Goal: Task Accomplishment & Management: Manage account settings

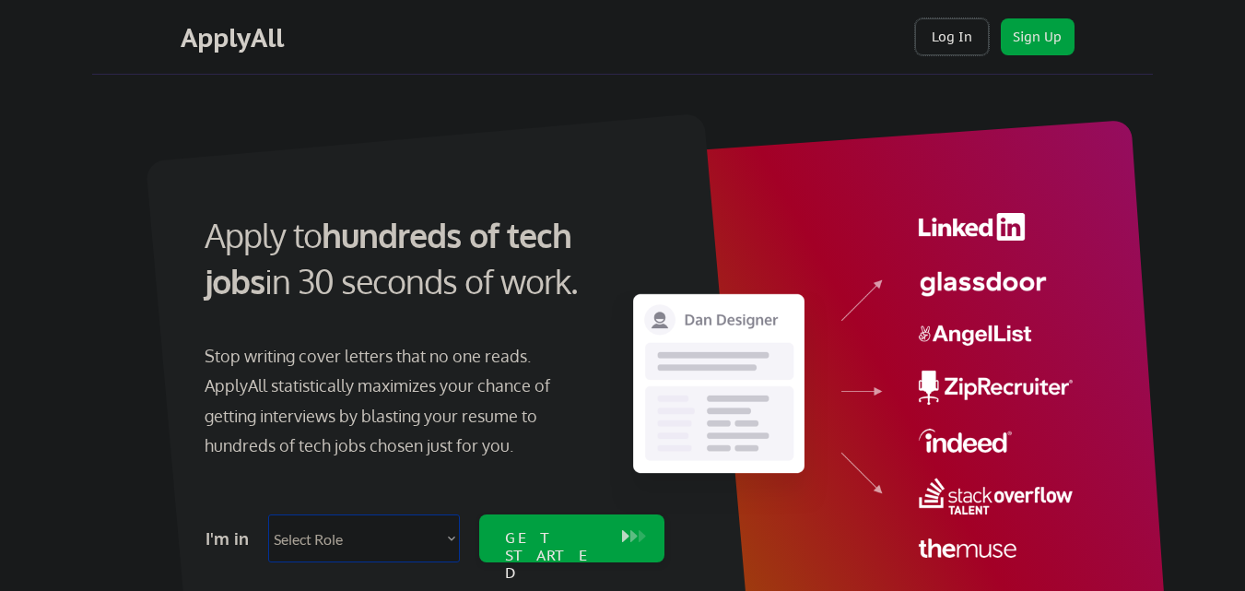
click at [966, 30] on button "Log In" at bounding box center [952, 36] width 74 height 37
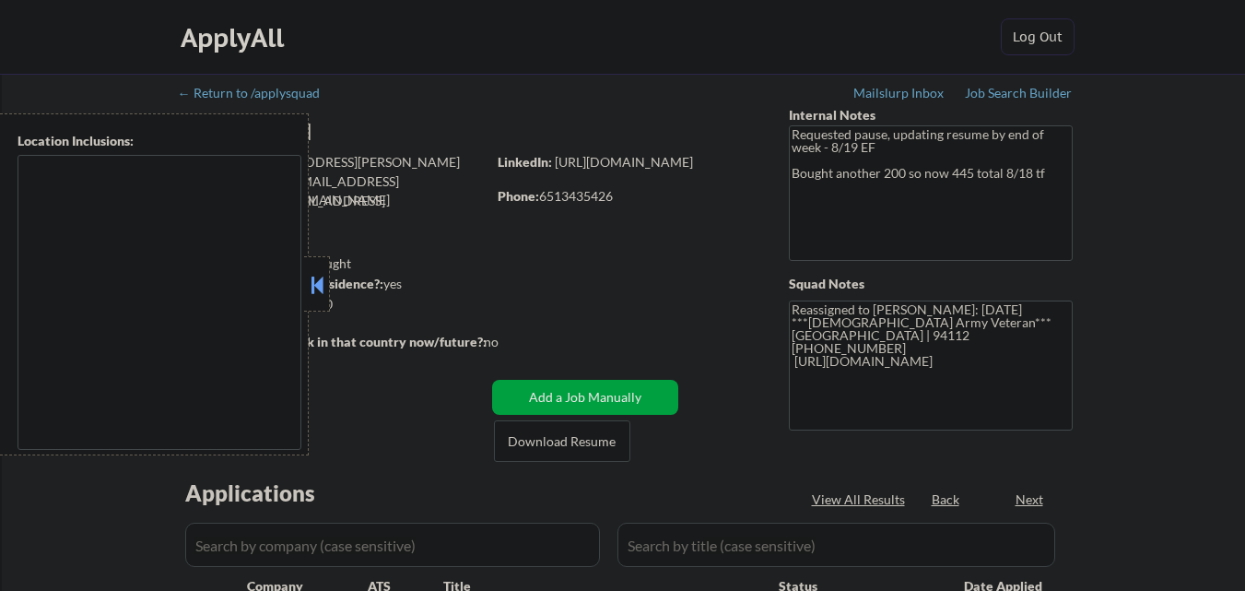
type textarea "Lor Ipsumdolo, SI Amet Cons, AD Elits Doe Temporinc, UT Laboreet, DO Magna, AL …"
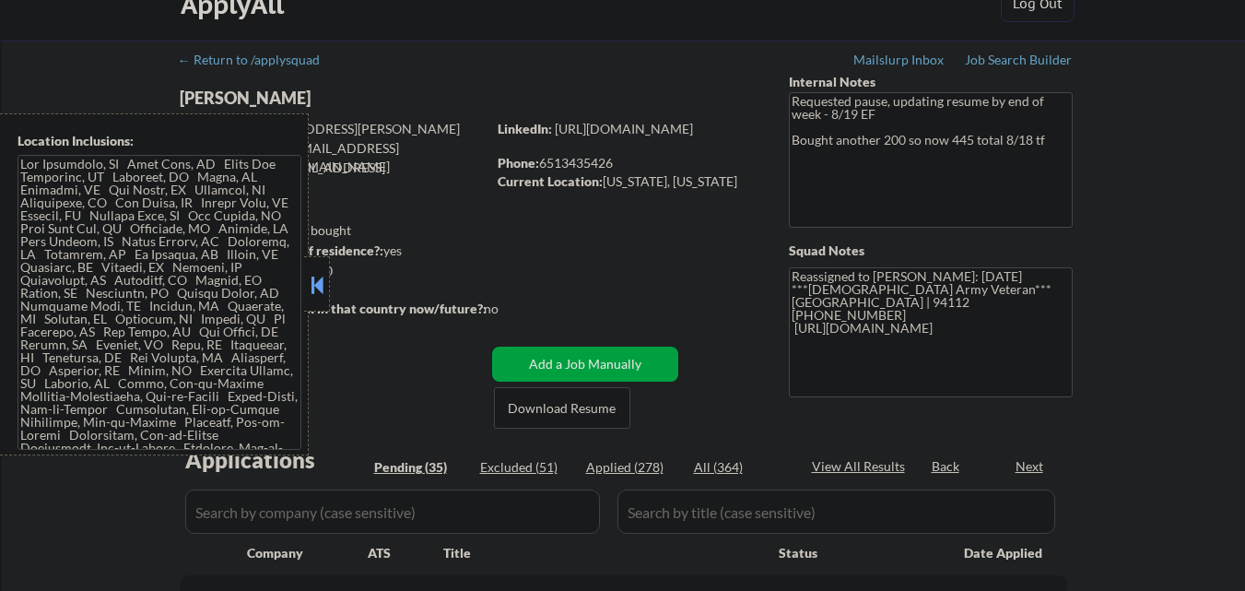
scroll to position [92, 0]
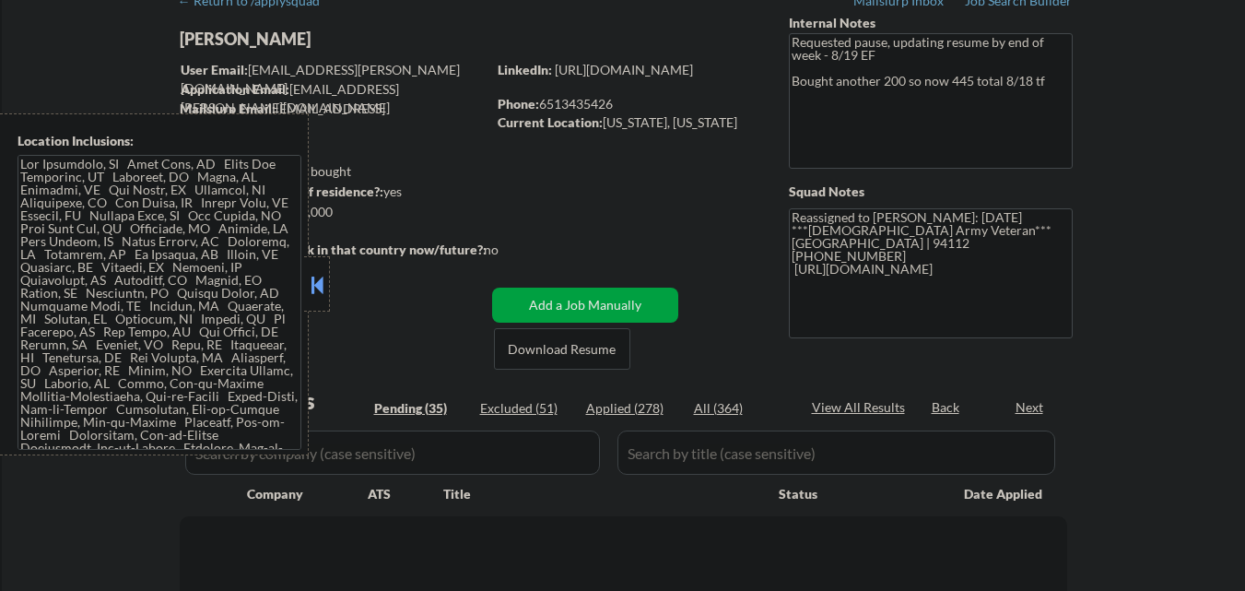
click at [314, 279] on button at bounding box center [317, 285] width 20 height 28
select select ""pending""
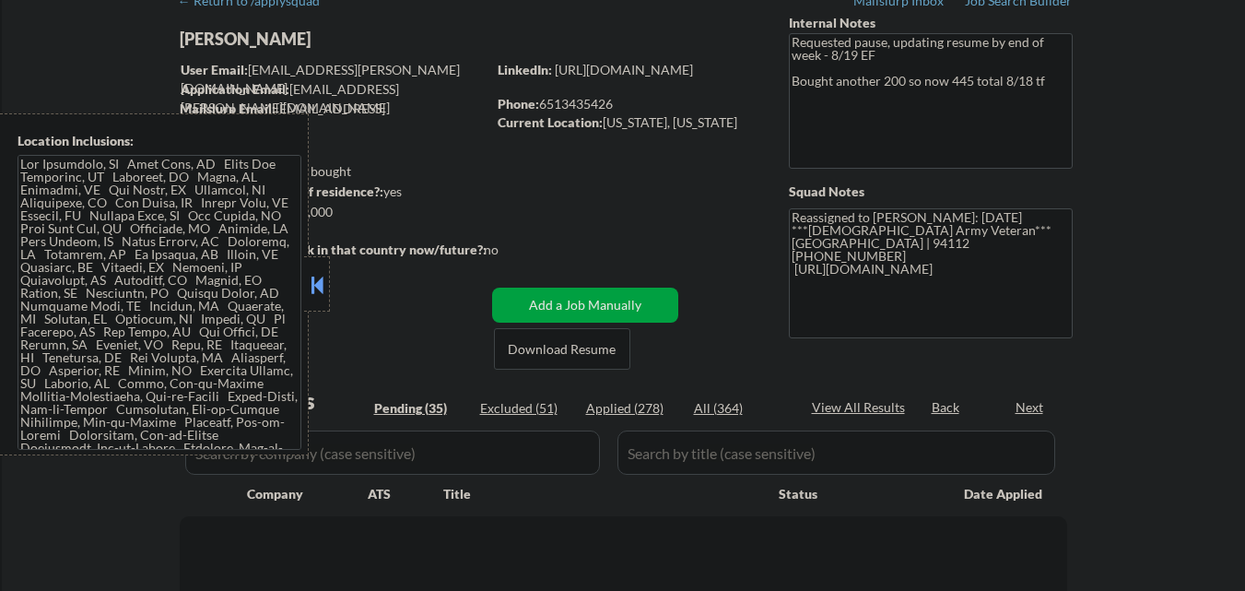
select select ""pending""
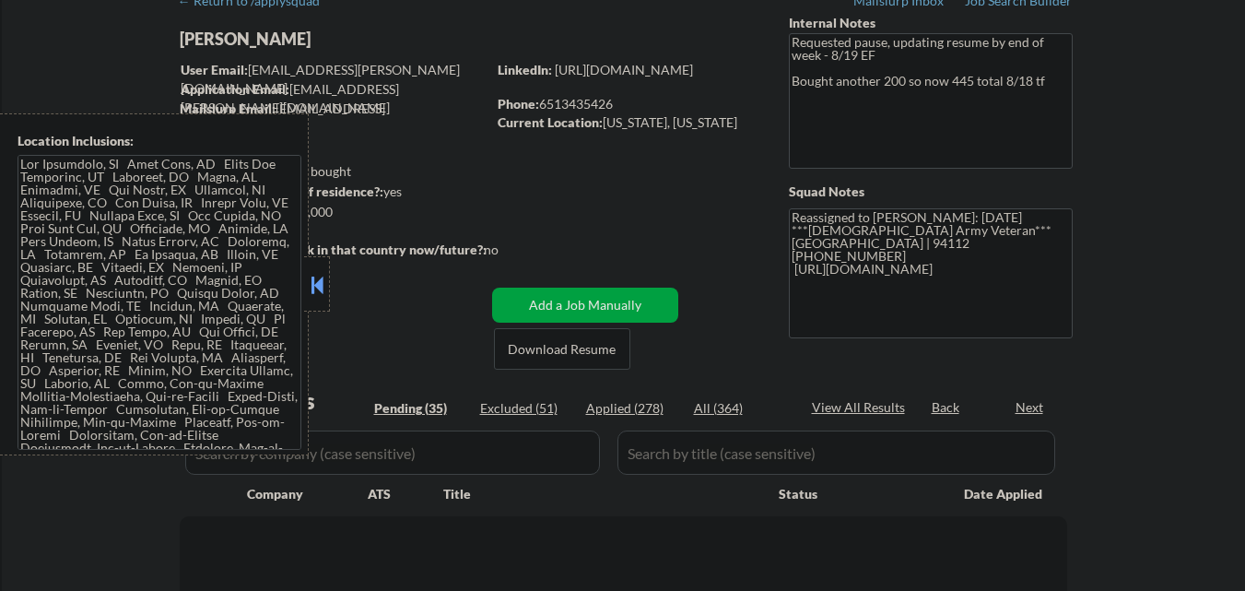
select select ""pending""
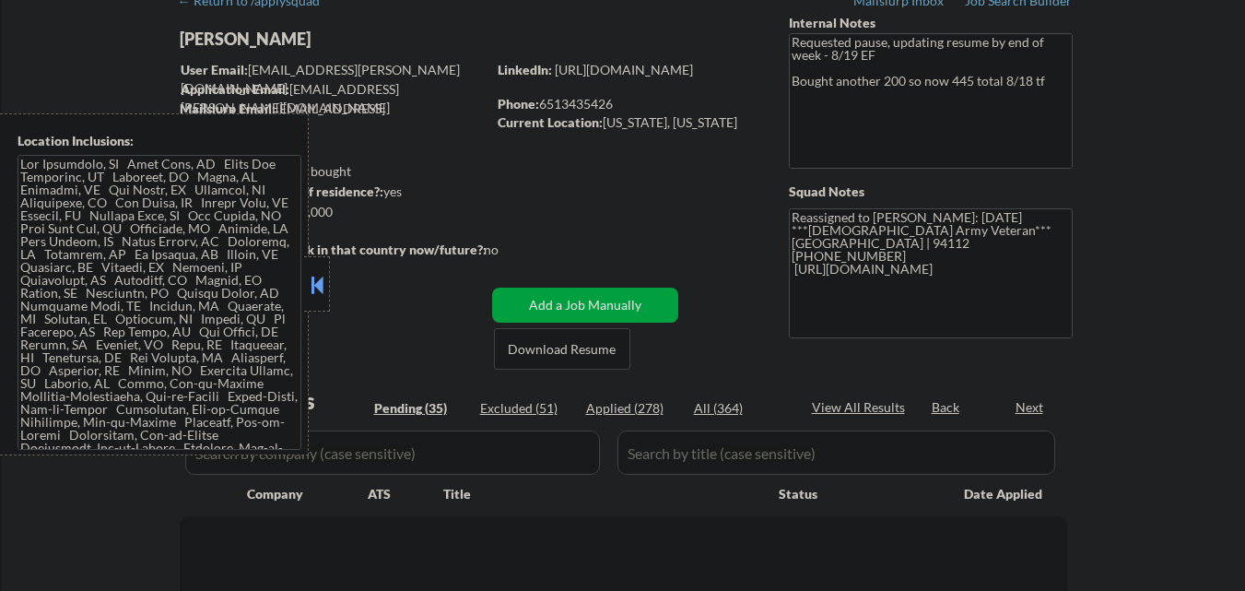
select select ""pending""
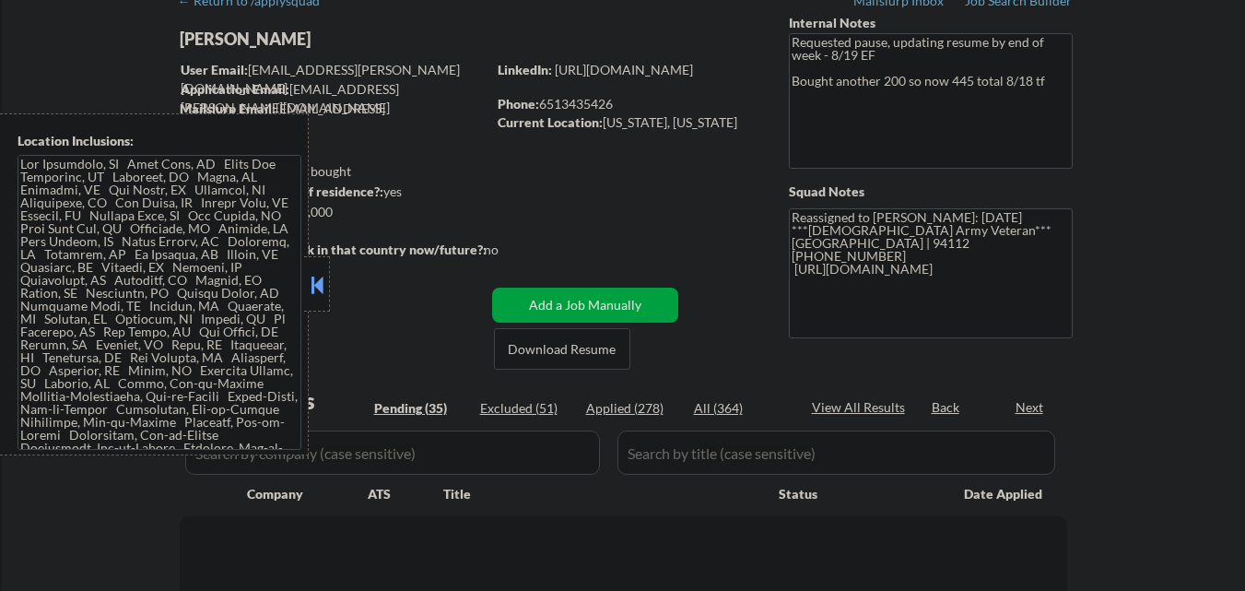
select select ""pending""
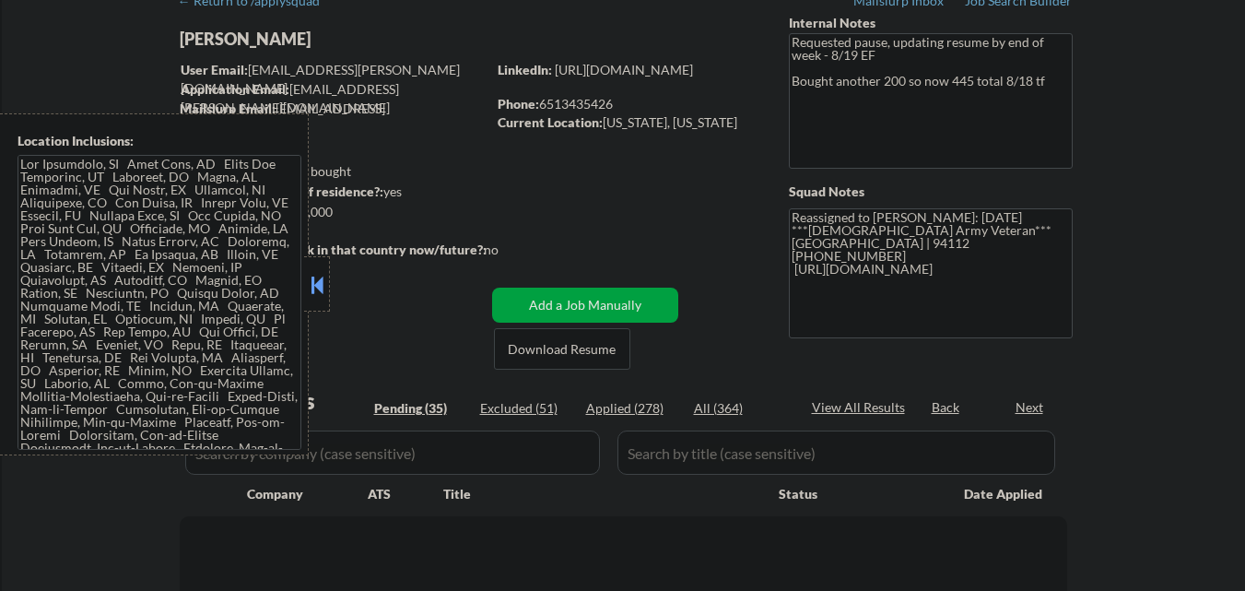
select select ""pending""
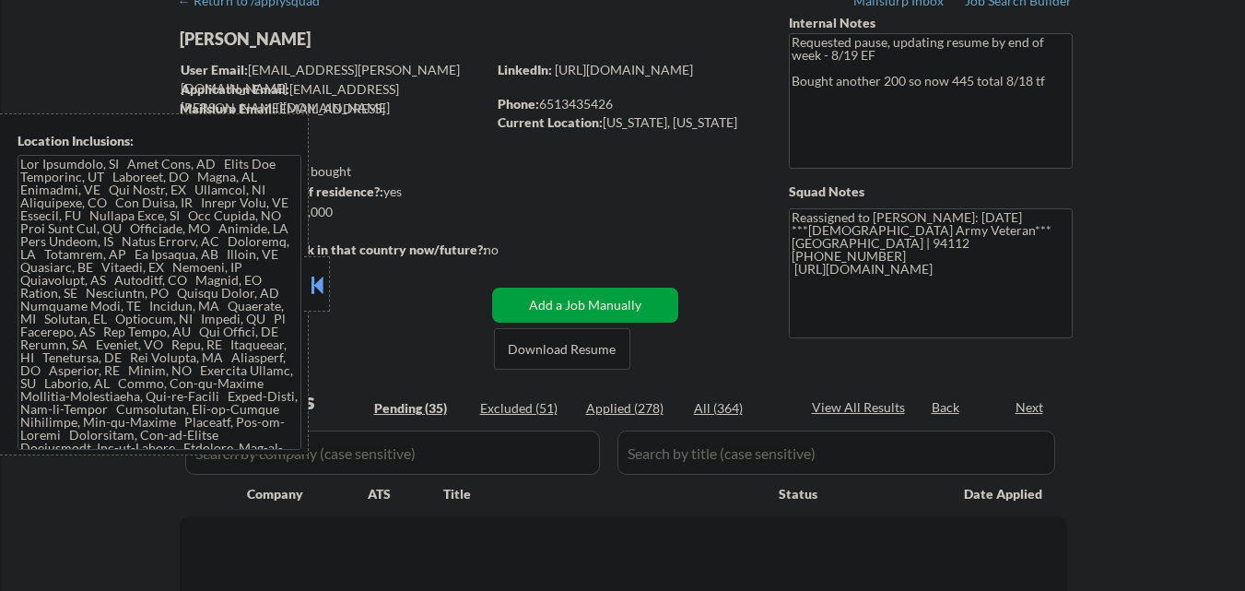
select select ""pending""
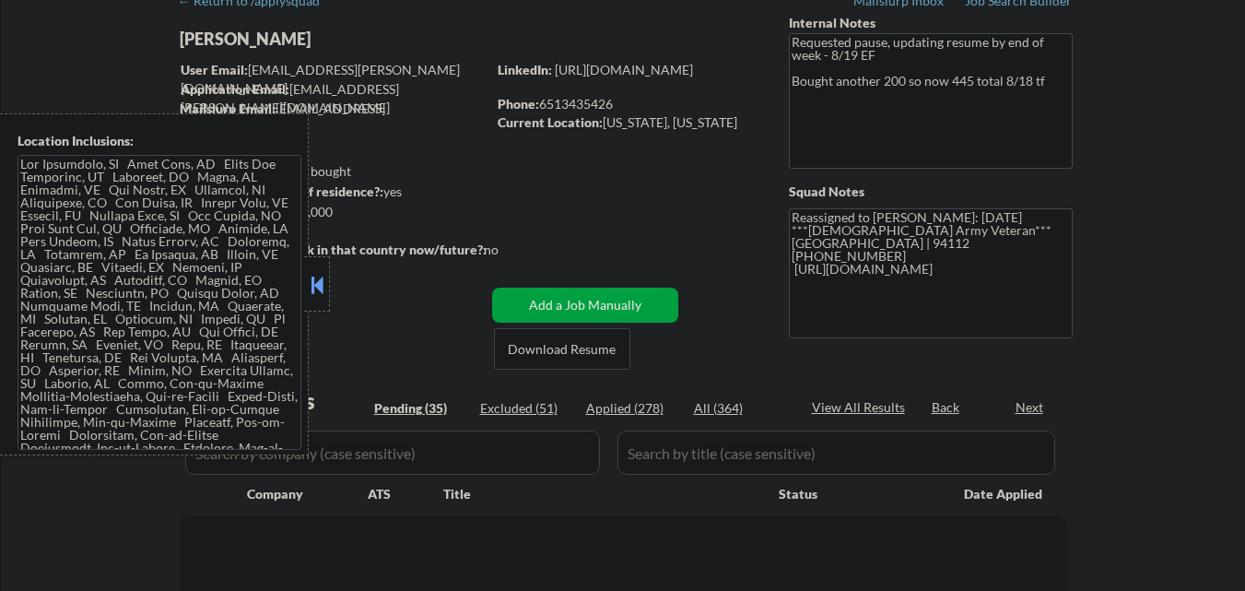
select select ""pending""
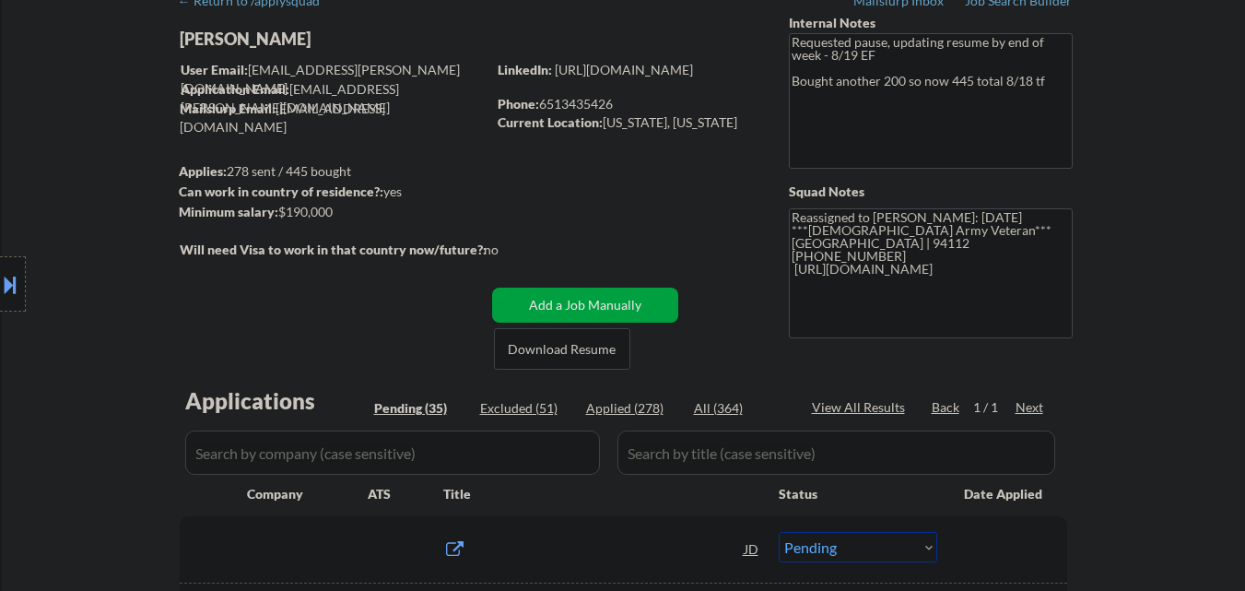
click at [321, 290] on div "Location Inclusions:" at bounding box center [165, 284] width 330 height 342
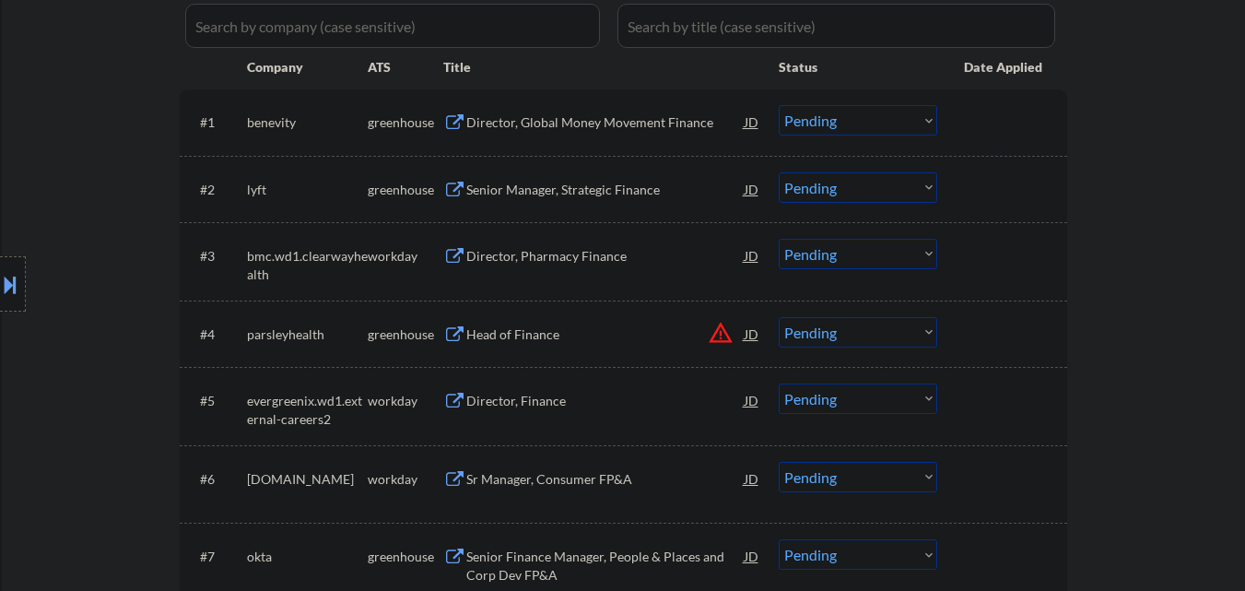
scroll to position [461, 0]
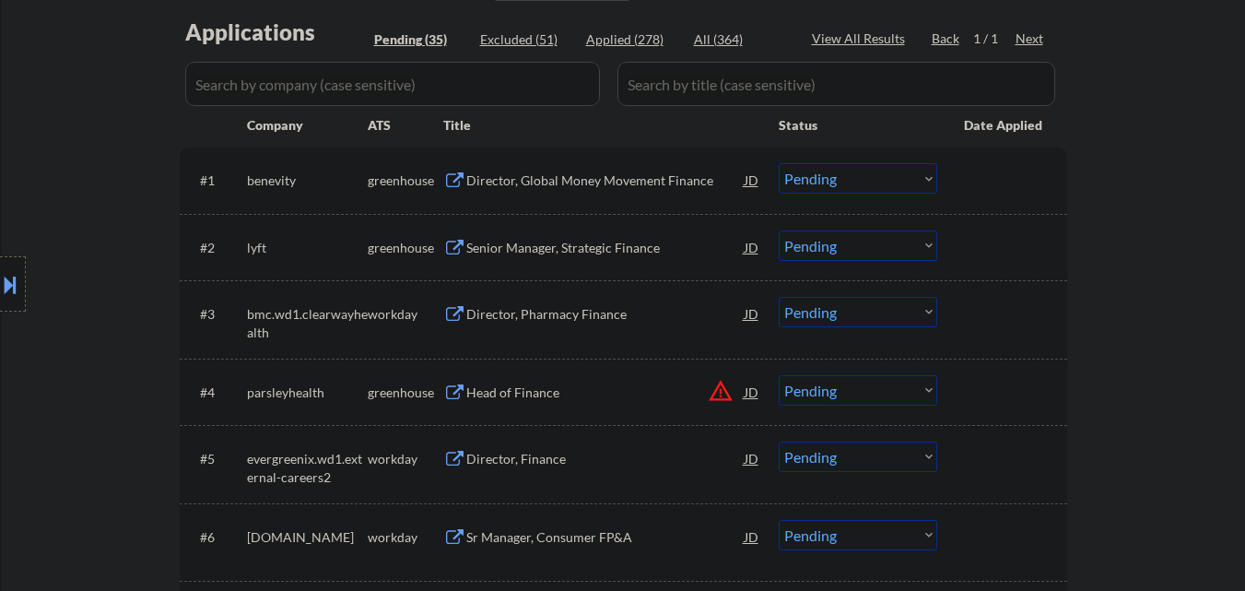
click at [602, 183] on div "Director, Global Money Movement Finance" at bounding box center [605, 180] width 278 height 18
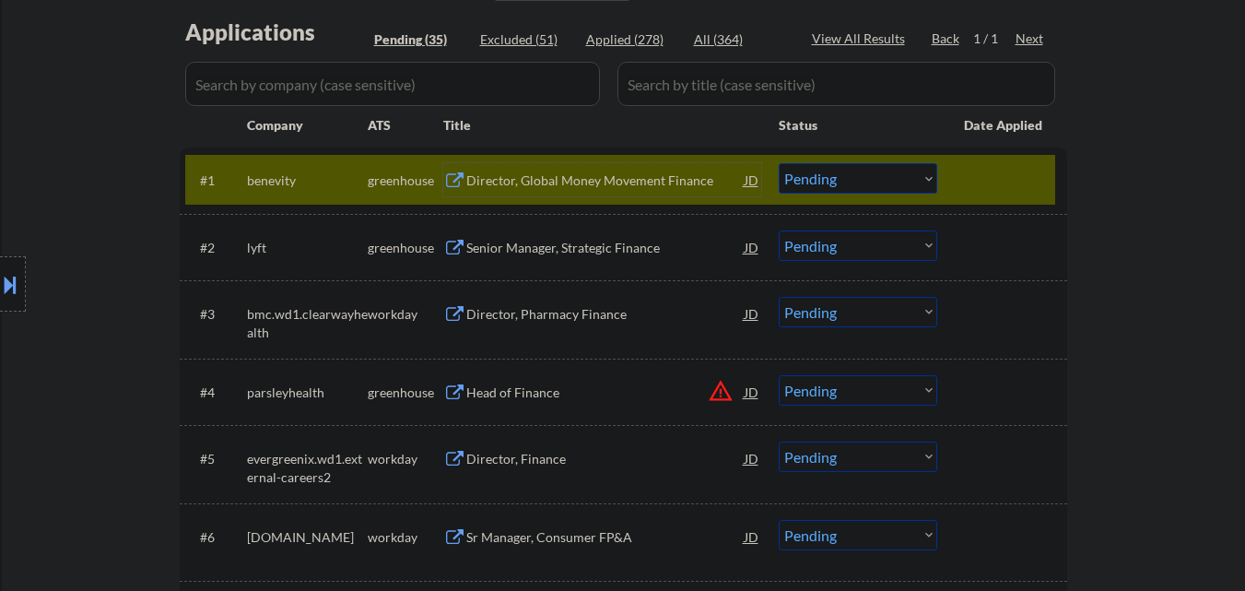
click at [640, 173] on div "Director, Global Money Movement Finance" at bounding box center [605, 180] width 278 height 18
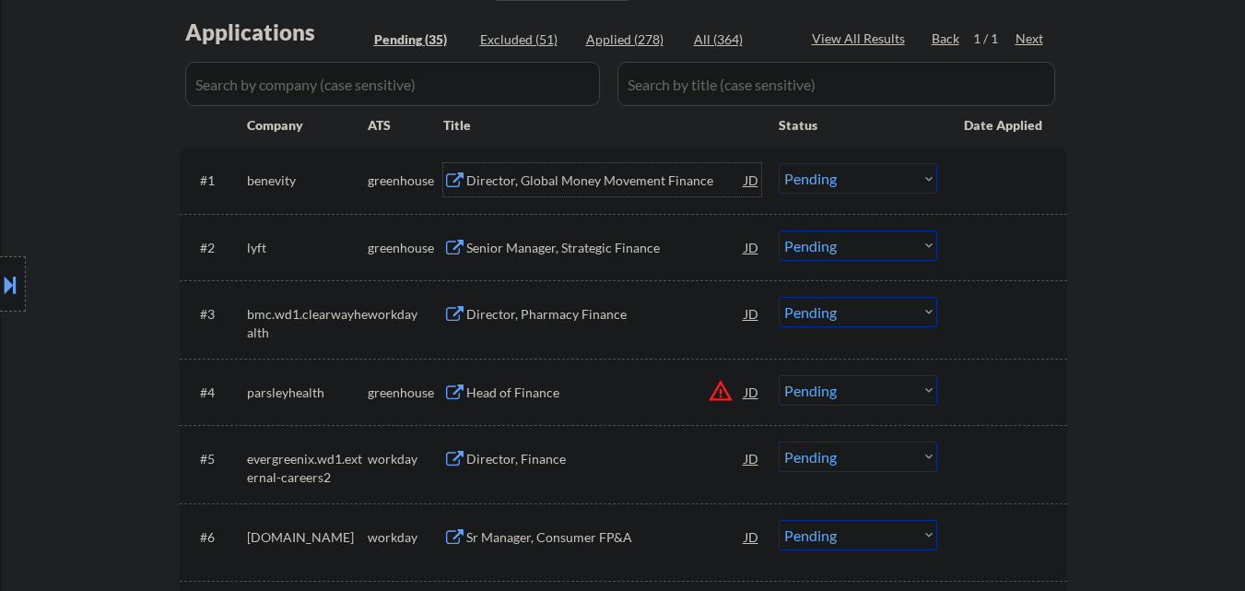
click at [851, 174] on select "Choose an option... Pending Applied Excluded (Questions) Excluded (Expired) Exc…" at bounding box center [858, 178] width 159 height 30
click at [779, 163] on select "Choose an option... Pending Applied Excluded (Questions) Excluded (Expired) Exc…" at bounding box center [858, 178] width 159 height 30
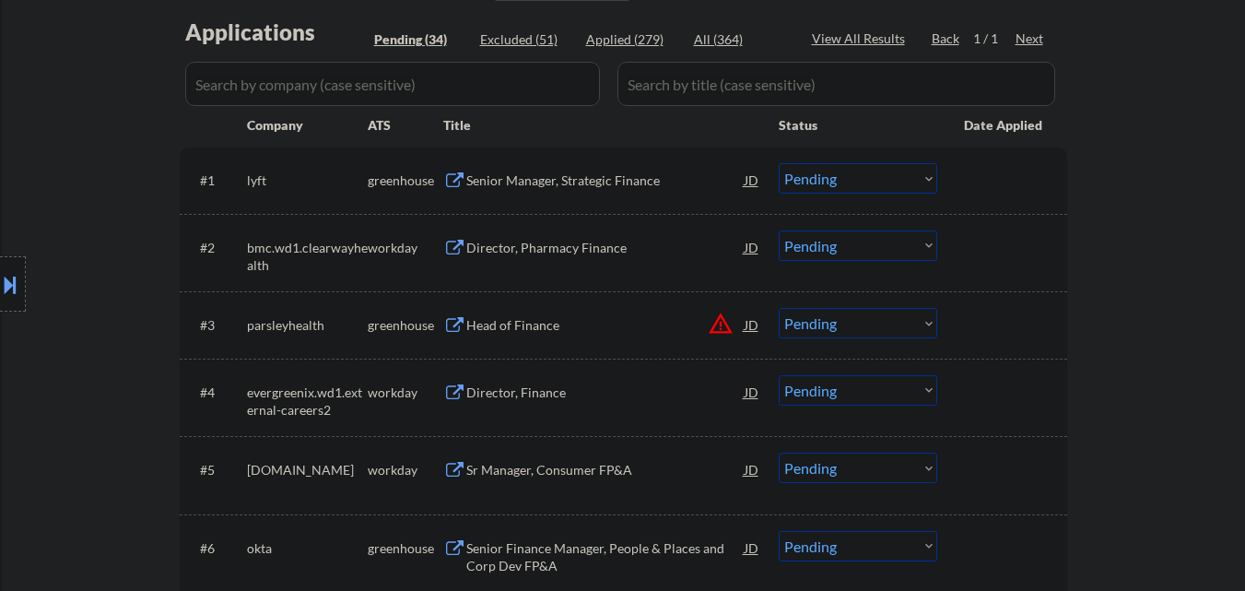
click at [635, 184] on div "Senior Manager, Strategic Finance" at bounding box center [605, 180] width 278 height 18
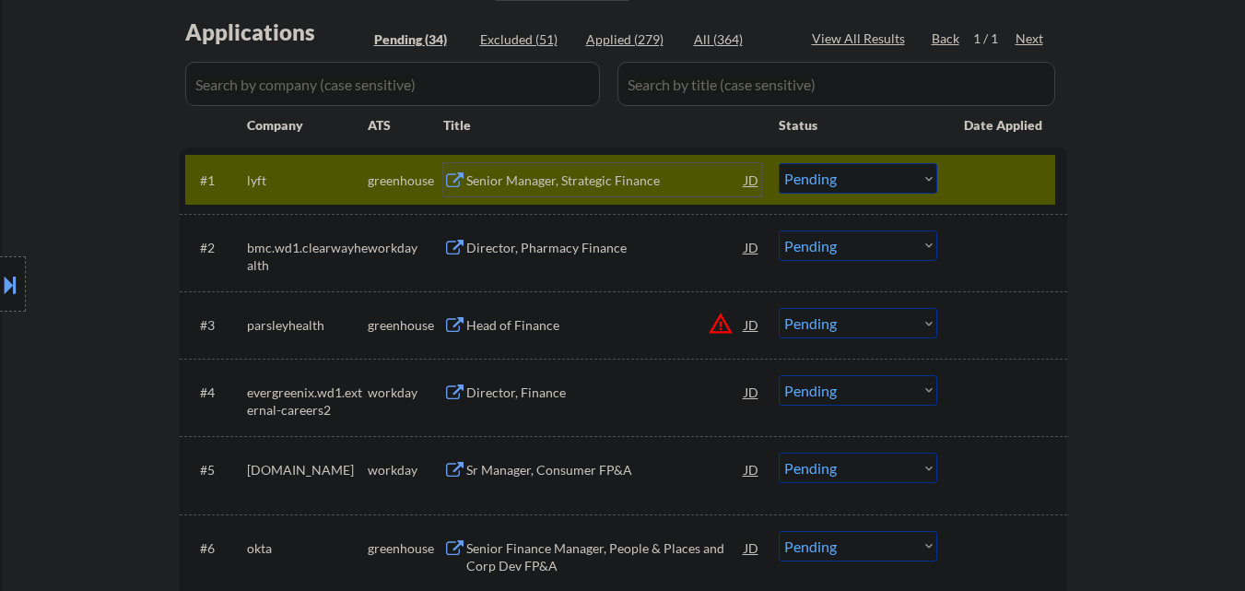
click at [1, 291] on button at bounding box center [10, 284] width 20 height 30
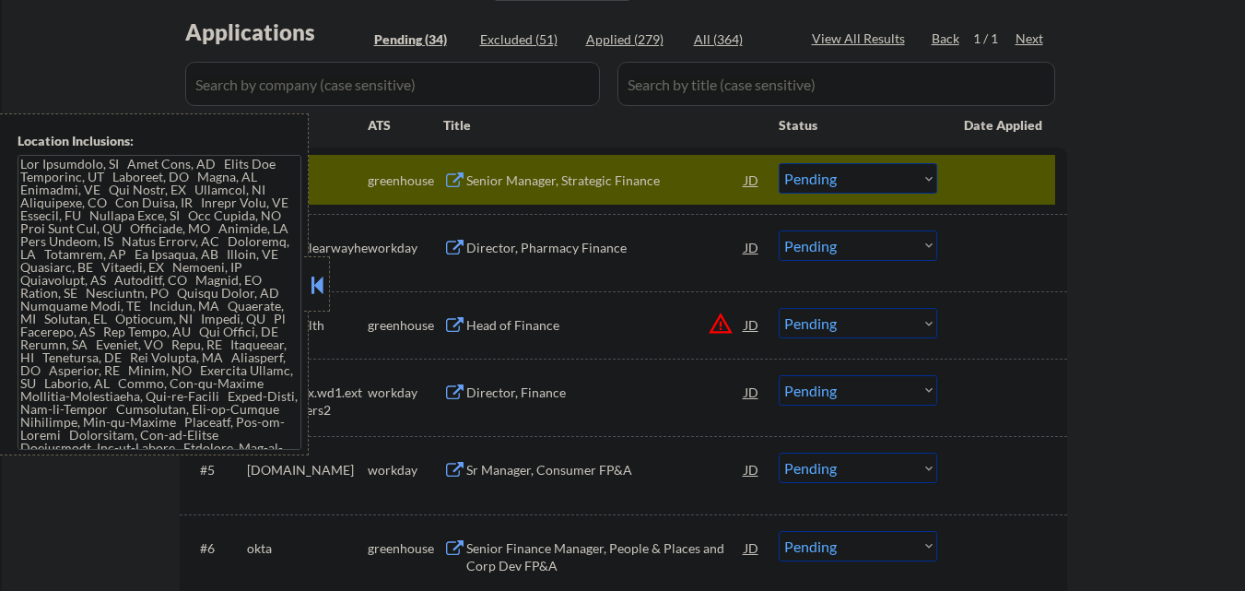
click at [318, 277] on button at bounding box center [317, 285] width 20 height 28
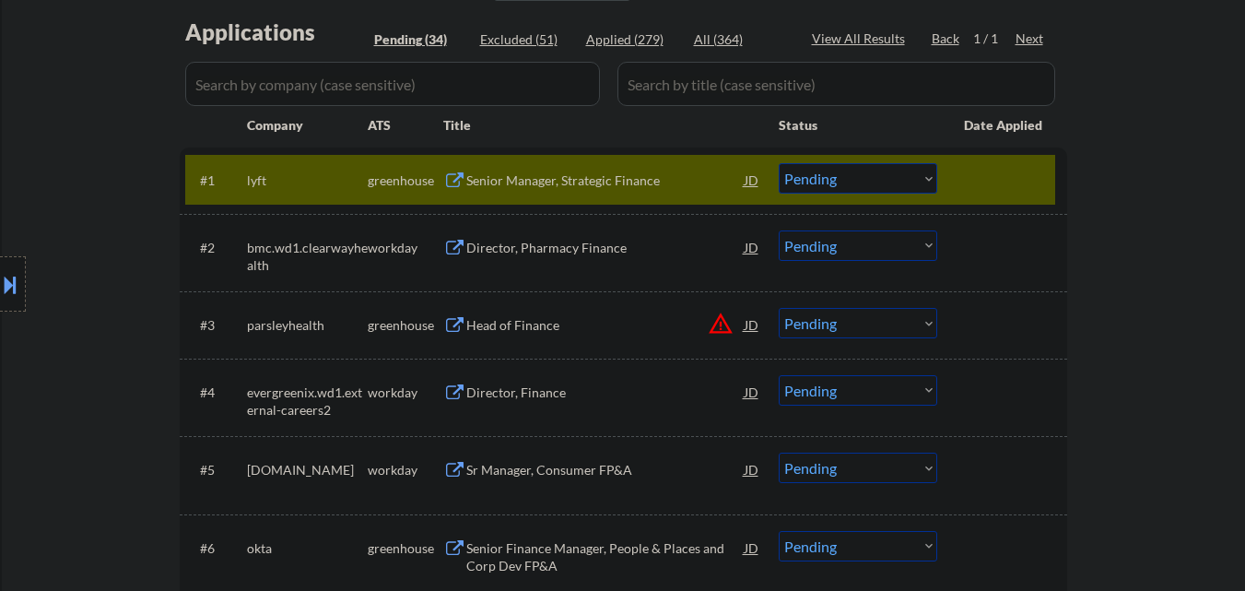
click at [877, 173] on select "Choose an option... Pending Applied Excluded (Questions) Excluded (Expired) Exc…" at bounding box center [858, 178] width 159 height 30
click at [779, 163] on select "Choose an option... Pending Applied Excluded (Questions) Excluded (Expired) Exc…" at bounding box center [858, 178] width 159 height 30
click at [983, 173] on div at bounding box center [1004, 179] width 81 height 33
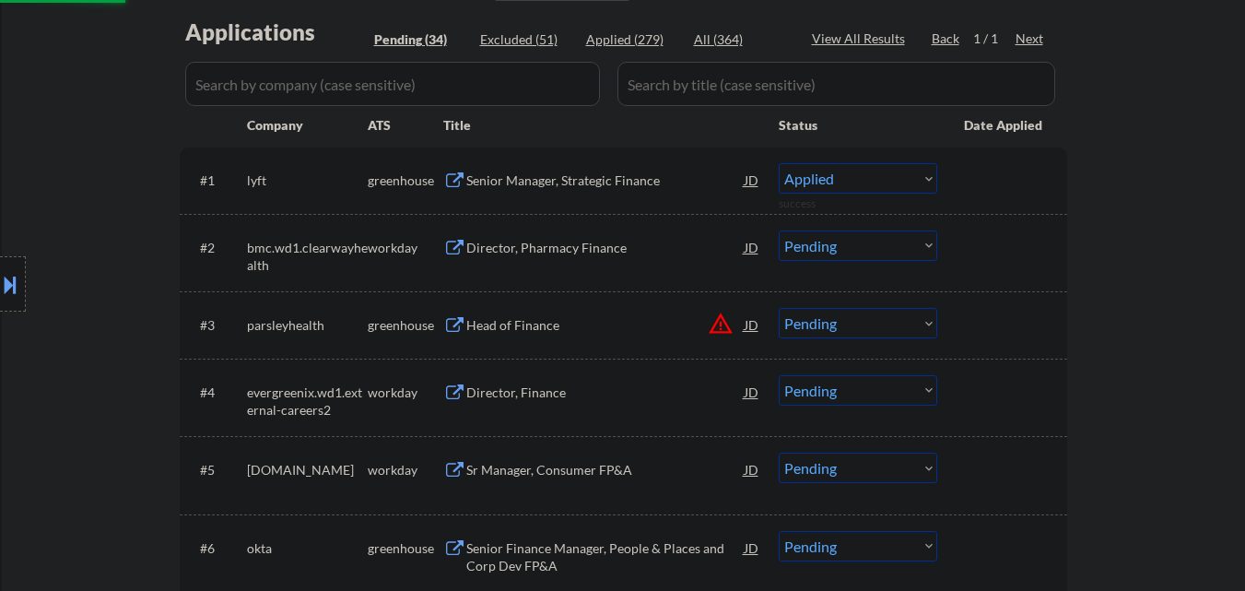
select select ""pending""
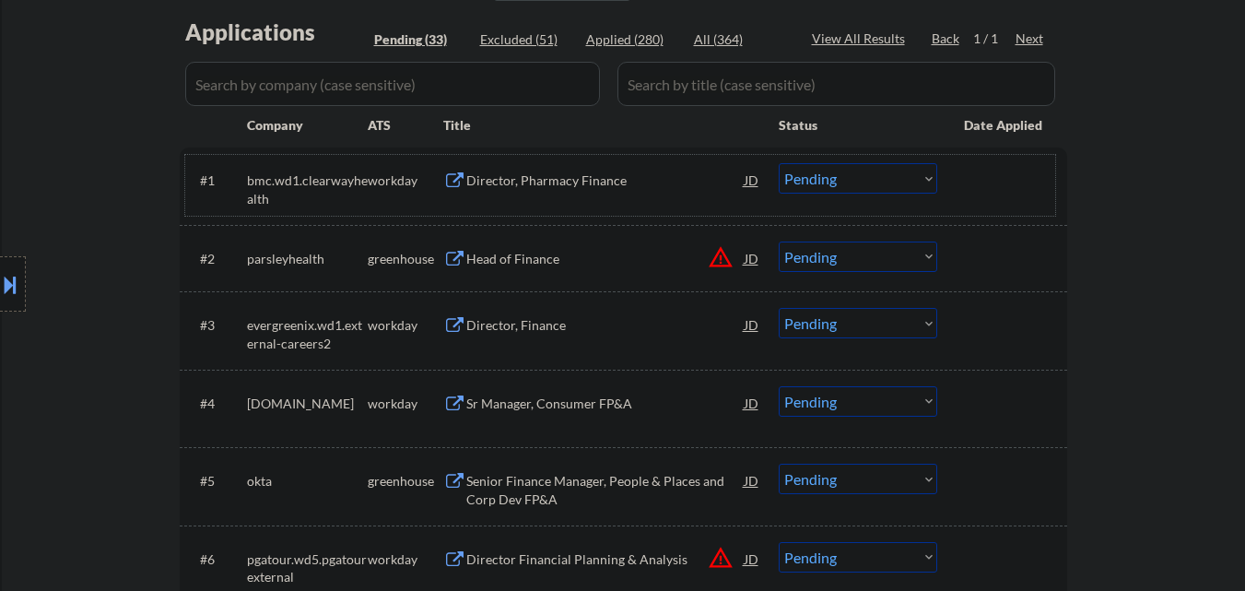
click at [722, 254] on button "warning_amber" at bounding box center [721, 257] width 26 height 26
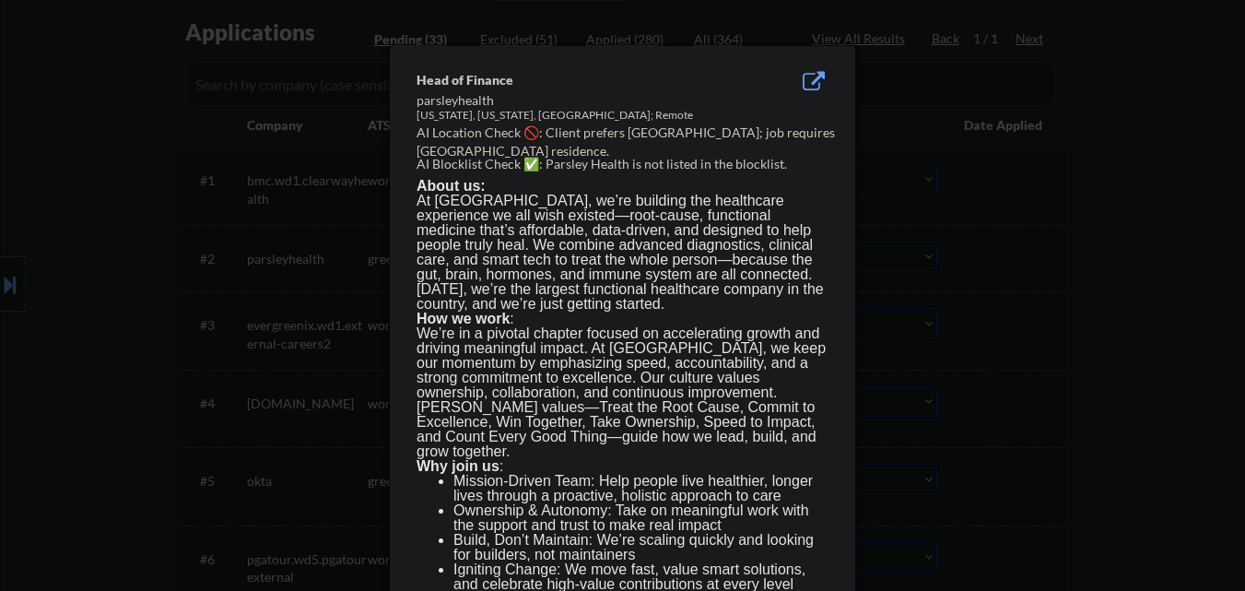
drag, startPoint x: 111, startPoint y: 318, endPoint x: 127, endPoint y: 315, distance: 16.8
click at [112, 318] on div at bounding box center [622, 295] width 1245 height 591
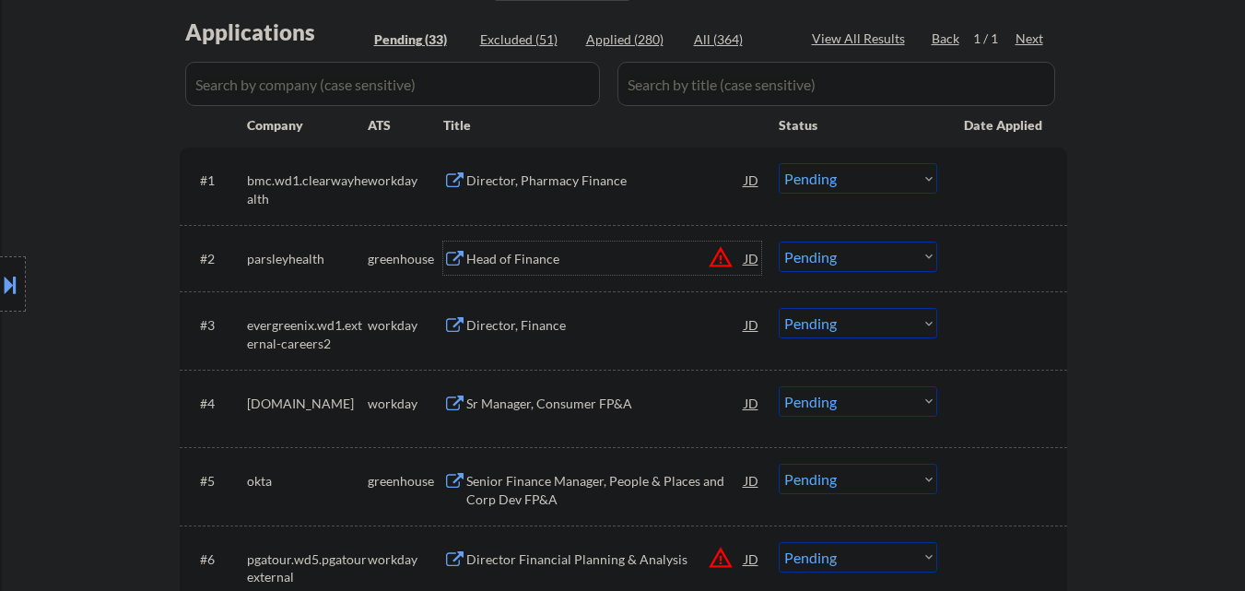
click at [610, 250] on div "Head of Finance" at bounding box center [605, 259] width 278 height 18
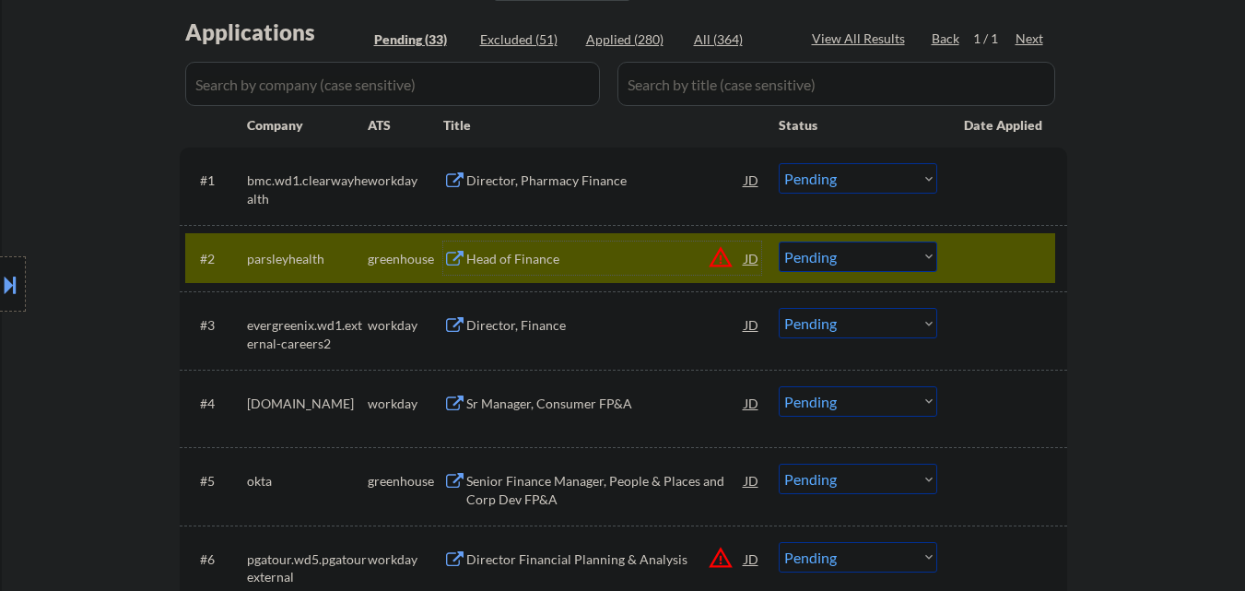
drag, startPoint x: 889, startPoint y: 257, endPoint x: 897, endPoint y: 271, distance: 16.1
click at [890, 257] on select "Choose an option... Pending Applied Excluded (Questions) Excluded (Expired) Exc…" at bounding box center [858, 257] width 159 height 30
click at [779, 242] on select "Choose an option... Pending Applied Excluded (Questions) Excluded (Expired) Exc…" at bounding box center [858, 257] width 159 height 30
click at [972, 264] on div at bounding box center [1004, 258] width 81 height 33
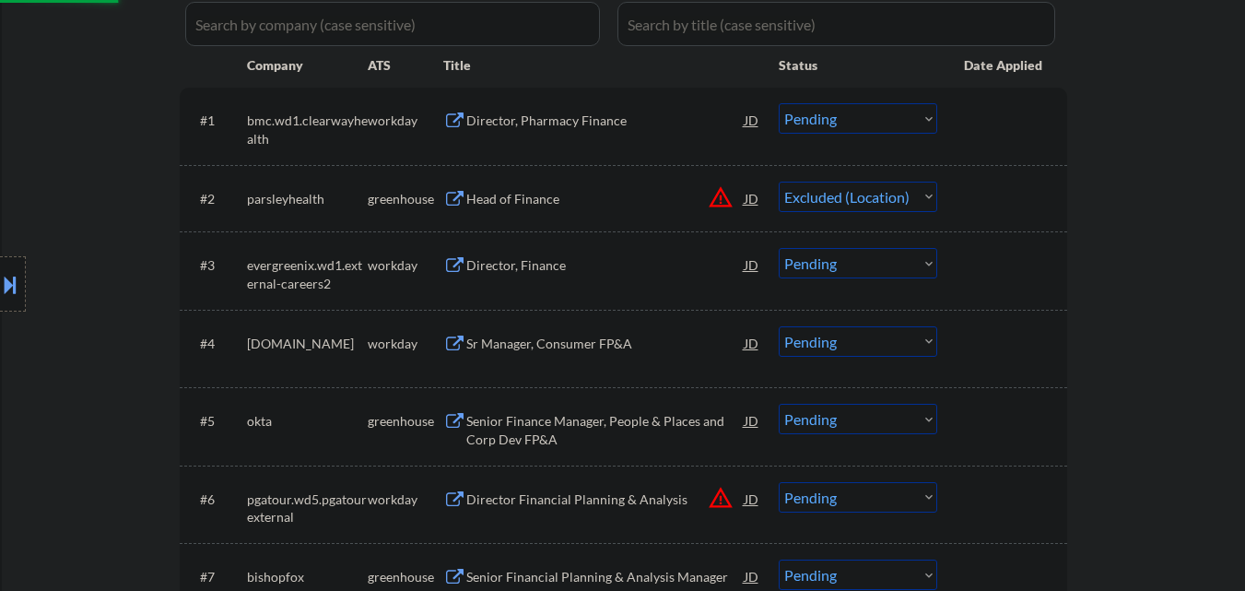
scroll to position [553, 0]
select select ""pending""
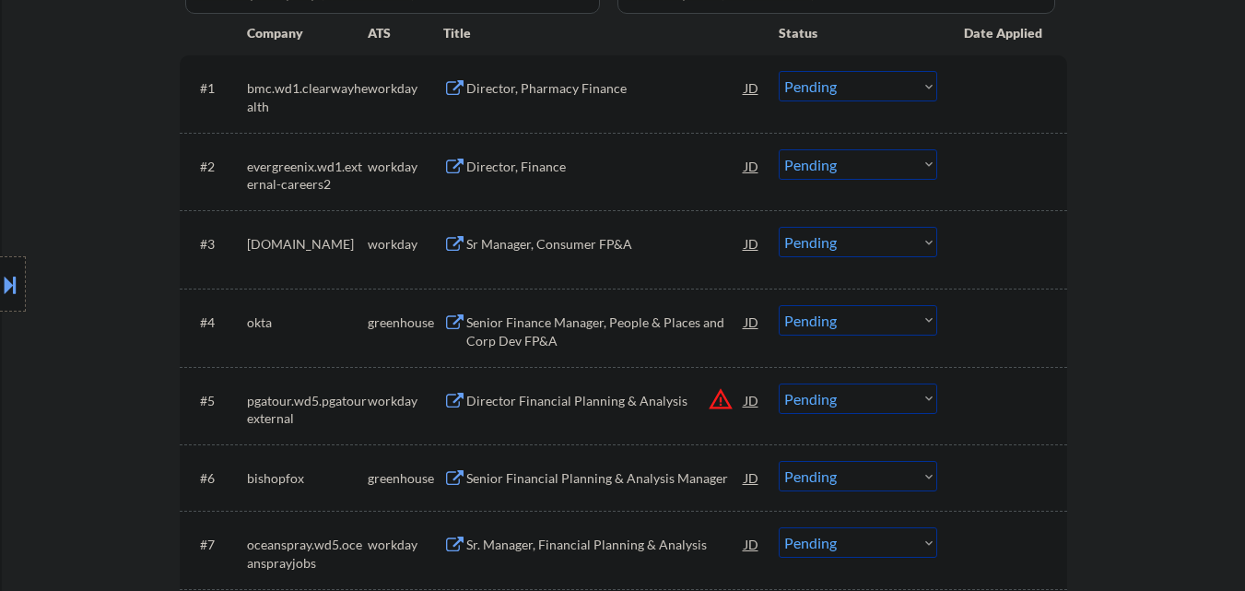
click at [568, 335] on div "Senior Finance Manager, People & Places and Corp Dev FP&A" at bounding box center [605, 331] width 278 height 36
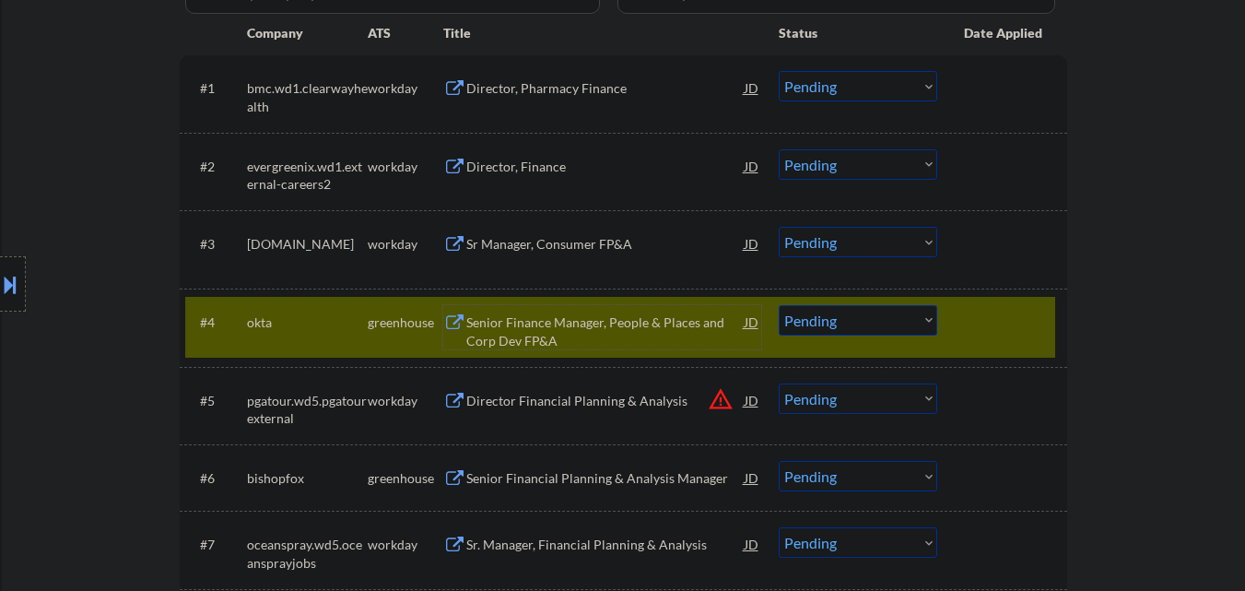
click at [545, 318] on div "Senior Finance Manager, People & Places and Corp Dev FP&A" at bounding box center [605, 331] width 278 height 36
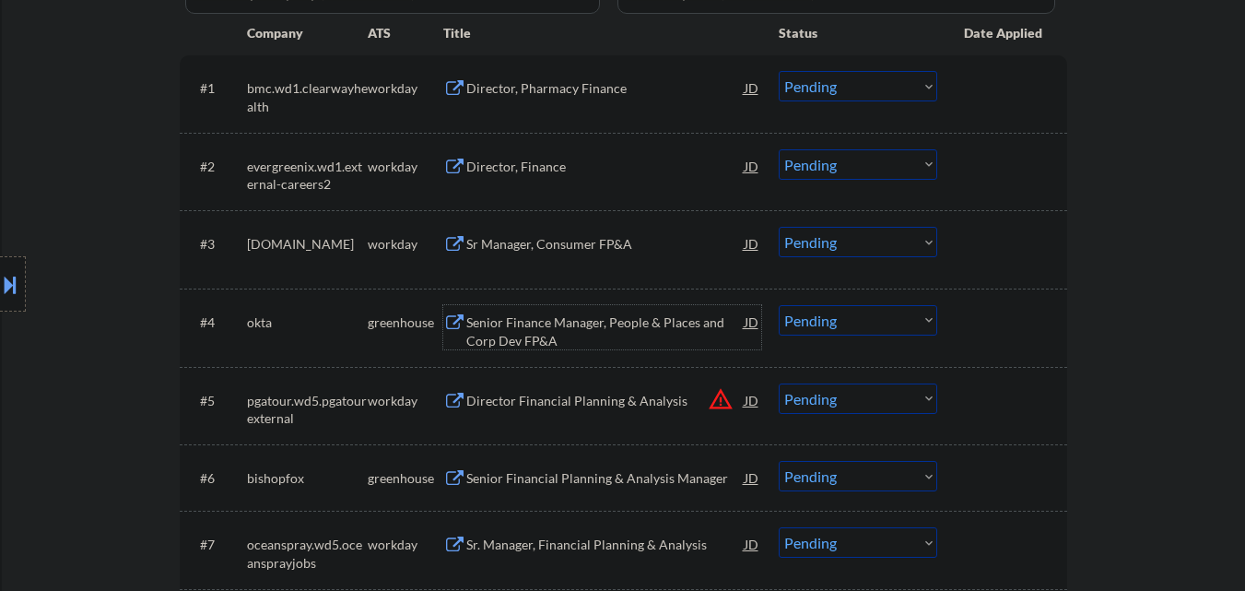
drag, startPoint x: 836, startPoint y: 308, endPoint x: 842, endPoint y: 317, distance: 10.7
click at [837, 309] on select "Choose an option... Pending Applied Excluded (Questions) Excluded (Expired) Exc…" at bounding box center [858, 320] width 159 height 30
click at [779, 305] on select "Choose an option... Pending Applied Excluded (Questions) Excluded (Expired) Exc…" at bounding box center [858, 320] width 159 height 30
click at [721, 400] on button "warning_amber" at bounding box center [721, 399] width 26 height 26
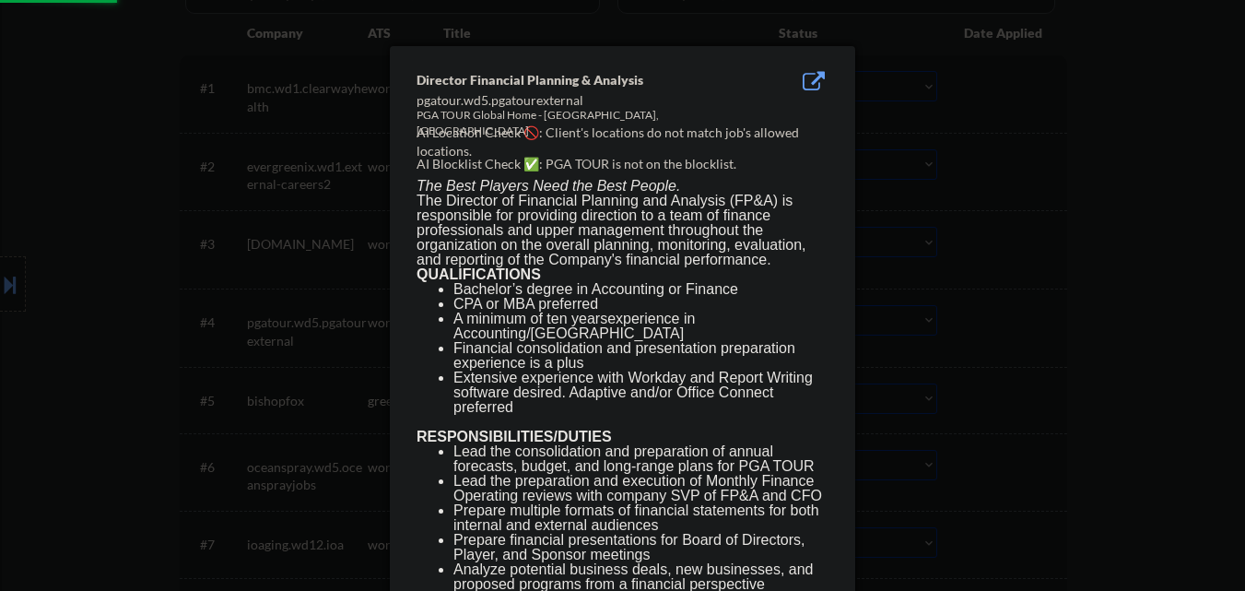
click at [983, 310] on div at bounding box center [622, 295] width 1245 height 591
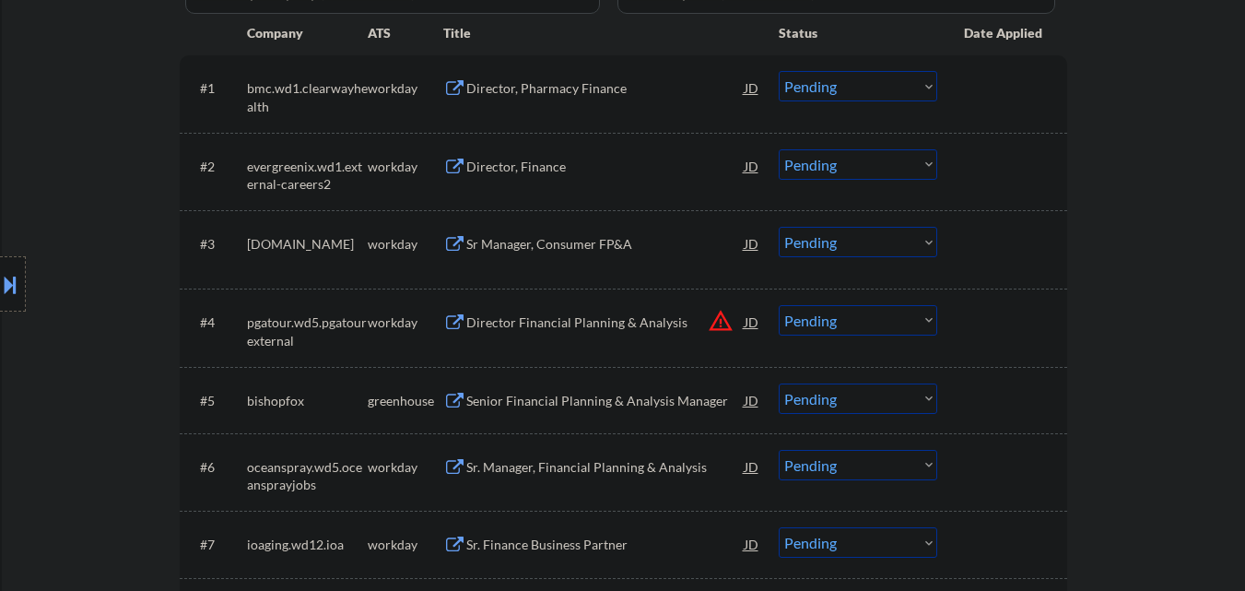
click at [896, 327] on select "Choose an option... Pending Applied Excluded (Questions) Excluded (Expired) Exc…" at bounding box center [858, 320] width 159 height 30
click at [779, 305] on select "Choose an option... Pending Applied Excluded (Questions) Excluded (Expired) Exc…" at bounding box center [858, 320] width 159 height 30
click at [624, 407] on div "Senior Financial Planning & Analysis Manager" at bounding box center [605, 401] width 278 height 18
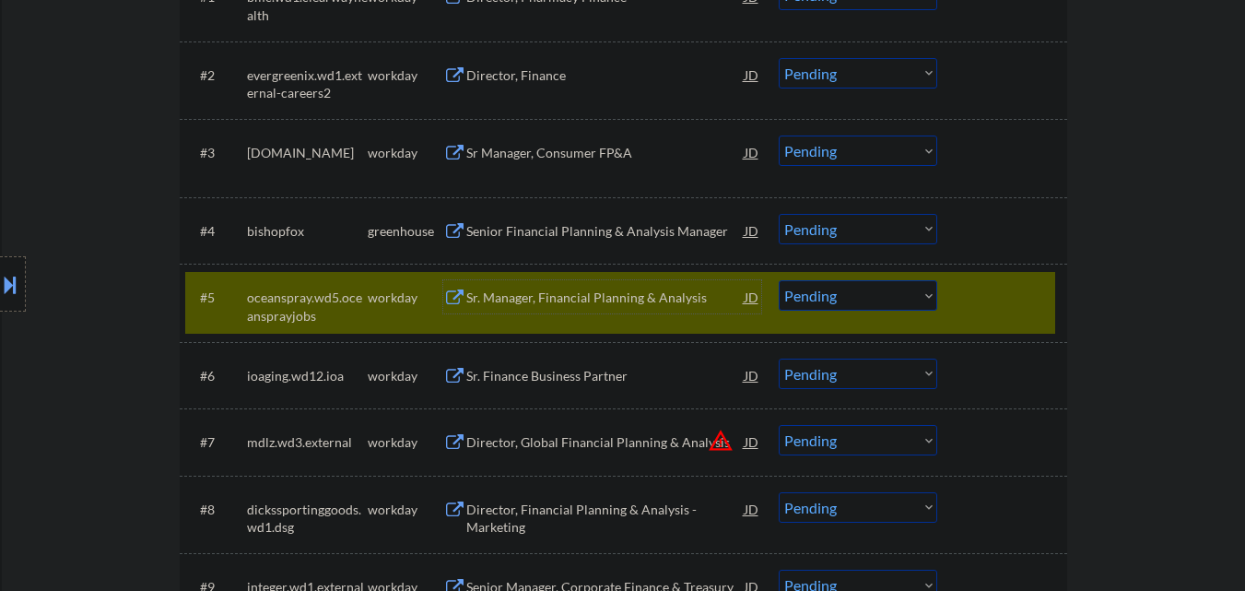
scroll to position [645, 0]
click at [878, 296] on select "Choose an option... Pending Applied Excluded (Questions) Excluded (Expired) Exc…" at bounding box center [858, 294] width 159 height 30
click at [1044, 289] on div at bounding box center [1004, 295] width 81 height 33
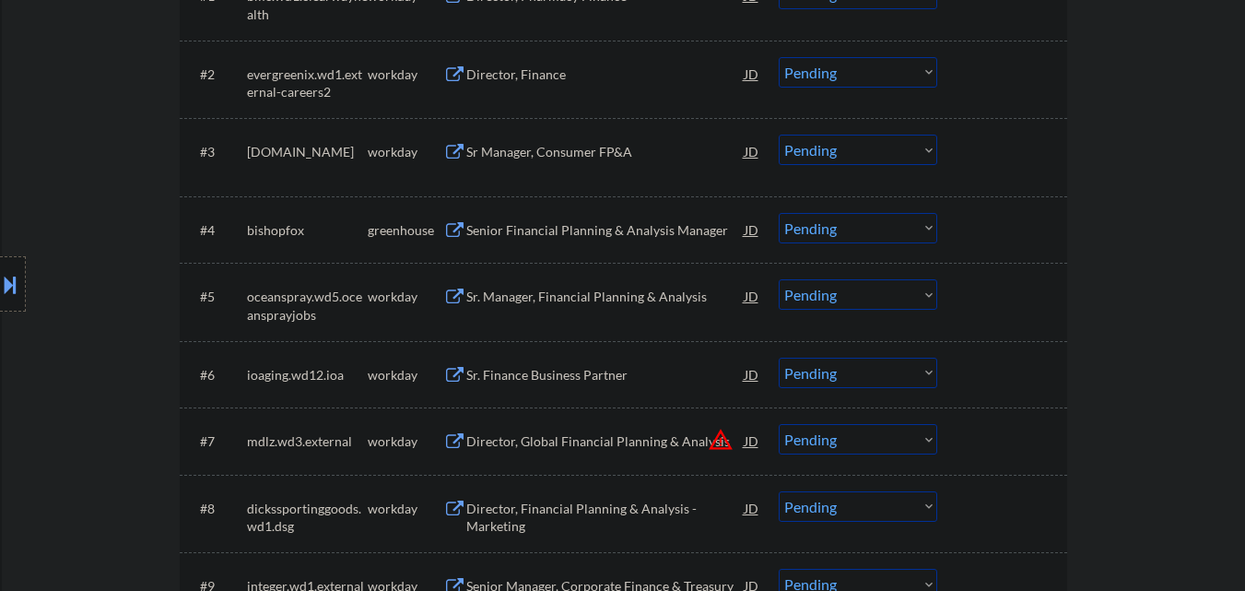
click at [935, 230] on select "Choose an option... Pending Applied Excluded (Questions) Excluded (Expired) Exc…" at bounding box center [858, 228] width 159 height 30
click at [779, 213] on select "Choose an option... Pending Applied Excluded (Questions) Excluded (Expired) Exc…" at bounding box center [858, 228] width 159 height 30
click at [721, 436] on button "warning_amber" at bounding box center [721, 440] width 26 height 26
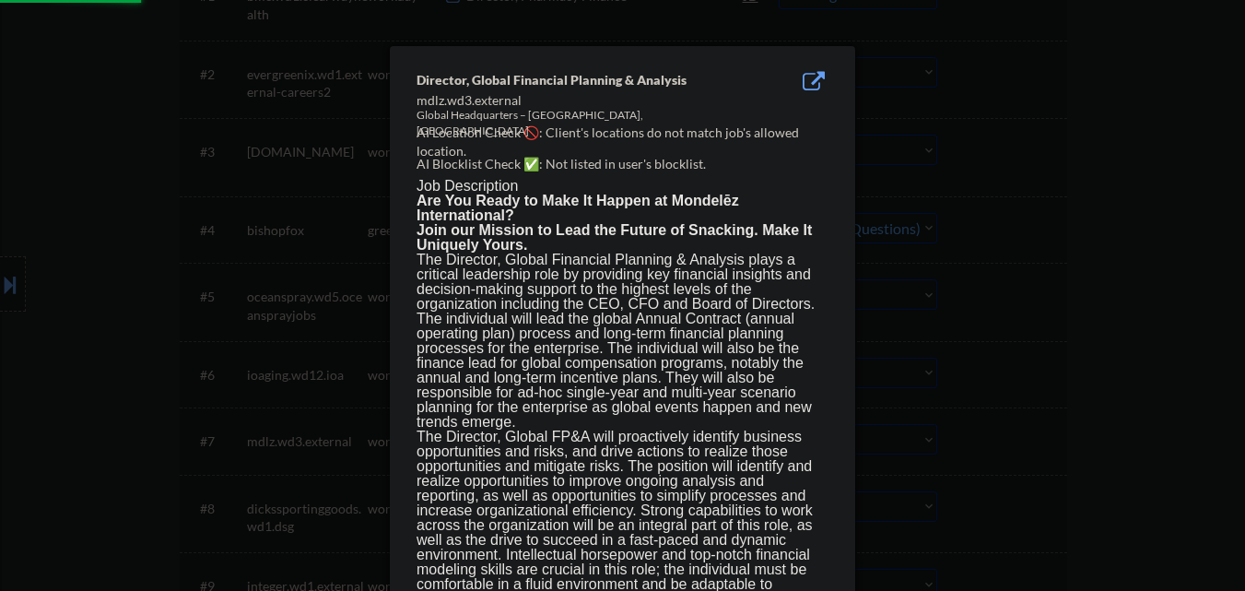
select select ""pending""
click at [1047, 358] on div at bounding box center [622, 295] width 1245 height 591
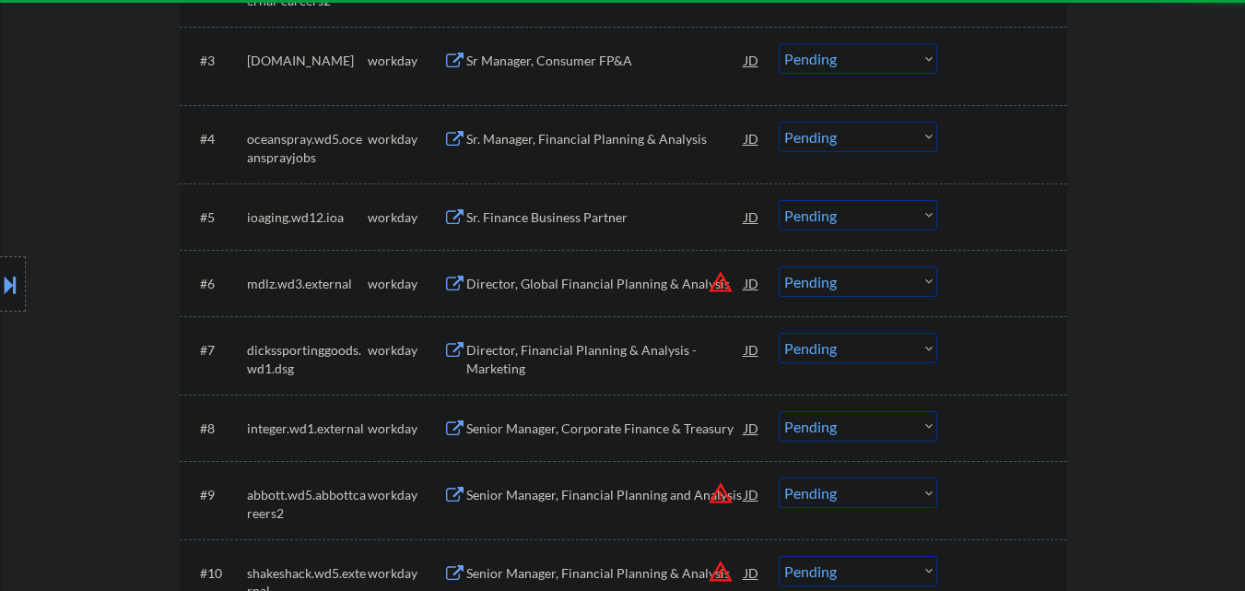
scroll to position [737, 0]
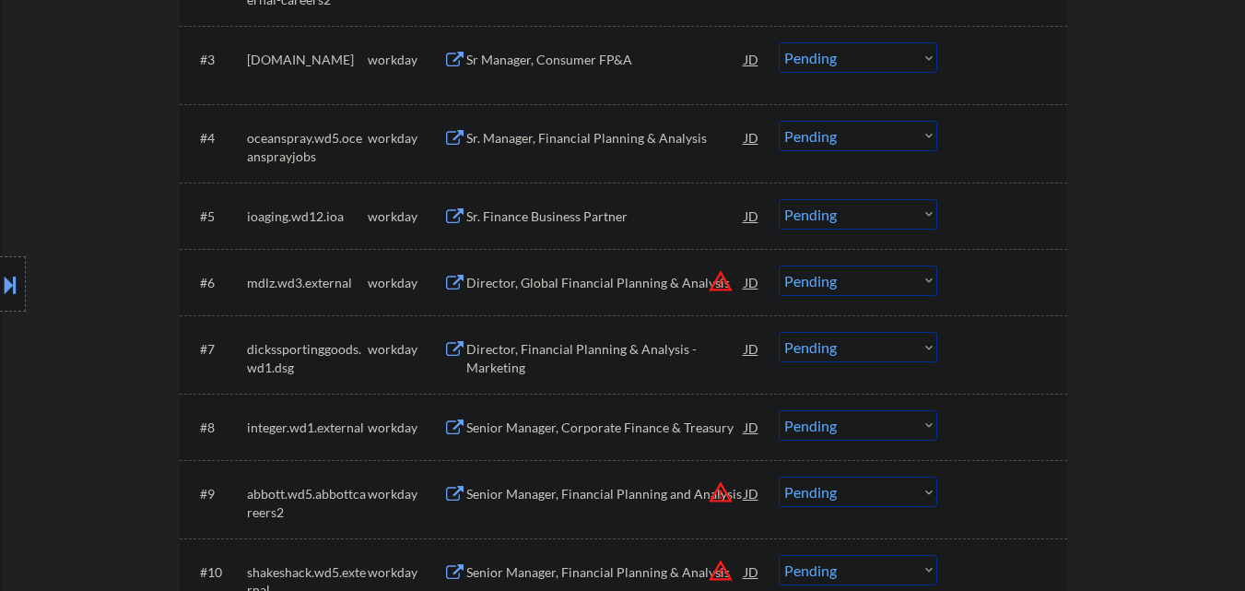
click at [926, 280] on select "Choose an option... Pending Applied Excluded (Questions) Excluded (Expired) Exc…" at bounding box center [858, 280] width 159 height 30
click at [779, 265] on select "Choose an option... Pending Applied Excluded (Questions) Excluded (Expired) Exc…" at bounding box center [858, 280] width 159 height 30
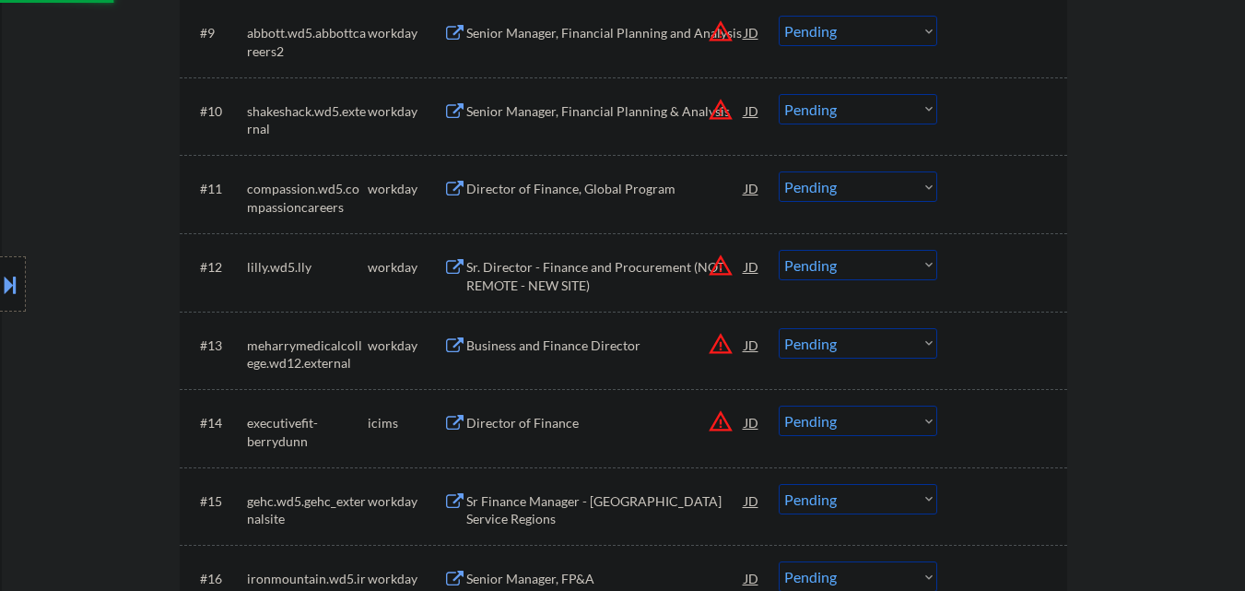
select select ""pending""
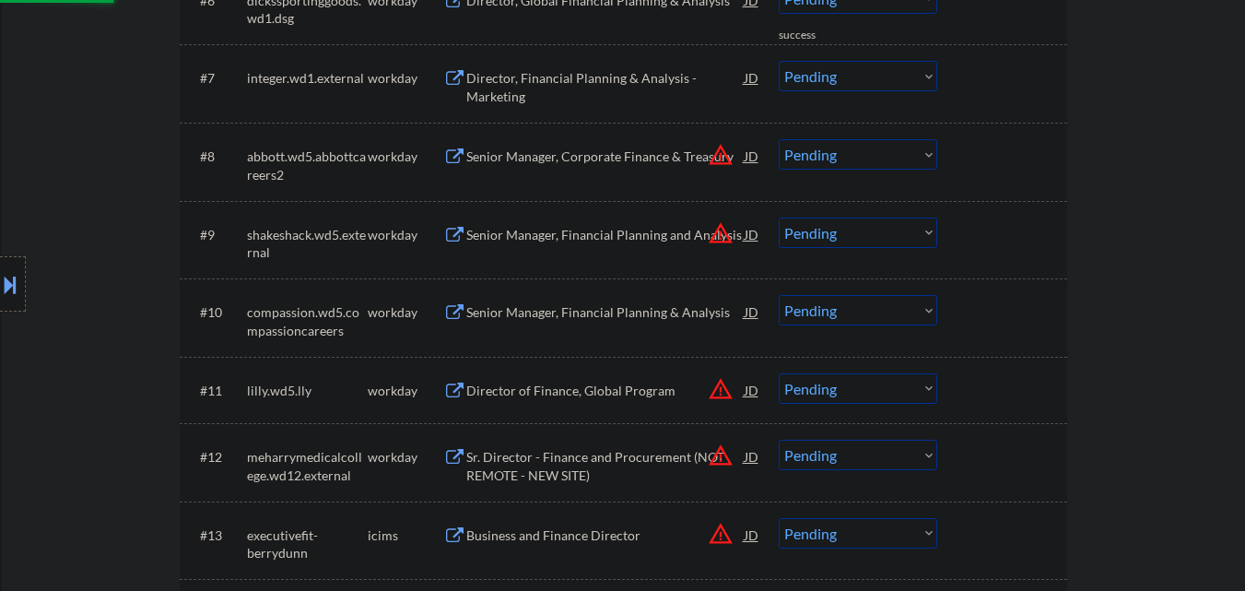
scroll to position [1014, 0]
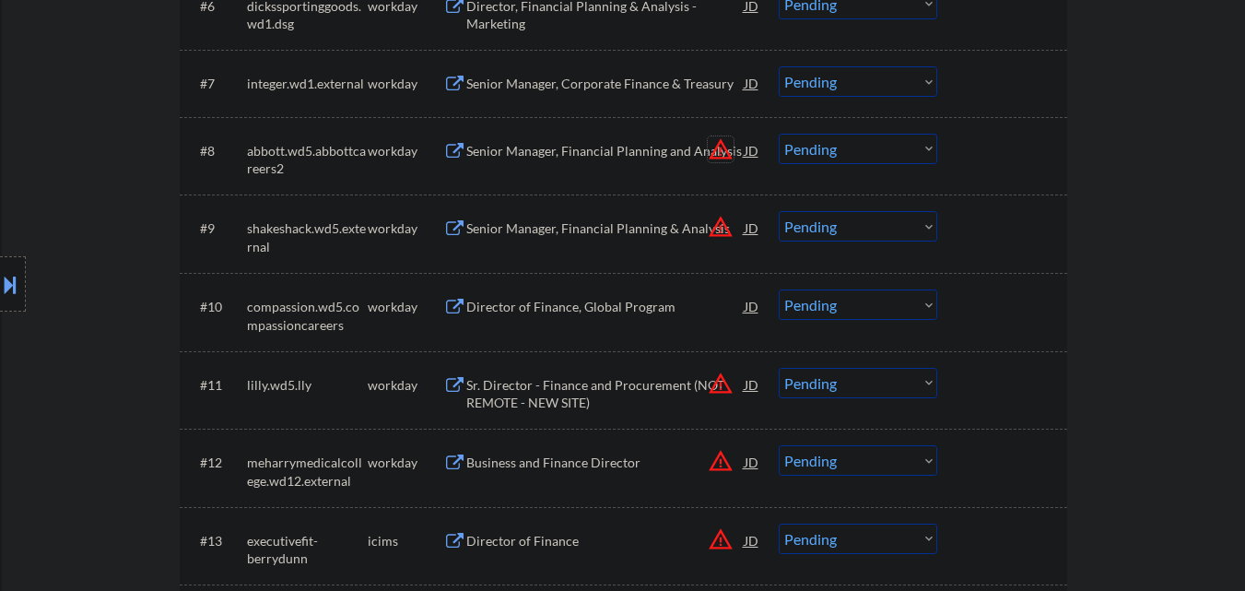
click at [724, 153] on button "warning_amber" at bounding box center [721, 149] width 26 height 26
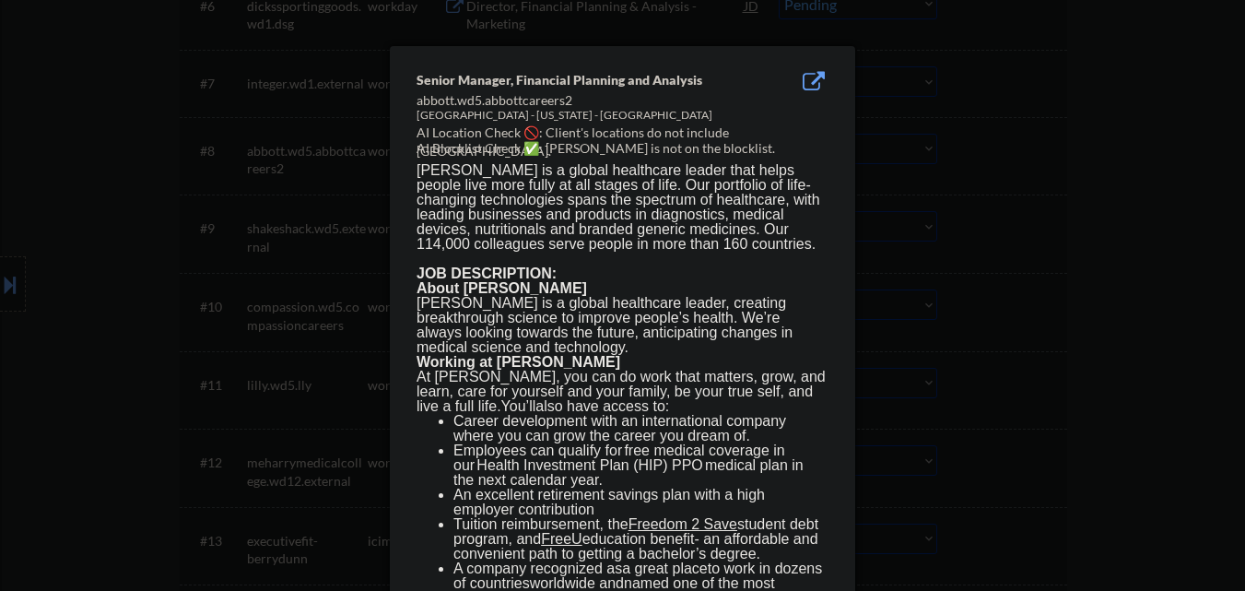
drag, startPoint x: 999, startPoint y: 197, endPoint x: 988, endPoint y: 198, distance: 11.1
click at [1000, 199] on div at bounding box center [622, 295] width 1245 height 591
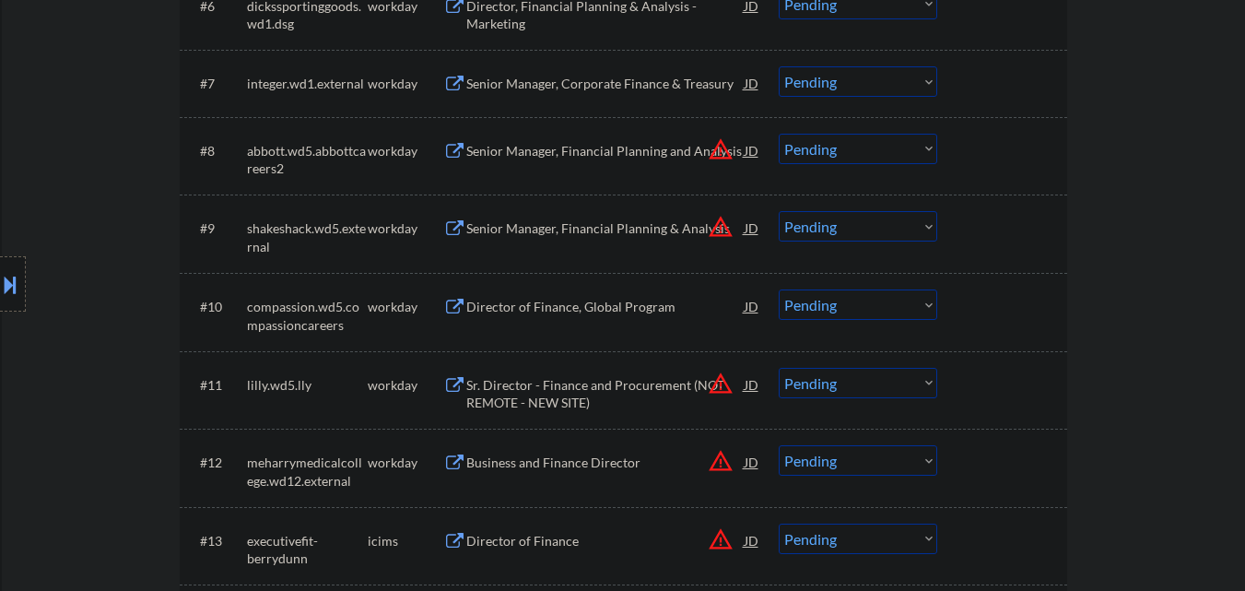
click at [904, 151] on select "Choose an option... Pending Applied Excluded (Questions) Excluded (Expired) Exc…" at bounding box center [858, 149] width 159 height 30
click at [779, 134] on select "Choose an option... Pending Applied Excluded (Questions) Excluded (Expired) Exc…" at bounding box center [858, 149] width 159 height 30
click at [732, 231] on button "warning_amber" at bounding box center [721, 227] width 26 height 26
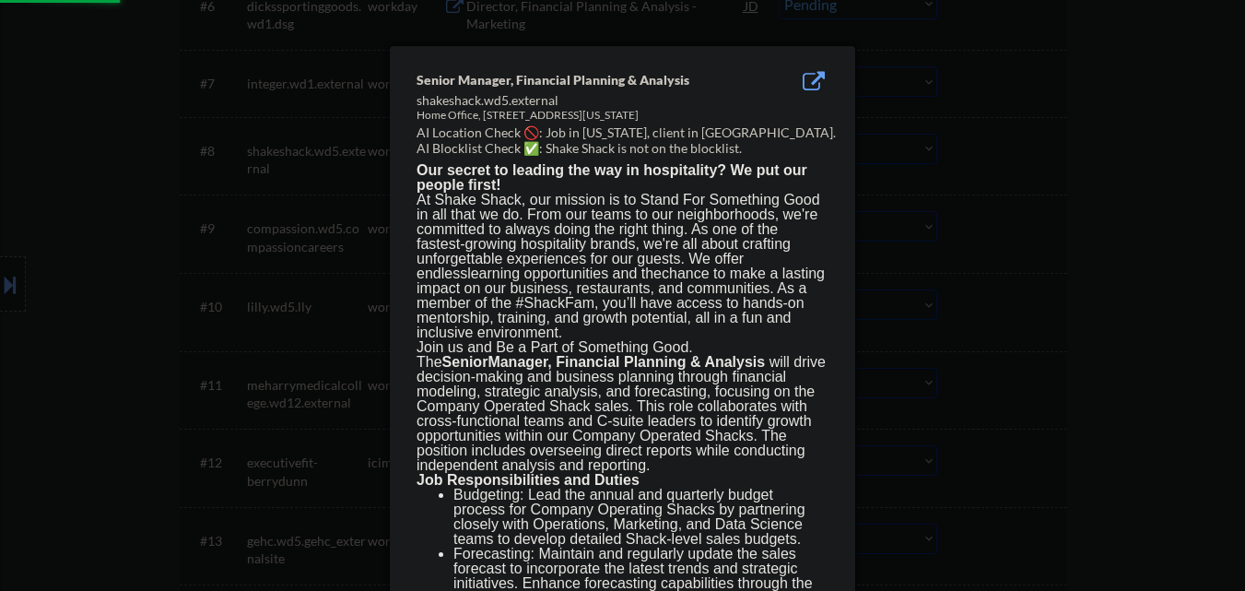
click at [1057, 273] on div at bounding box center [622, 295] width 1245 height 591
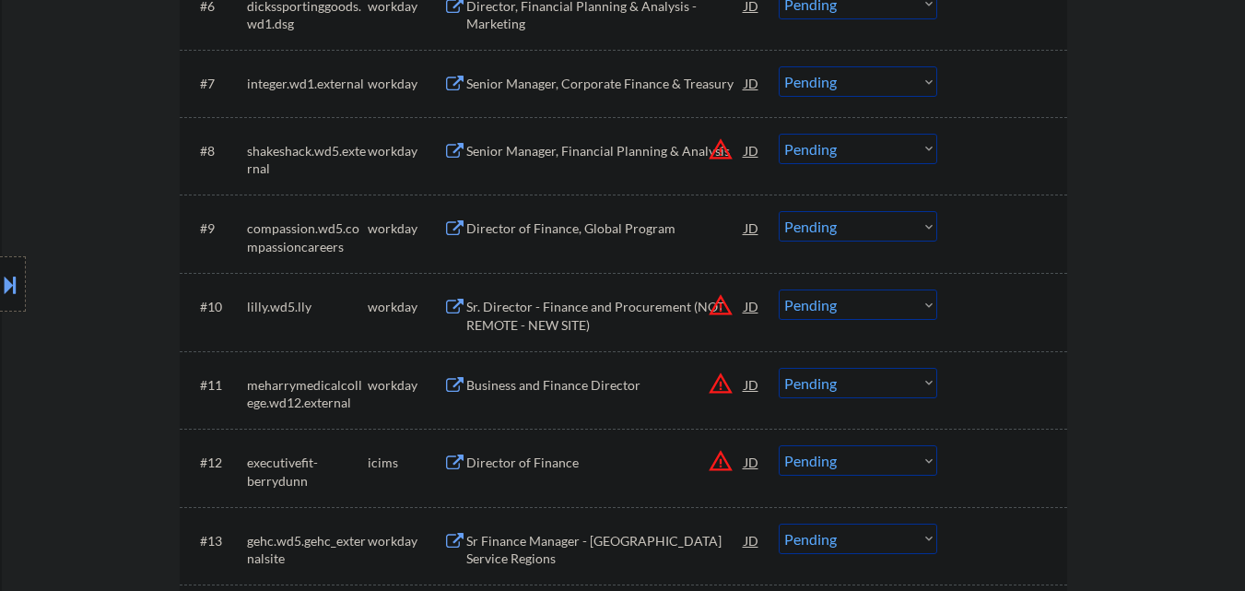
click at [916, 153] on select "Choose an option... Pending Applied Excluded (Questions) Excluded (Expired) Exc…" at bounding box center [858, 149] width 159 height 30
click at [779, 134] on select "Choose an option... Pending Applied Excluded (Questions) Excluded (Expired) Exc…" at bounding box center [858, 149] width 159 height 30
click at [725, 306] on button "warning_amber" at bounding box center [721, 305] width 26 height 26
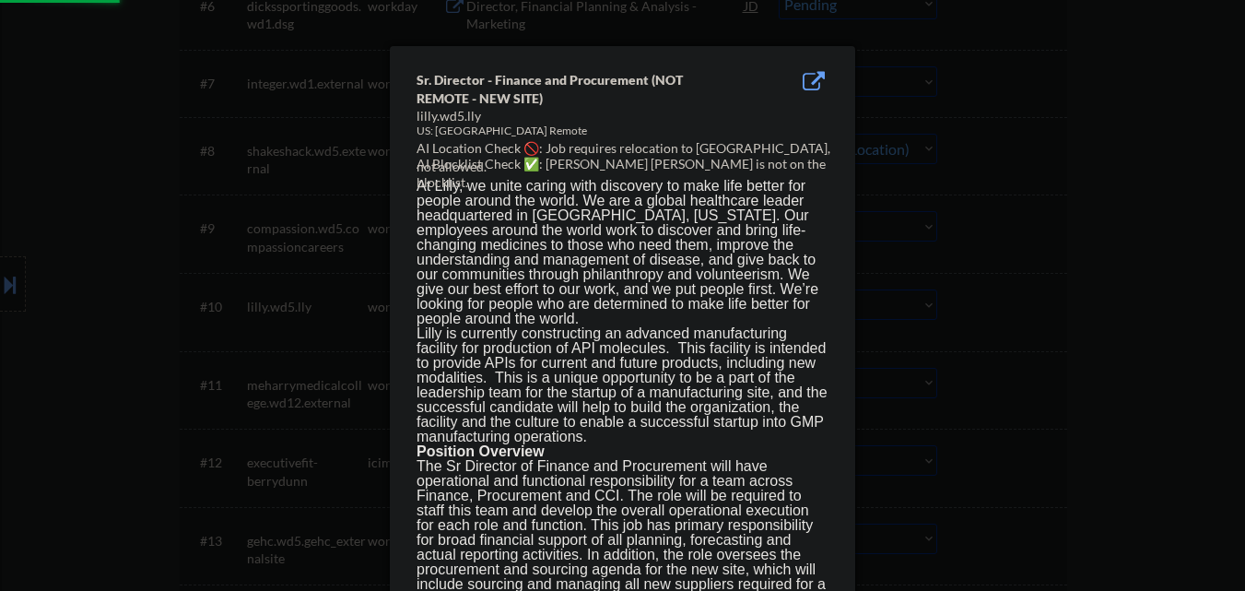
click at [1024, 297] on div at bounding box center [622, 295] width 1245 height 591
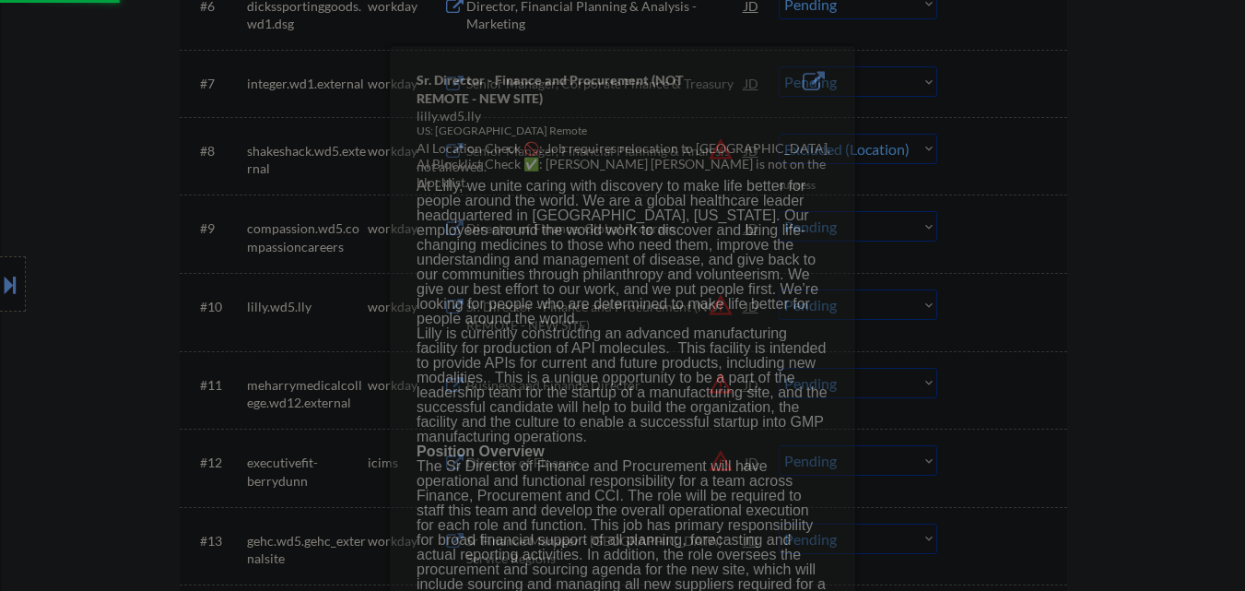
select select ""pending""
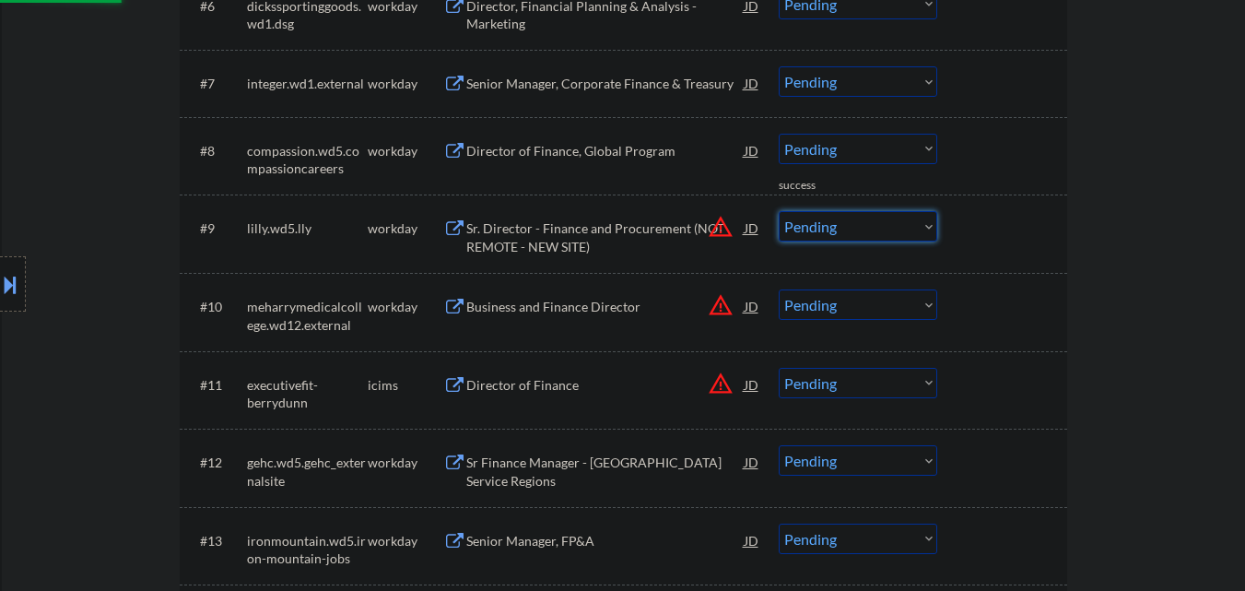
click at [897, 223] on select "Choose an option... Pending Applied Excluded (Questions) Excluded (Expired) Exc…" at bounding box center [858, 226] width 159 height 30
click at [779, 211] on select "Choose an option... Pending Applied Excluded (Questions) Excluded (Expired) Exc…" at bounding box center [858, 226] width 159 height 30
click at [704, 306] on div "Business and Finance Director" at bounding box center [605, 307] width 278 height 18
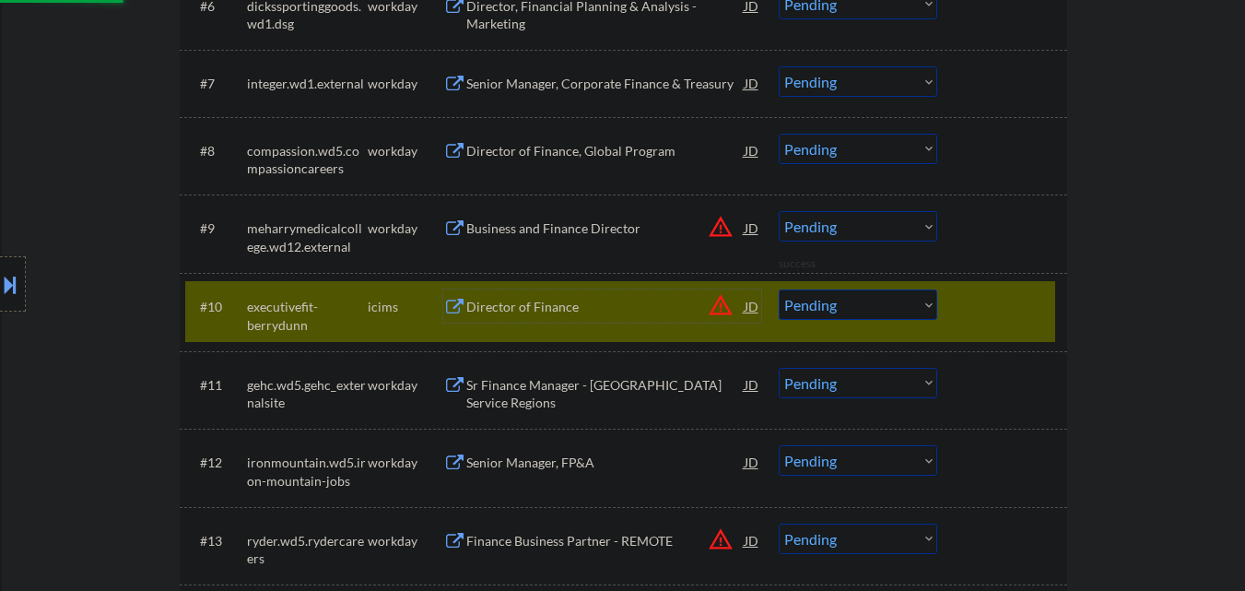
click at [1032, 301] on div at bounding box center [1004, 305] width 81 height 33
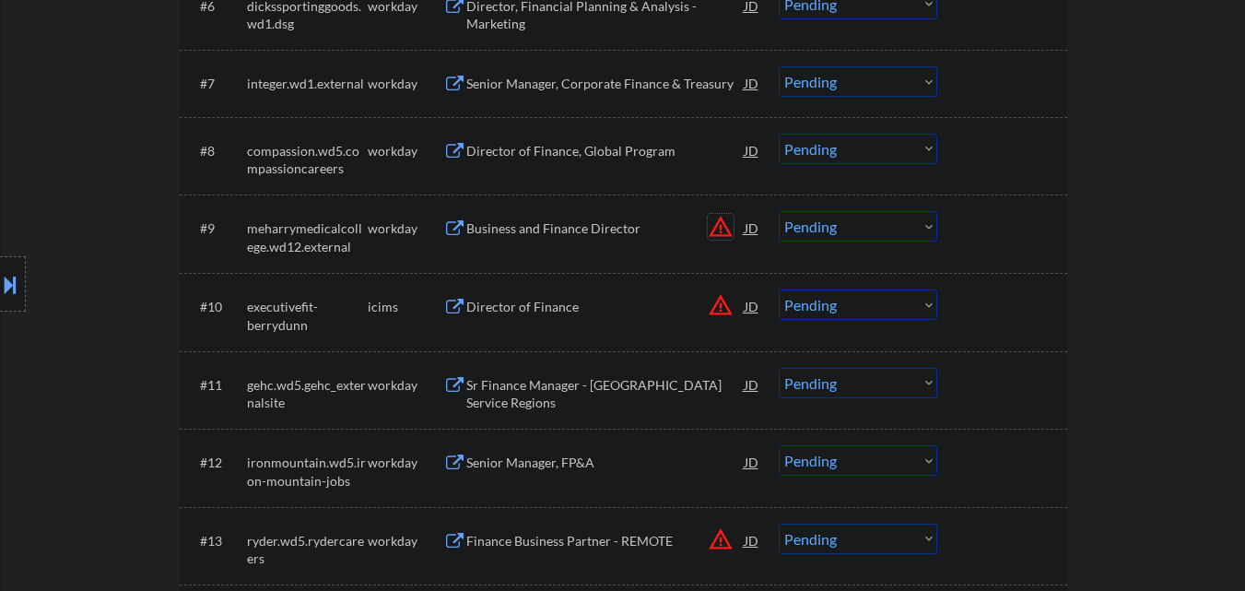
click at [723, 233] on button "warning_amber" at bounding box center [721, 227] width 26 height 26
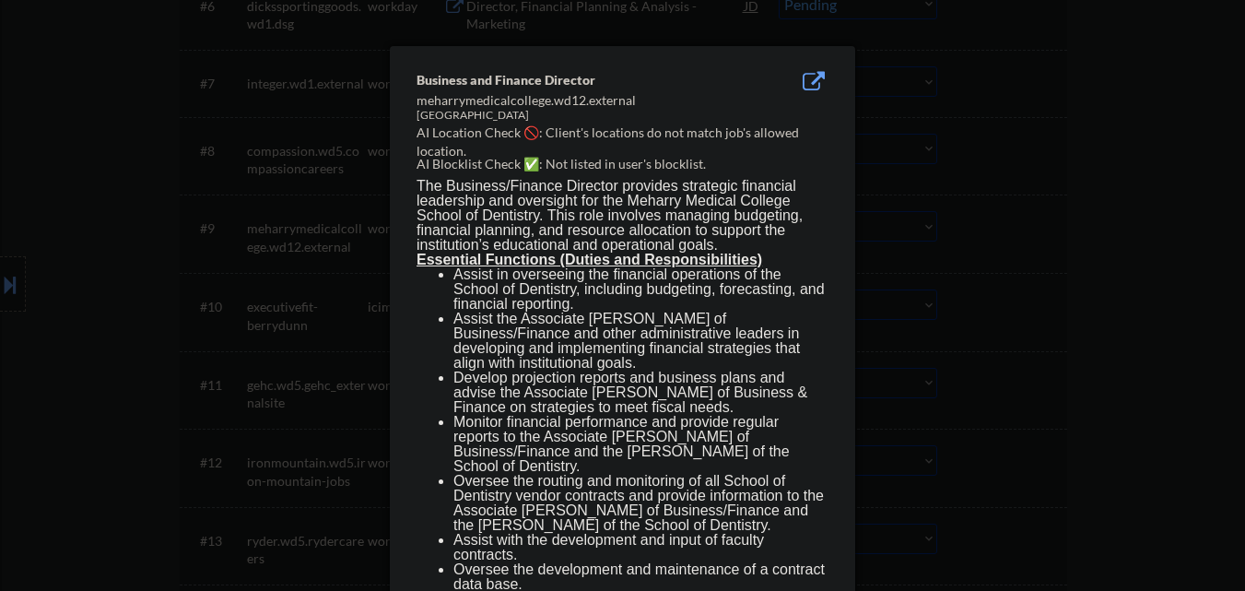
click at [1017, 259] on div at bounding box center [622, 295] width 1245 height 591
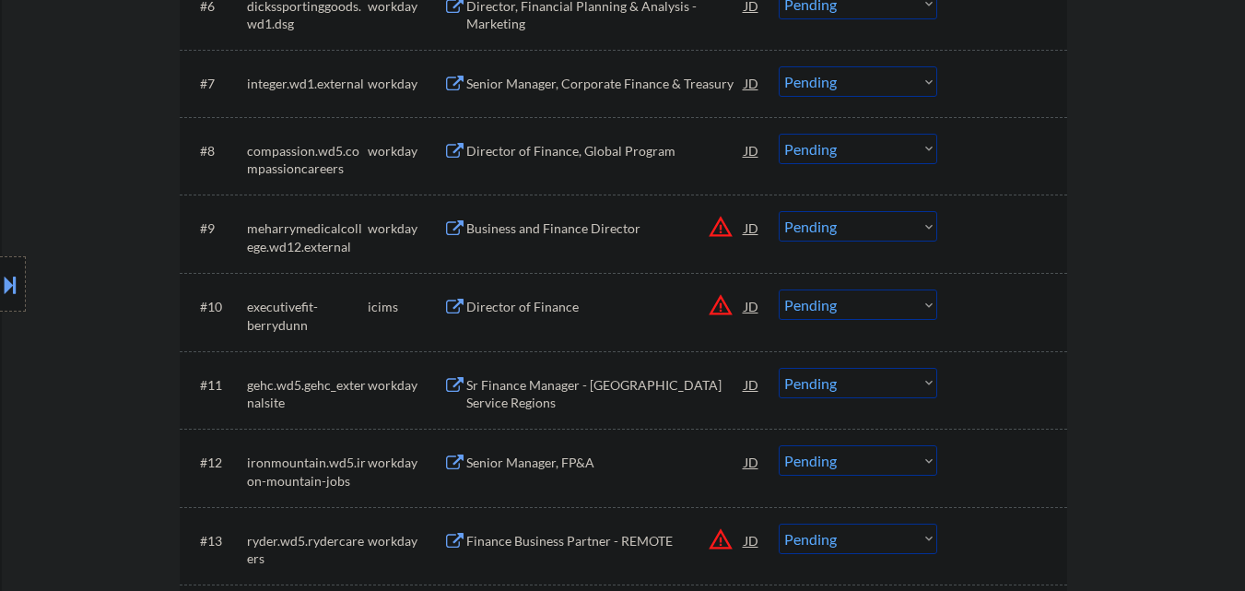
drag, startPoint x: 914, startPoint y: 220, endPoint x: 914, endPoint y: 234, distance: 13.9
click at [914, 221] on select "Choose an option... Pending Applied Excluded (Questions) Excluded (Expired) Exc…" at bounding box center [858, 226] width 159 height 30
click at [779, 211] on select "Choose an option... Pending Applied Excluded (Questions) Excluded (Expired) Exc…" at bounding box center [858, 226] width 159 height 30
click at [724, 309] on button "warning_amber" at bounding box center [721, 305] width 26 height 26
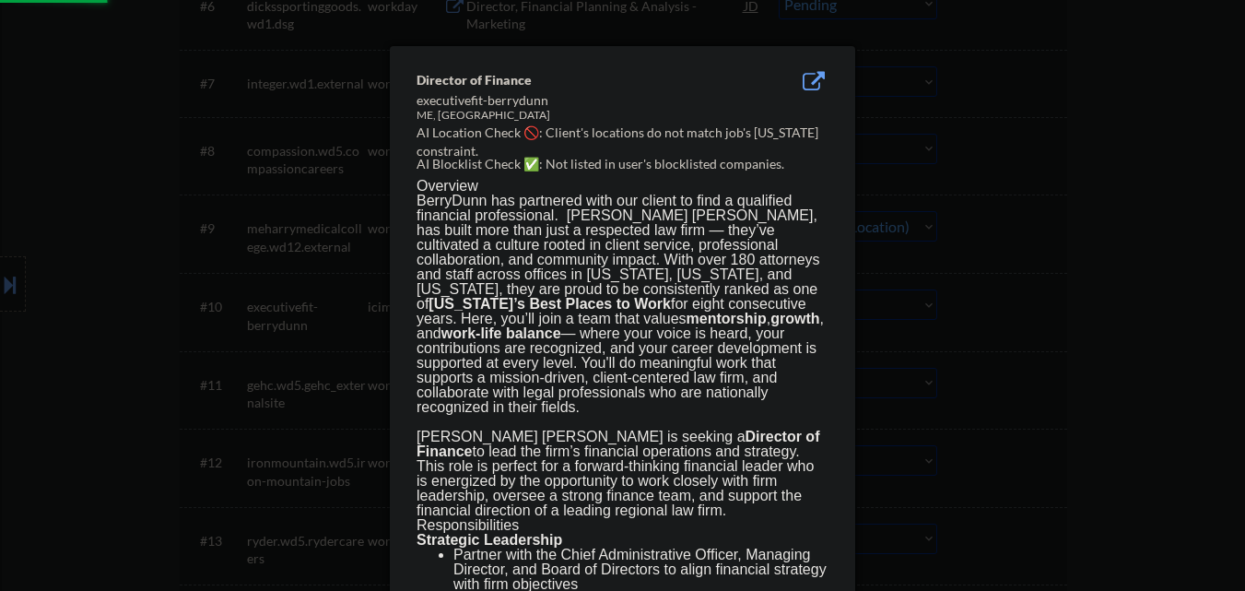
click at [1033, 298] on div at bounding box center [622, 295] width 1245 height 591
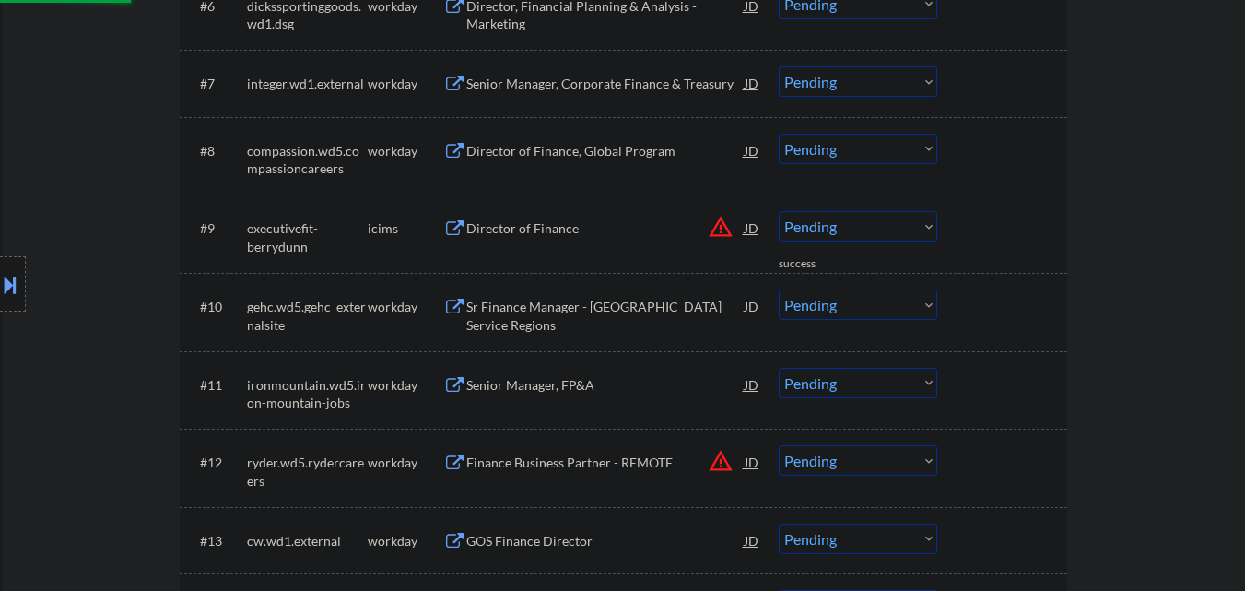
click at [903, 227] on select "Choose an option... Pending Applied Excluded (Questions) Excluded (Expired) Exc…" at bounding box center [858, 226] width 159 height 30
click at [779, 211] on select "Choose an option... Pending Applied Excluded (Questions) Excluded (Expired) Exc…" at bounding box center [858, 226] width 159 height 30
click at [721, 463] on button "warning_amber" at bounding box center [721, 461] width 26 height 26
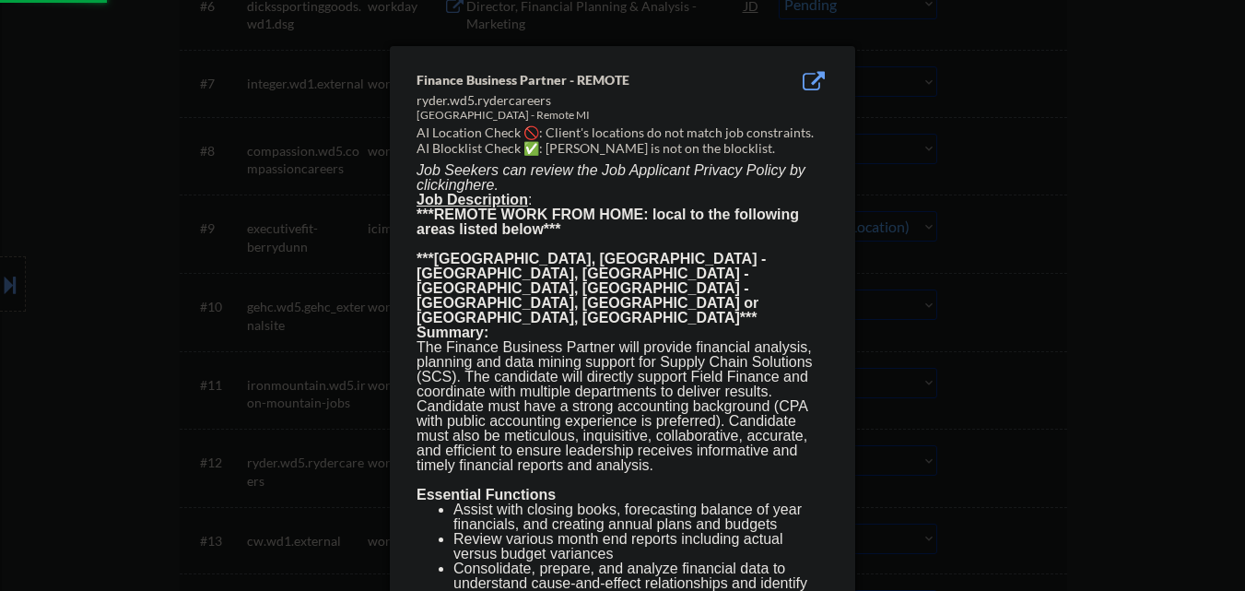
click at [1016, 326] on div at bounding box center [622, 295] width 1245 height 591
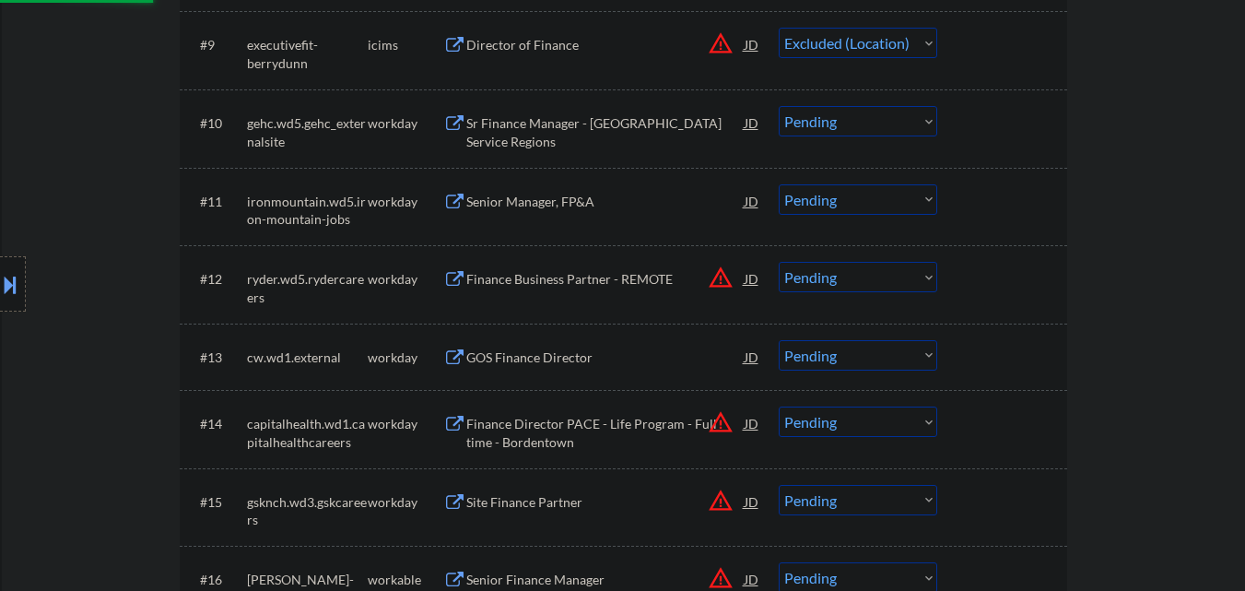
scroll to position [1198, 0]
select select ""pending""
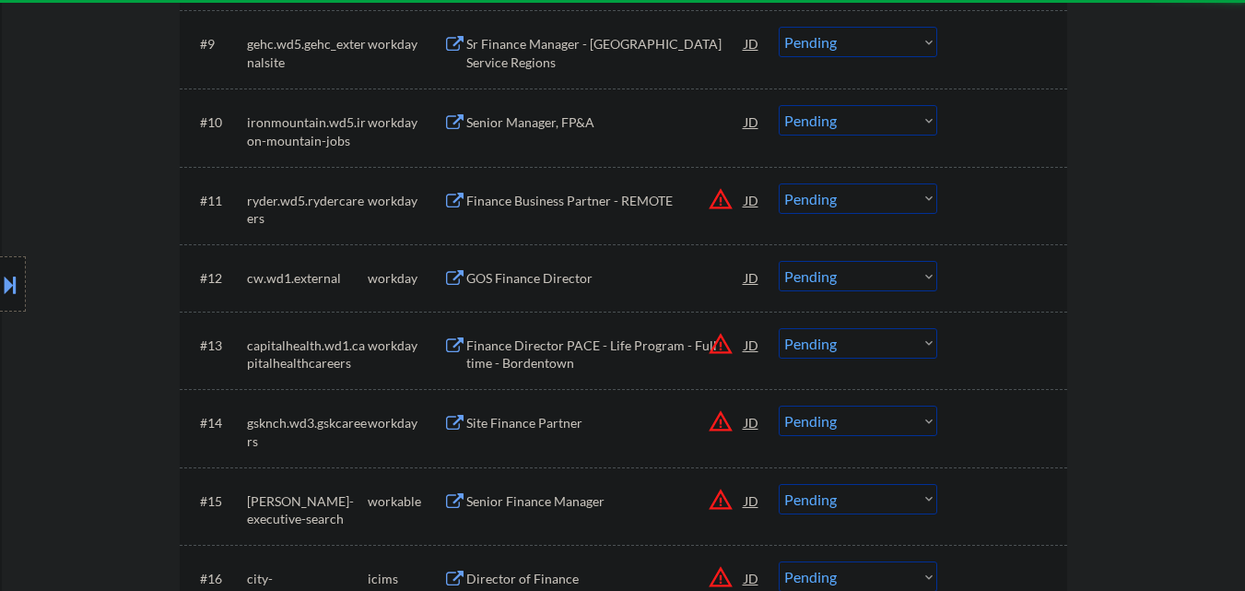
click at [725, 194] on button "warning_amber" at bounding box center [721, 199] width 26 height 26
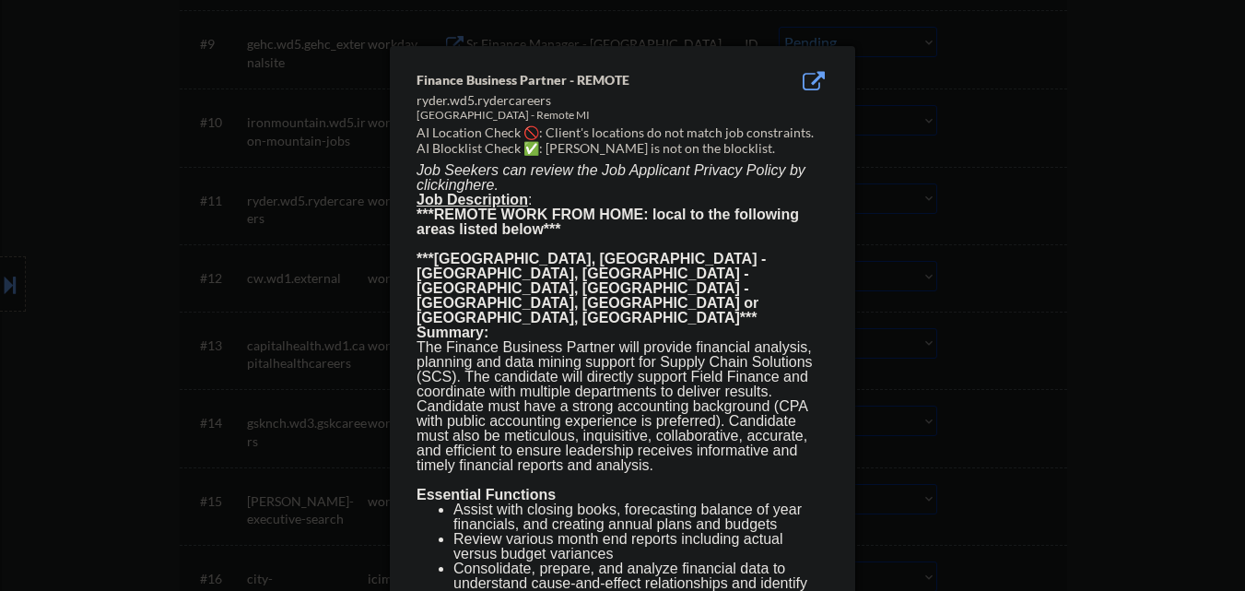
click at [968, 206] on div at bounding box center [622, 295] width 1245 height 591
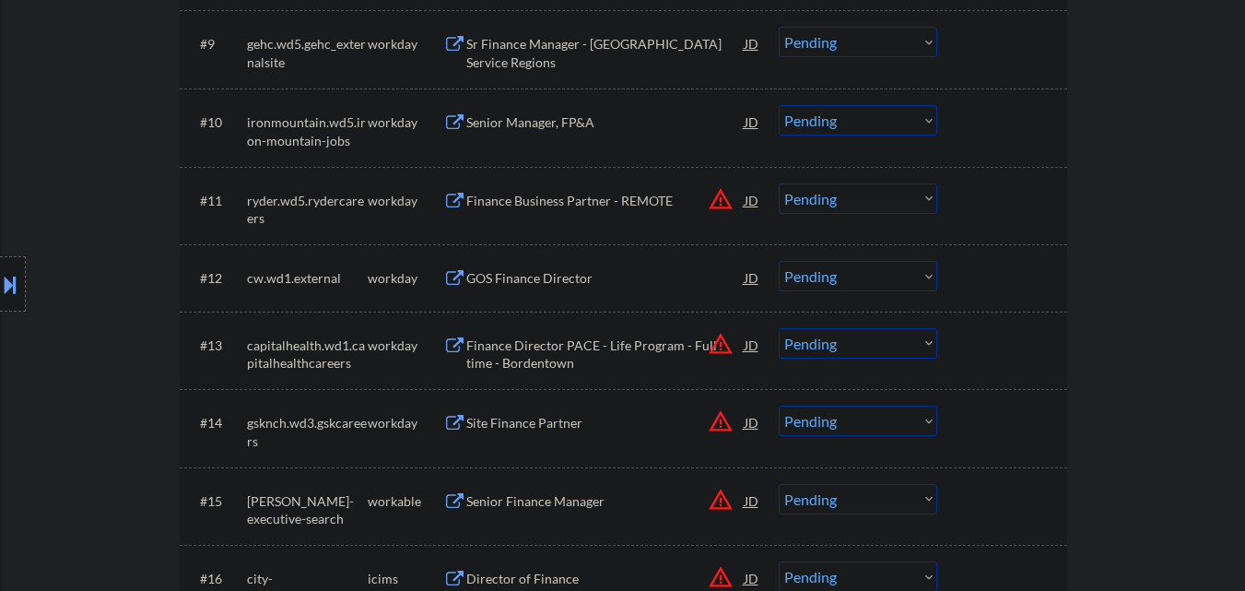
click at [890, 194] on select "Choose an option... Pending Applied Excluded (Questions) Excluded (Expired) Exc…" at bounding box center [858, 198] width 159 height 30
click at [779, 183] on select "Choose an option... Pending Applied Excluded (Questions) Excluded (Expired) Exc…" at bounding box center [858, 198] width 159 height 30
click at [723, 345] on button "warning_amber" at bounding box center [721, 344] width 26 height 26
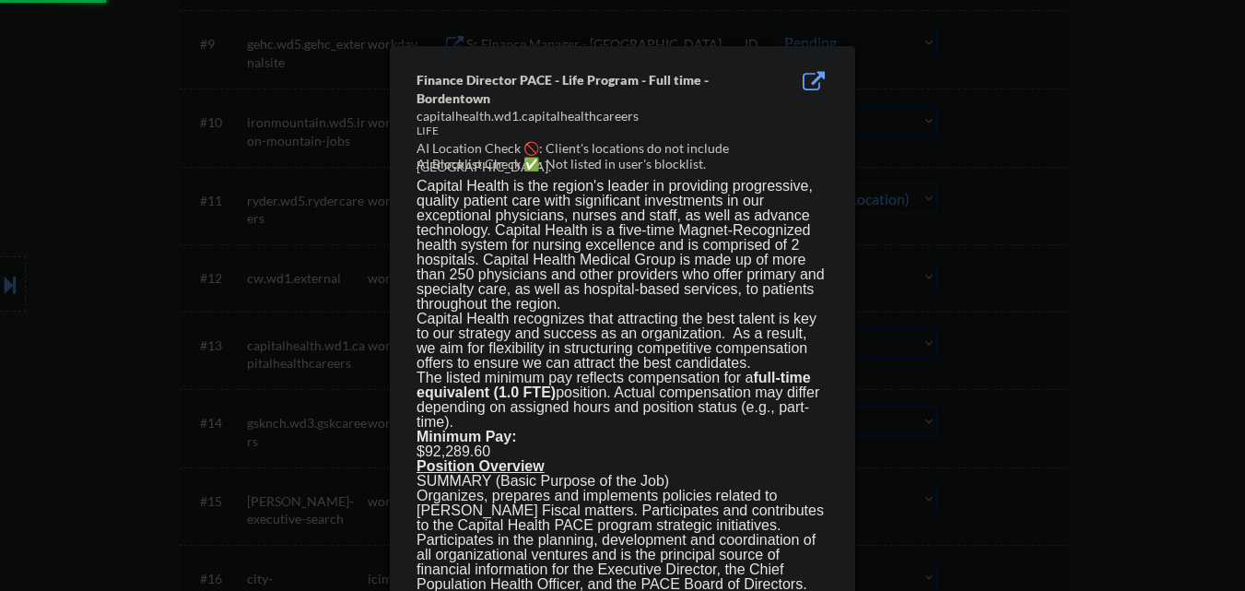
select select ""pending""
click at [968, 314] on div at bounding box center [622, 295] width 1245 height 591
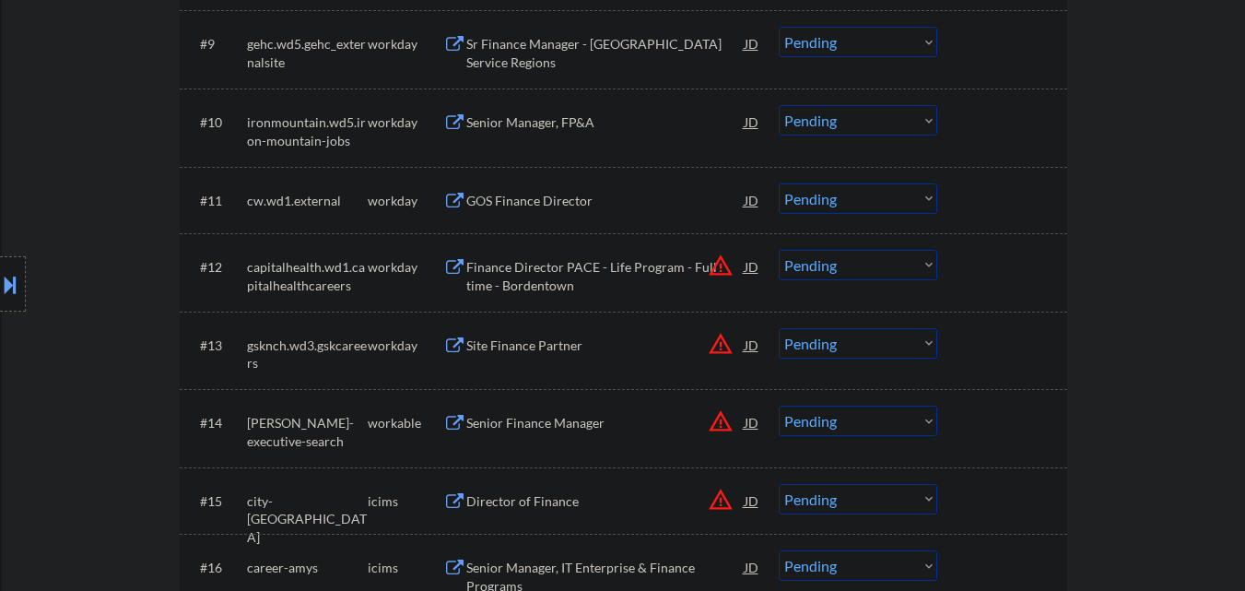
click at [918, 268] on select "Choose an option... Pending Applied Excluded (Questions) Excluded (Expired) Exc…" at bounding box center [858, 265] width 159 height 30
click at [721, 272] on button "warning_amber" at bounding box center [721, 266] width 26 height 26
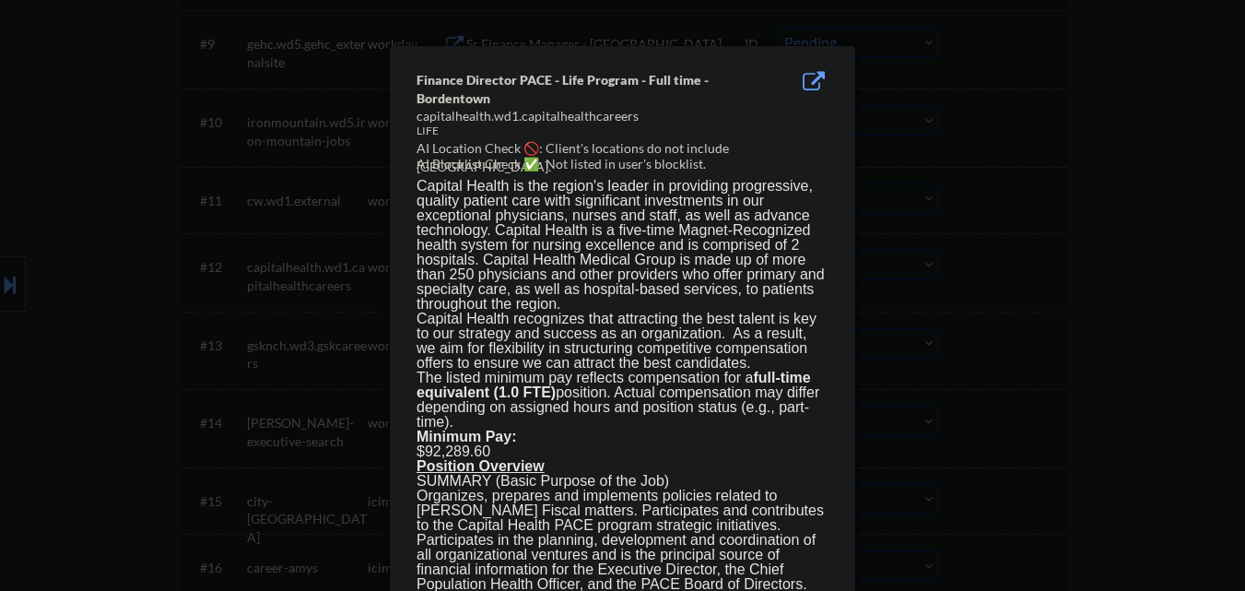
click at [45, 353] on div at bounding box center [622, 295] width 1245 height 591
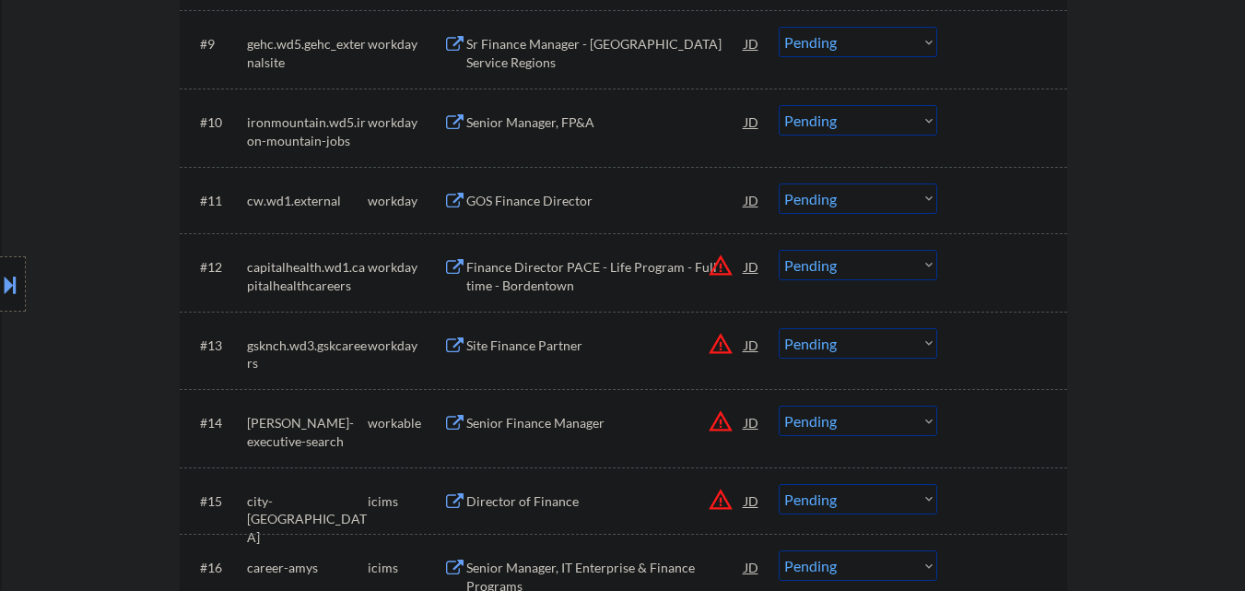
click at [0, 277] on button at bounding box center [10, 284] width 20 height 30
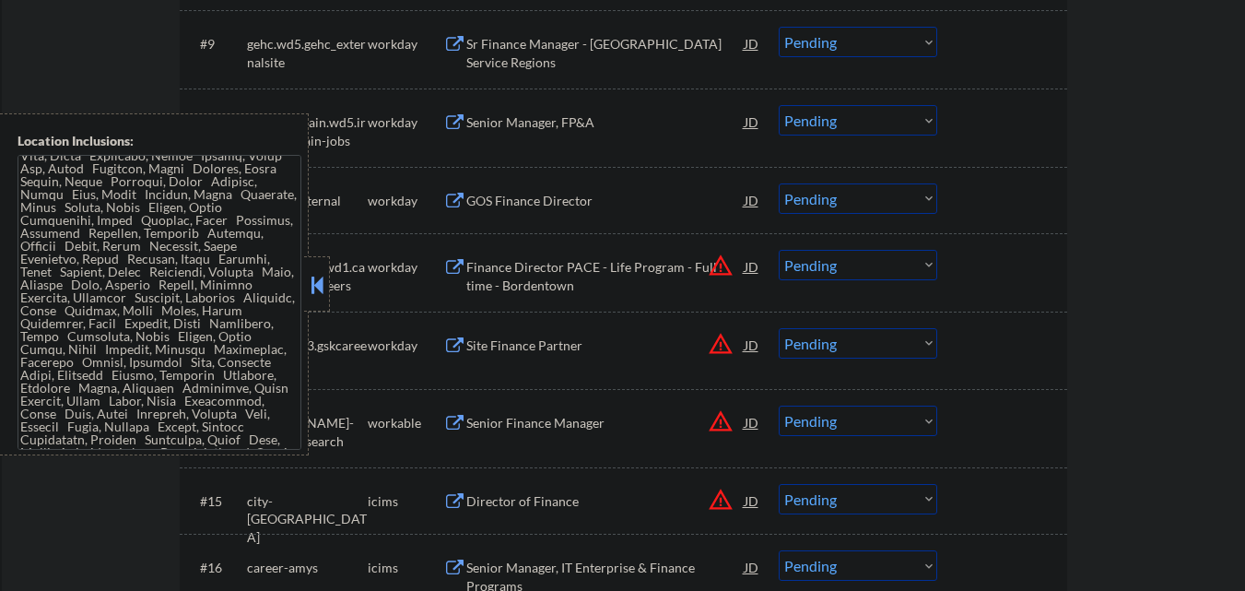
scroll to position [1595, 0]
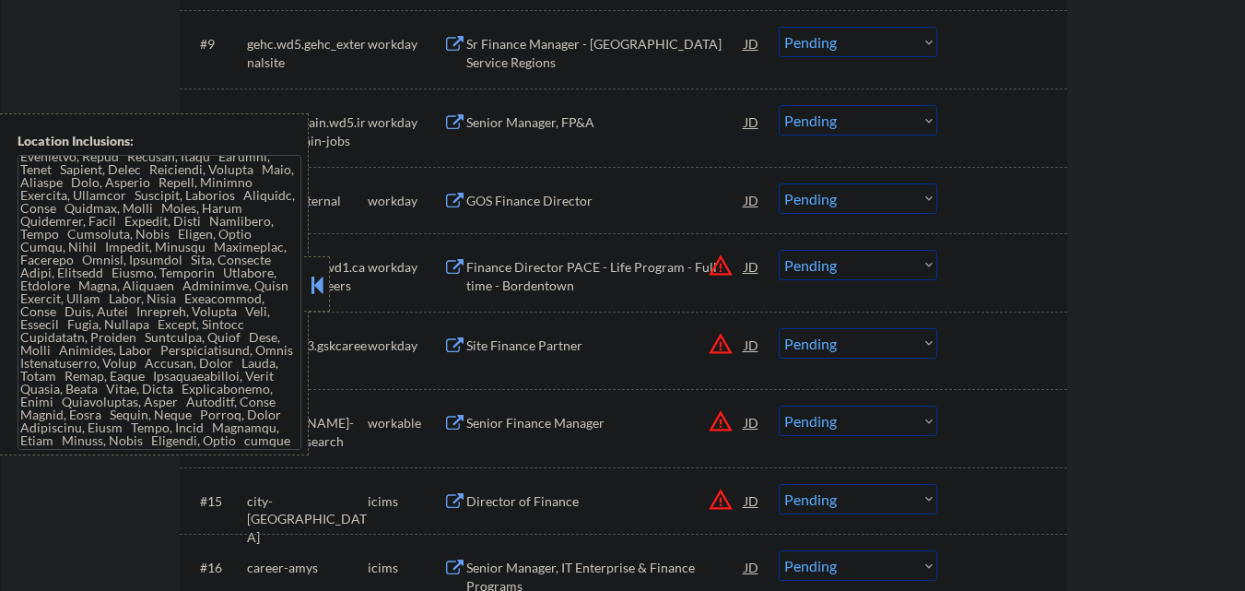
click at [320, 276] on button at bounding box center [317, 285] width 20 height 28
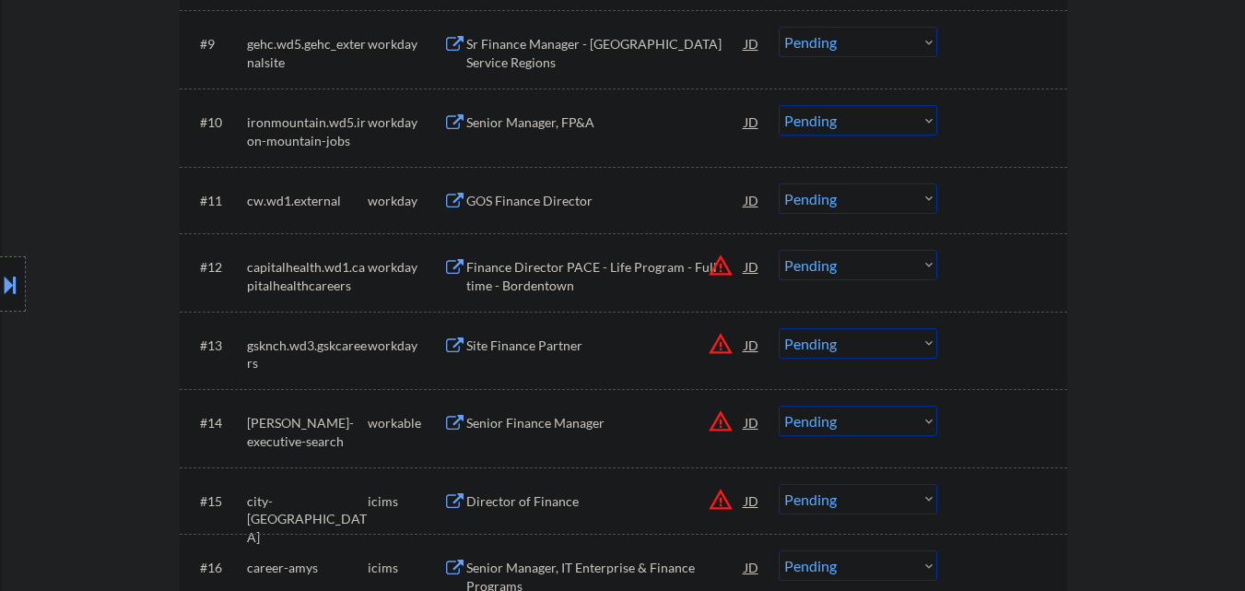
drag, startPoint x: 880, startPoint y: 259, endPoint x: 903, endPoint y: 261, distance: 23.1
click at [883, 261] on select "Choose an option... Pending Applied Excluded (Questions) Excluded (Expired) Exc…" at bounding box center [858, 265] width 159 height 30
click at [779, 250] on select "Choose an option... Pending Applied Excluded (Questions) Excluded (Expired) Exc…" at bounding box center [858, 265] width 159 height 30
click at [721, 341] on button "warning_amber" at bounding box center [721, 344] width 26 height 26
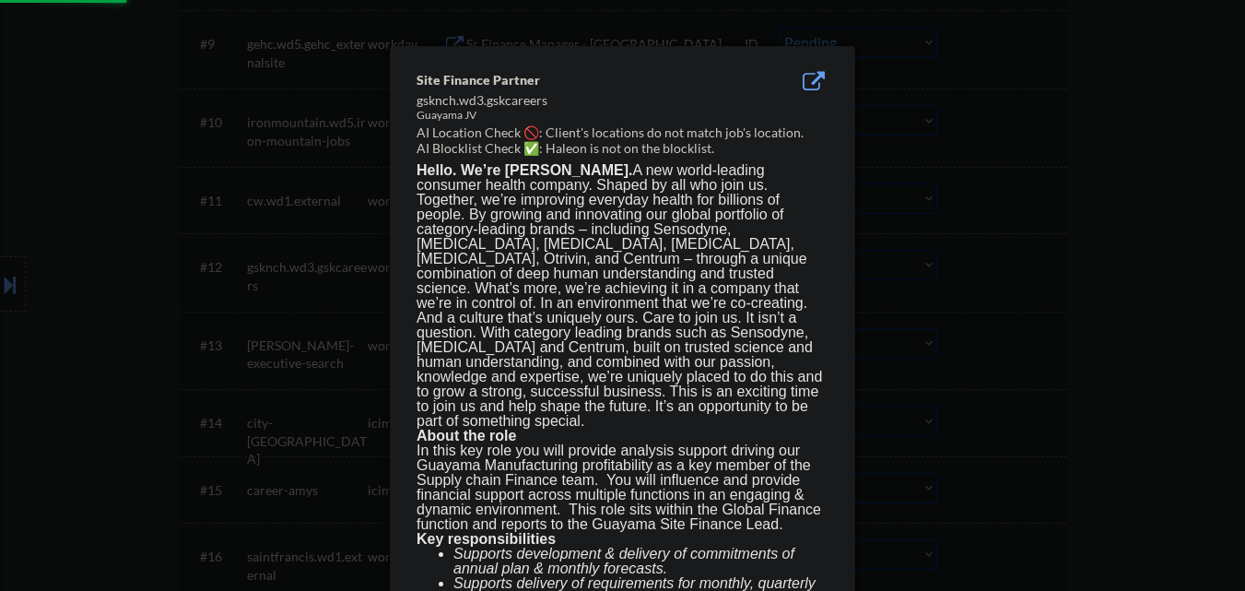
click at [984, 344] on div at bounding box center [622, 295] width 1245 height 591
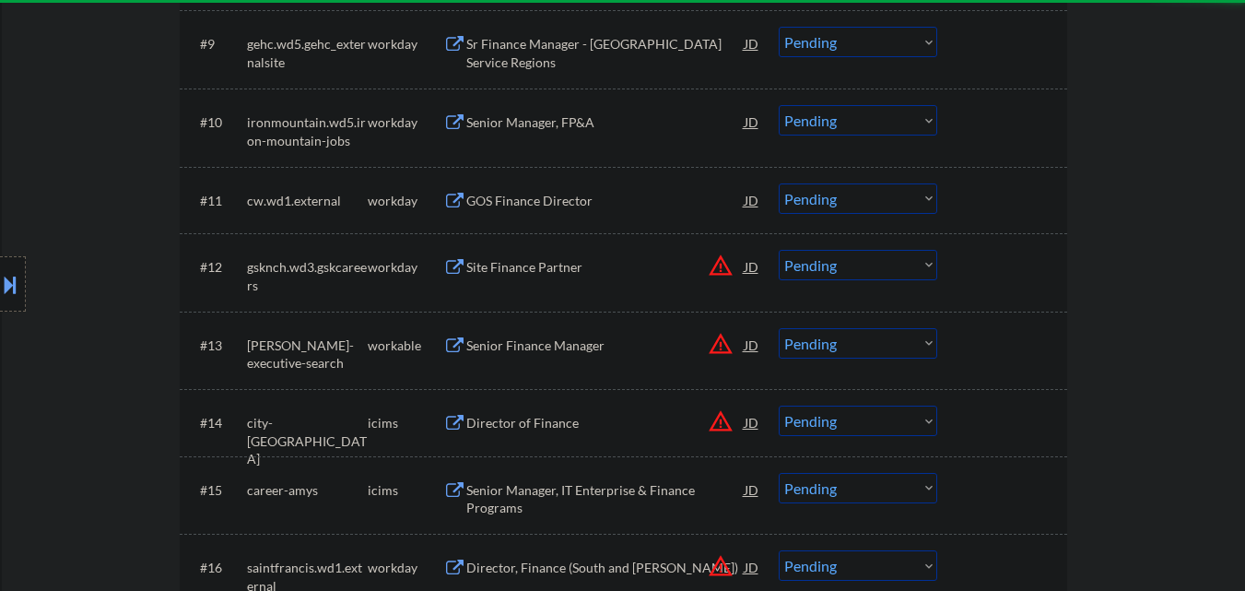
click at [902, 264] on select "Choose an option... Pending Applied Excluded (Questions) Excluded (Expired) Exc…" at bounding box center [858, 265] width 159 height 30
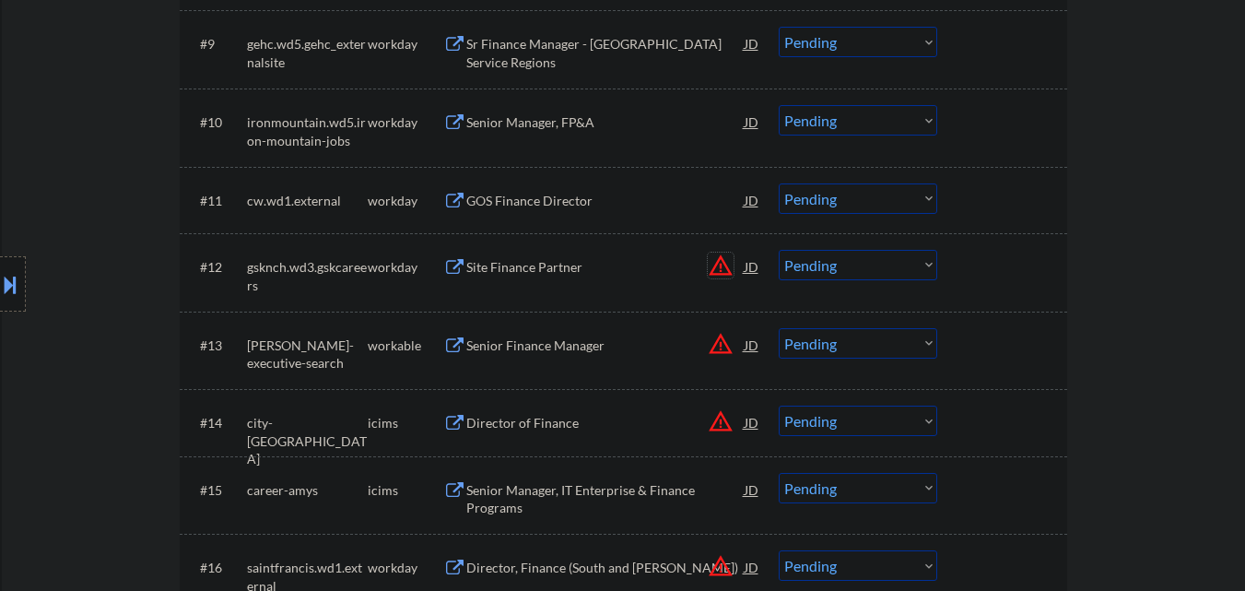
click at [719, 264] on button "warning_amber" at bounding box center [721, 266] width 26 height 26
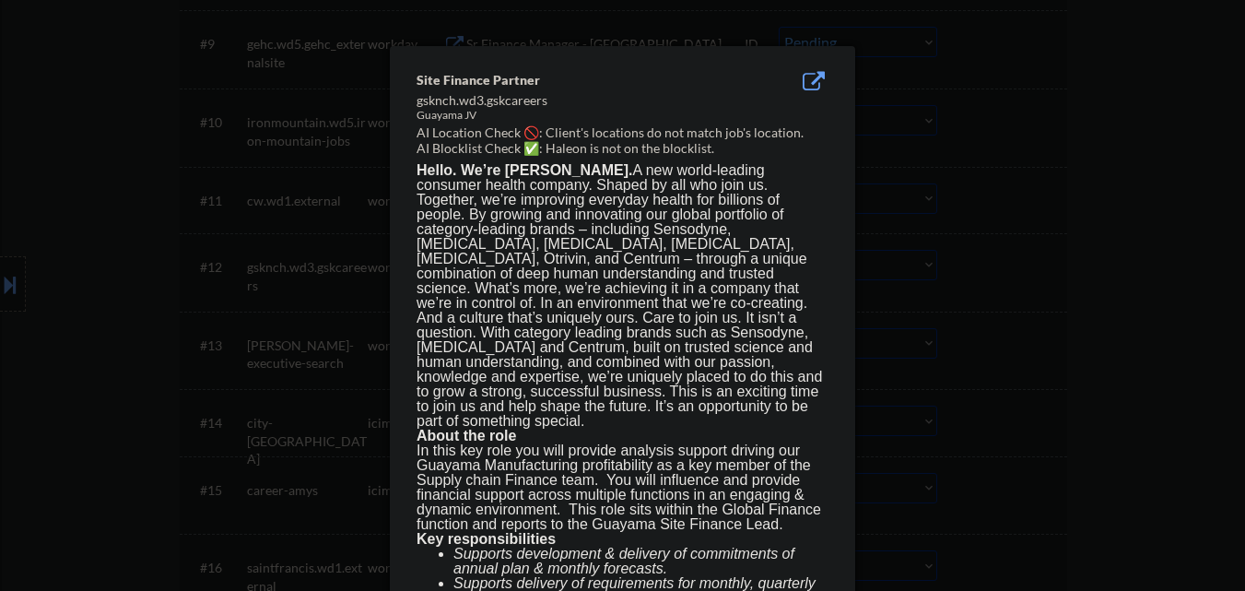
click at [916, 274] on div at bounding box center [622, 295] width 1245 height 591
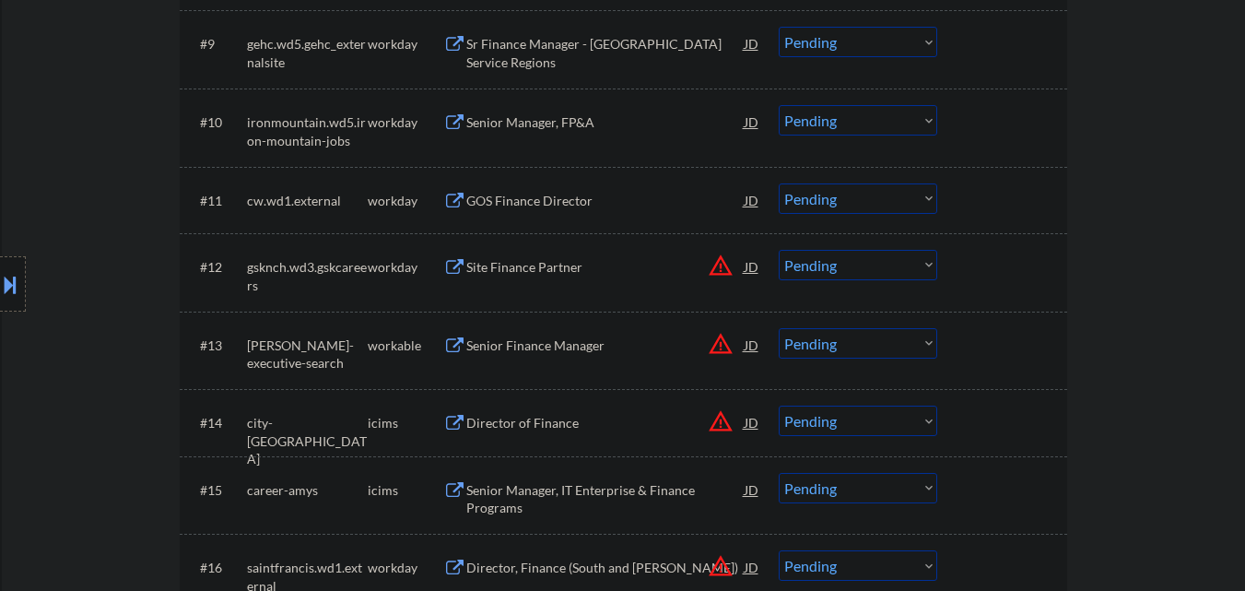
drag, startPoint x: 0, startPoint y: 268, endPoint x: 7, endPoint y: 281, distance: 14.9
click at [0, 269] on div at bounding box center [13, 283] width 26 height 55
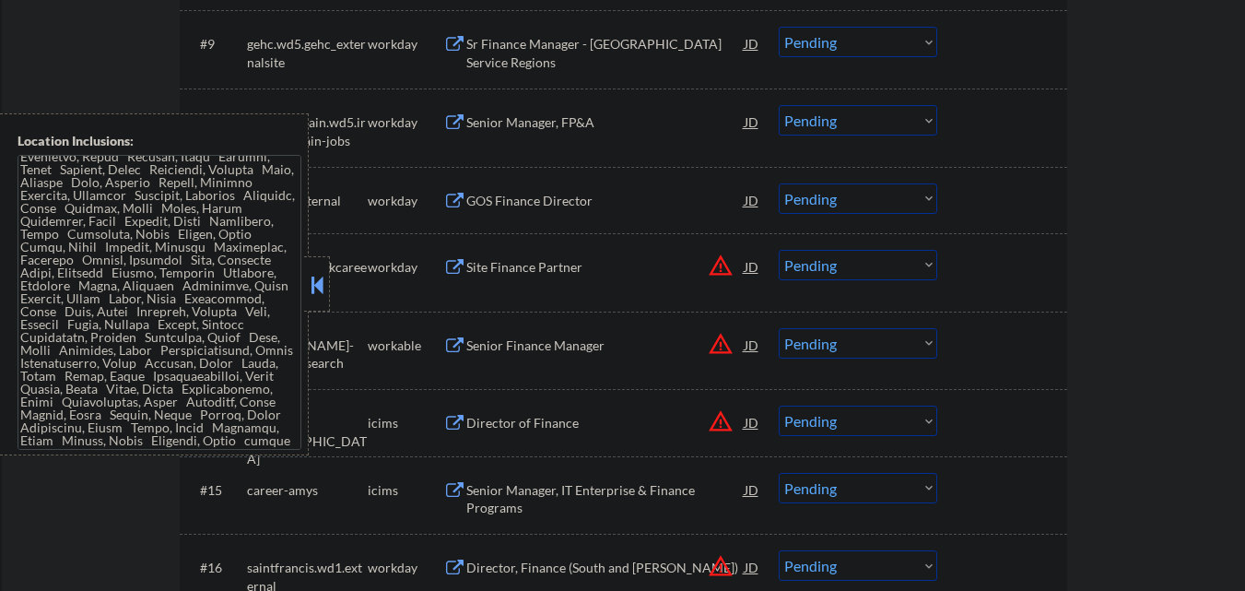
click at [718, 265] on button "warning_amber" at bounding box center [721, 266] width 26 height 26
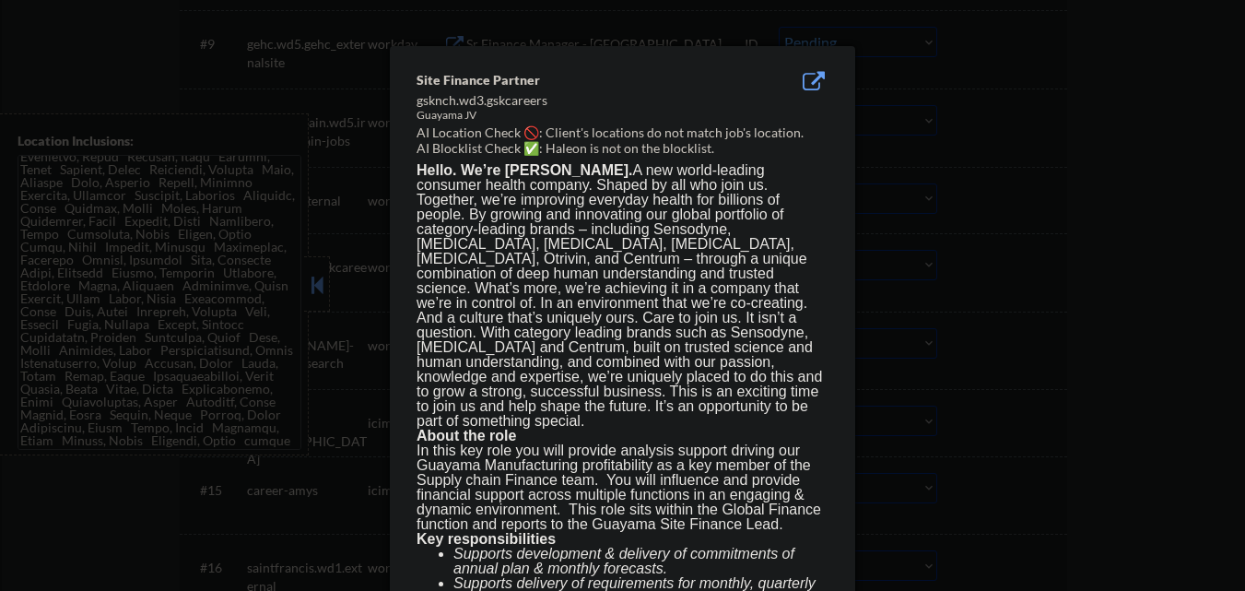
click at [442, 112] on div "Guayama JV" at bounding box center [576, 116] width 319 height 16
drag, startPoint x: 442, startPoint y: 112, endPoint x: 456, endPoint y: 114, distance: 13.9
click at [456, 114] on div "Guayama JV" at bounding box center [576, 116] width 319 height 16
copy div "Guayama"
click at [279, 217] on div at bounding box center [622, 295] width 1245 height 591
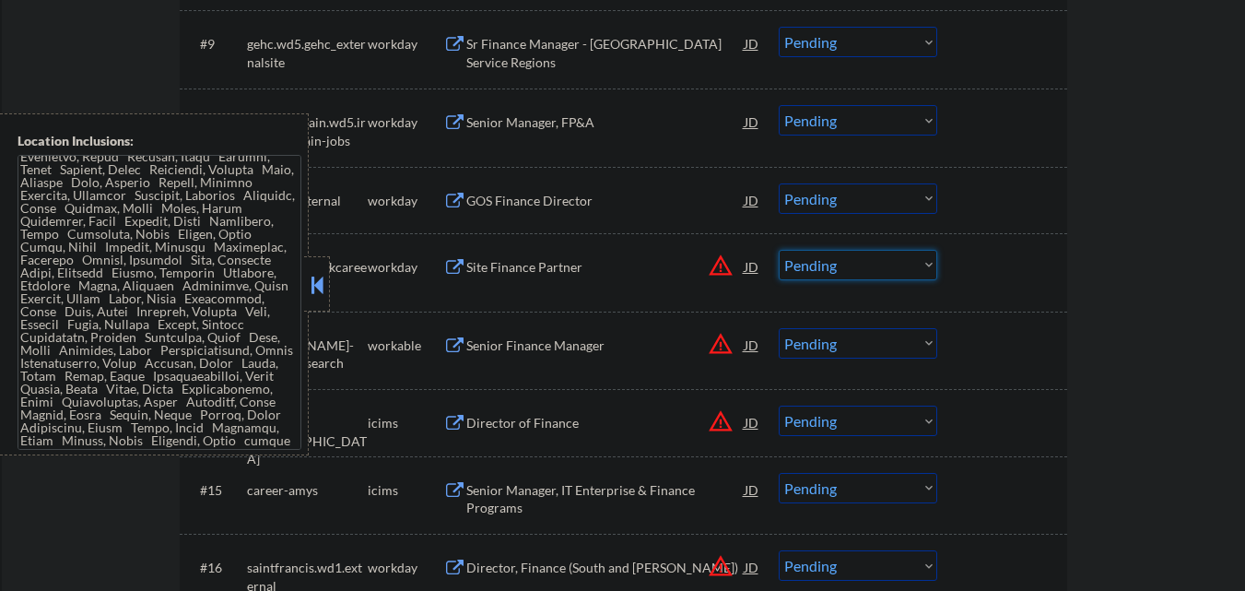
drag, startPoint x: 866, startPoint y: 260, endPoint x: 872, endPoint y: 276, distance: 16.6
click at [868, 262] on select "Choose an option... Pending Applied Excluded (Questions) Excluded (Expired) Exc…" at bounding box center [858, 265] width 159 height 30
click at [779, 250] on select "Choose an option... Pending Applied Excluded (Questions) Excluded (Expired) Exc…" at bounding box center [858, 265] width 159 height 30
click at [715, 342] on button "warning_amber" at bounding box center [721, 344] width 26 height 26
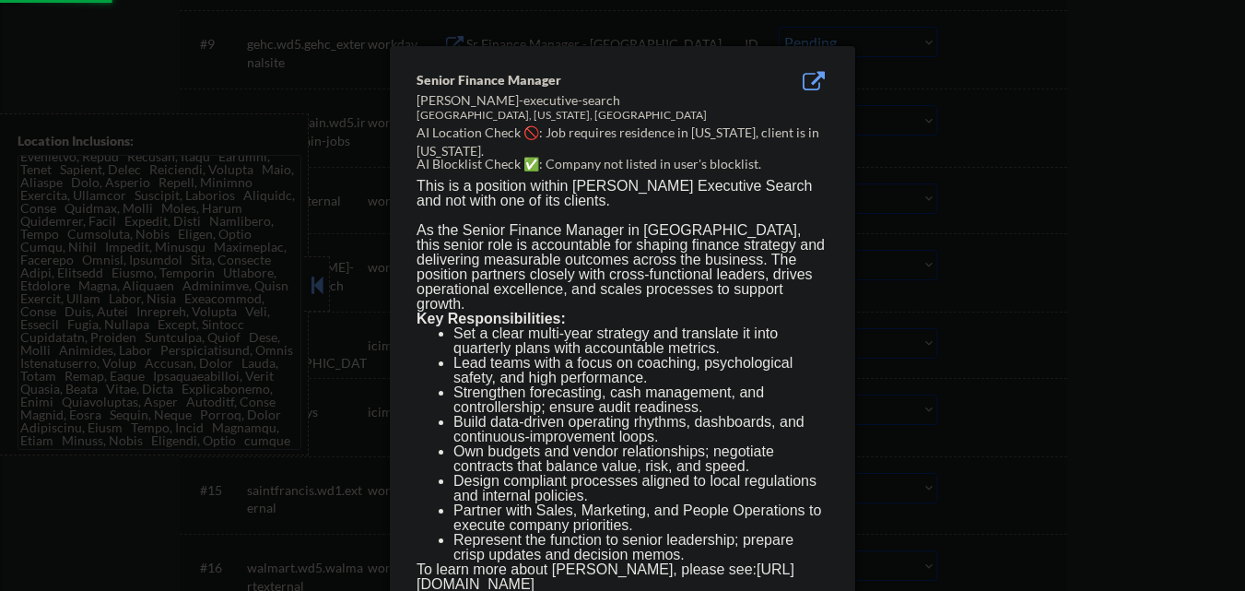
click at [920, 340] on div at bounding box center [622, 295] width 1245 height 591
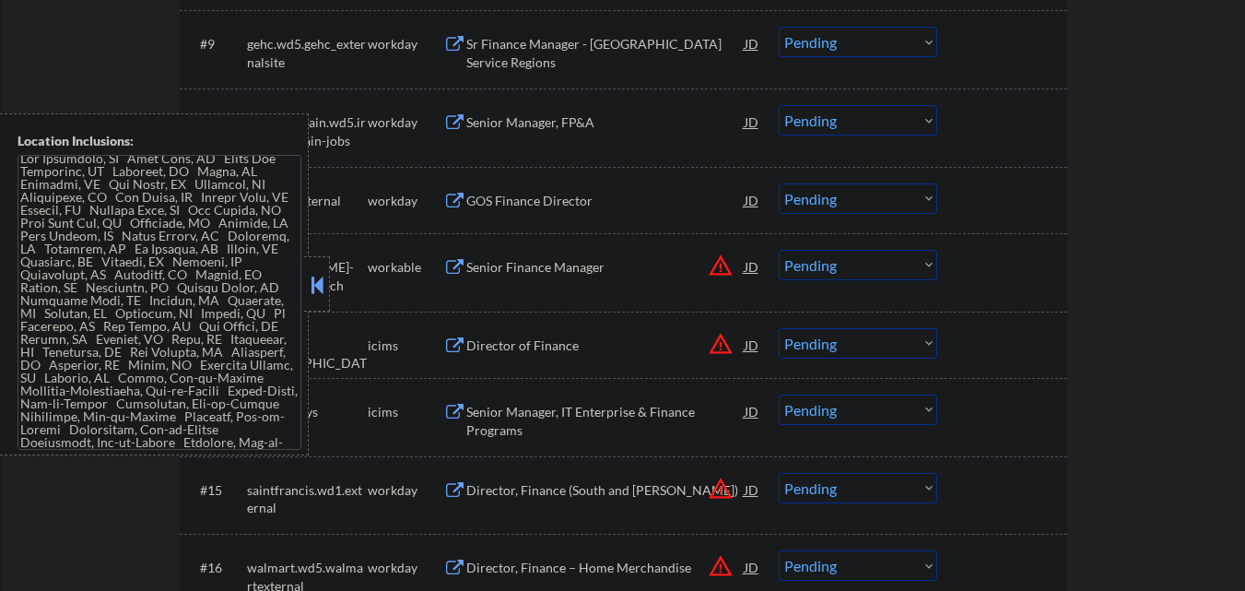
scroll to position [0, 0]
drag, startPoint x: 891, startPoint y: 269, endPoint x: 893, endPoint y: 279, distance: 10.3
click at [891, 269] on select "Choose an option... Pending Applied Excluded (Questions) Excluded (Expired) Exc…" at bounding box center [858, 265] width 159 height 30
click at [779, 250] on select "Choose an option... Pending Applied Excluded (Questions) Excluded (Expired) Exc…" at bounding box center [858, 265] width 159 height 30
click at [722, 343] on button "warning_amber" at bounding box center [721, 344] width 26 height 26
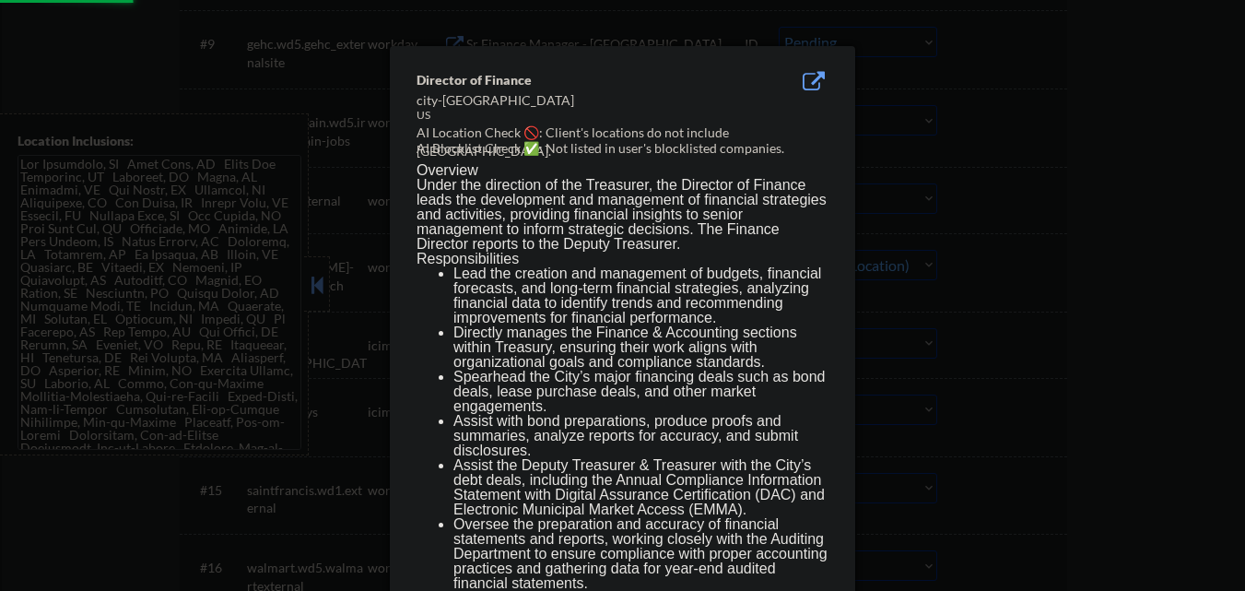
select select ""pending""
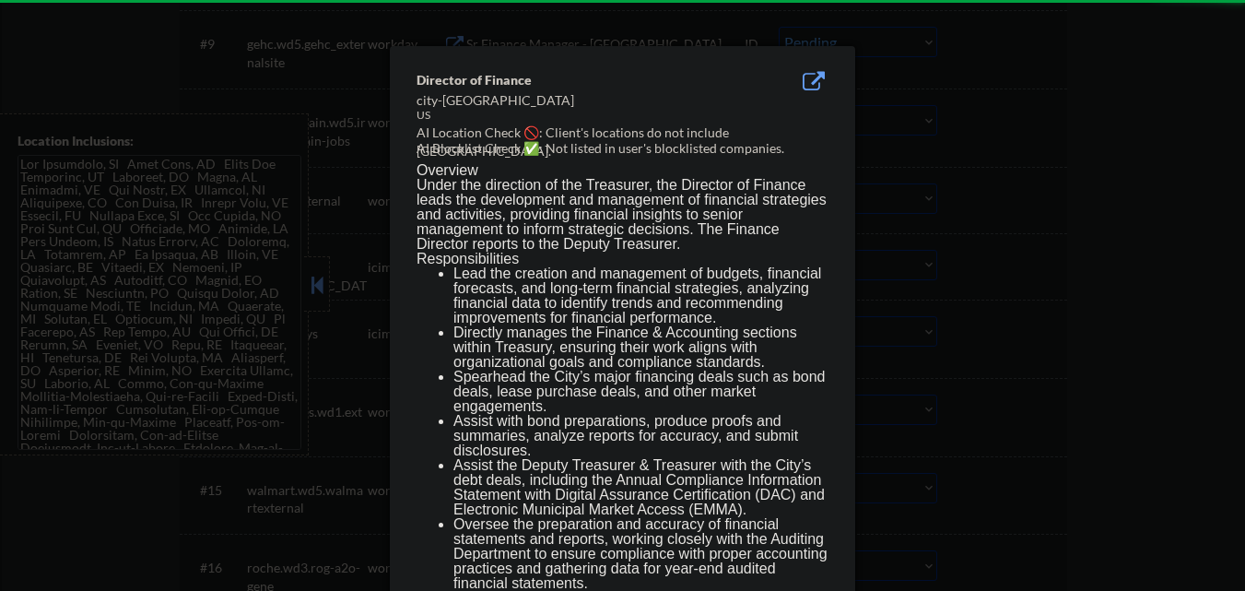
click at [971, 365] on div at bounding box center [622, 295] width 1245 height 591
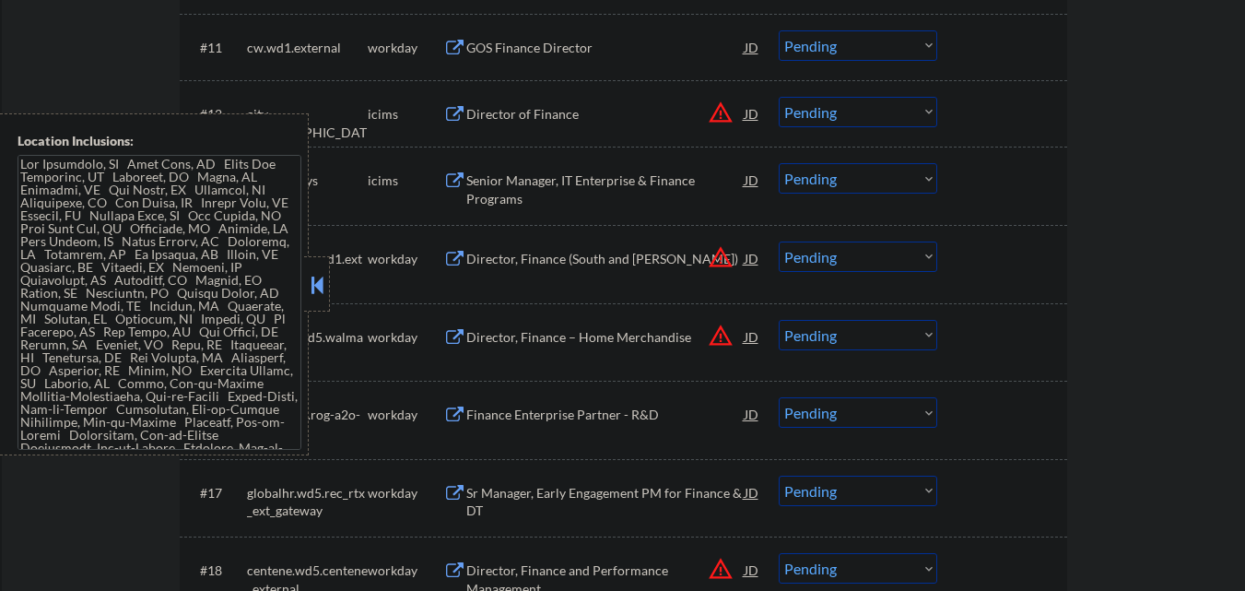
scroll to position [1383, 0]
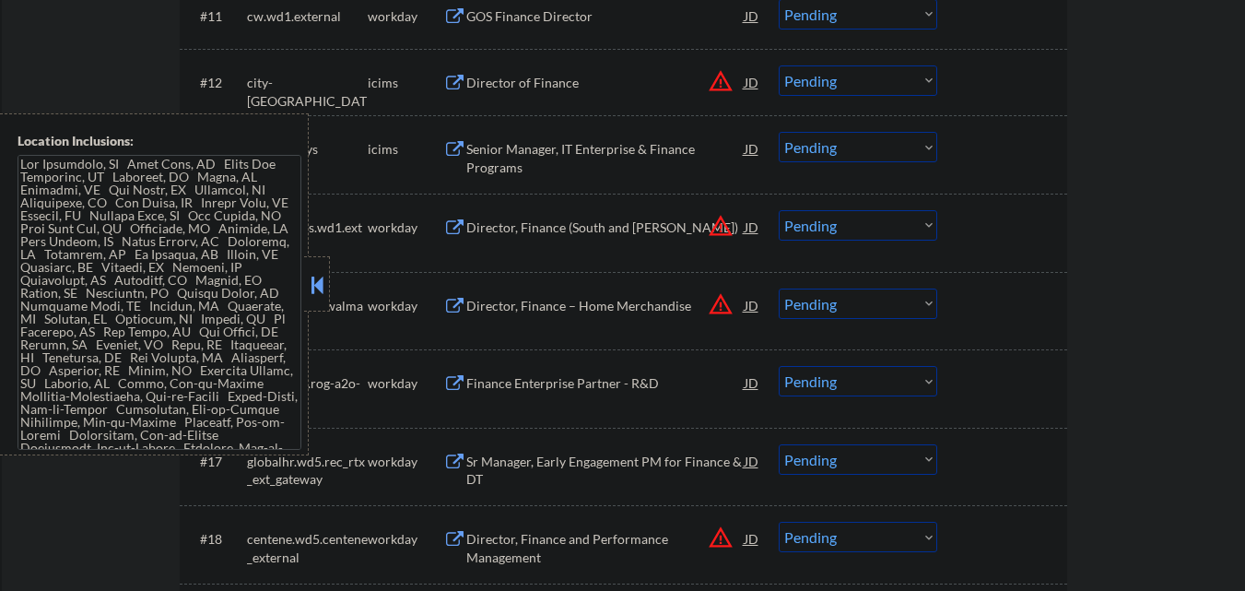
click at [723, 307] on button "warning_amber" at bounding box center [721, 304] width 26 height 26
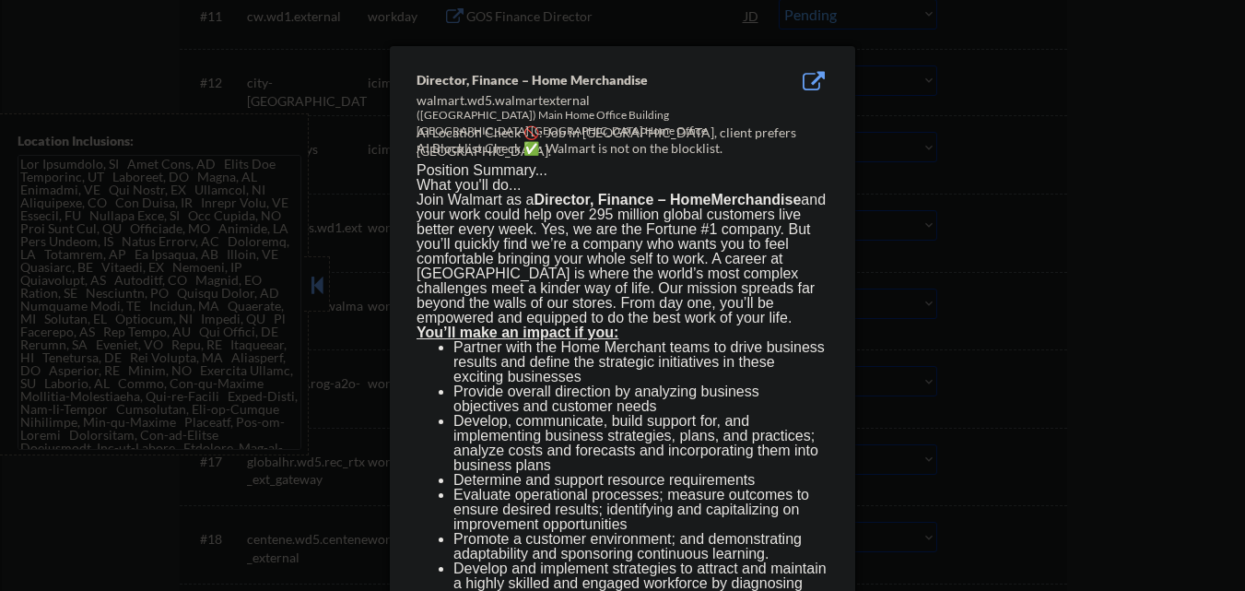
click at [965, 335] on div at bounding box center [622, 295] width 1245 height 591
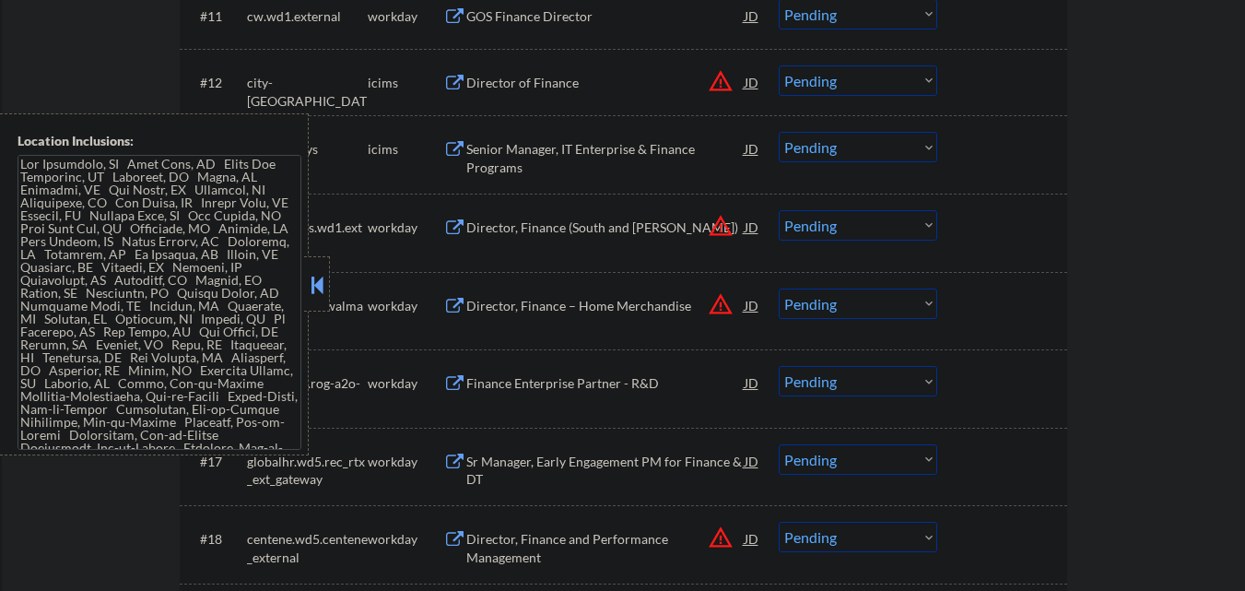
drag, startPoint x: 892, startPoint y: 302, endPoint x: 900, endPoint y: 309, distance: 9.8
click at [894, 303] on select "Choose an option... Pending Applied Excluded (Questions) Excluded (Expired) Exc…" at bounding box center [858, 304] width 159 height 30
click at [779, 289] on select "Choose an option... Pending Applied Excluded (Questions) Excluded (Expired) Exc…" at bounding box center [858, 304] width 159 height 30
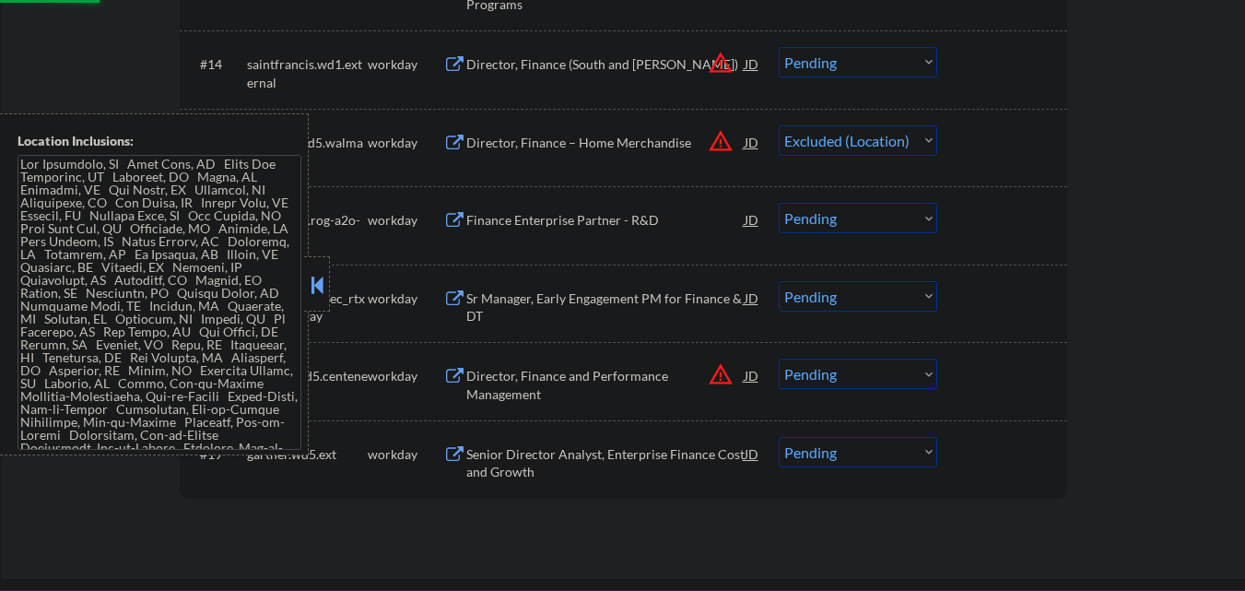
scroll to position [1567, 0]
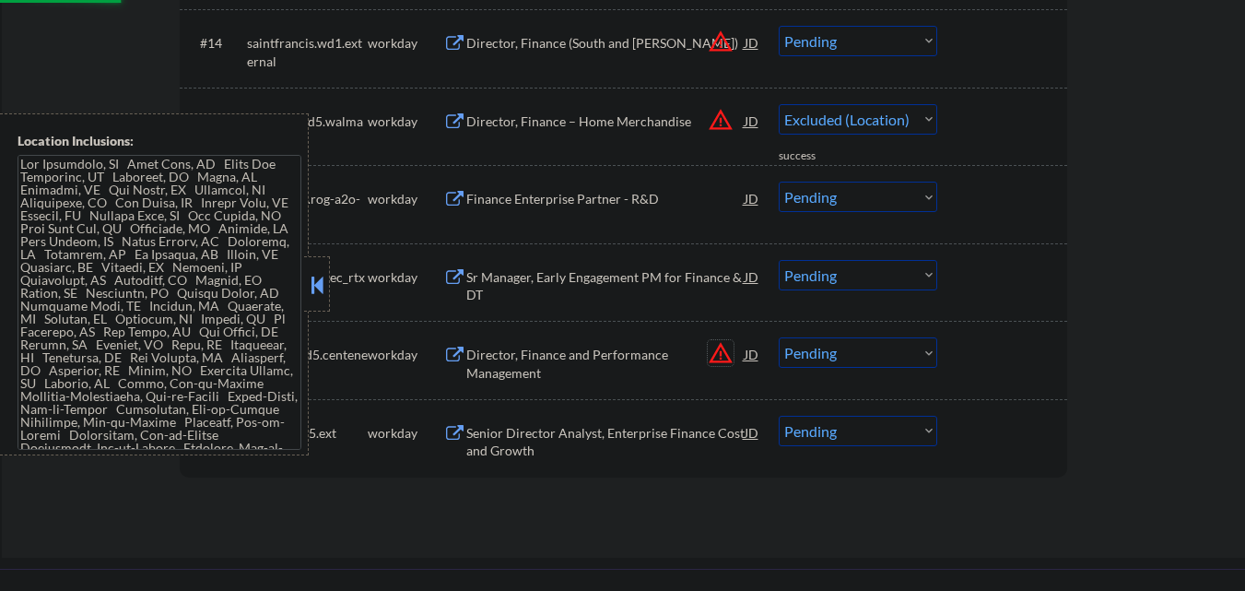
click at [717, 350] on button "warning_amber" at bounding box center [721, 353] width 26 height 26
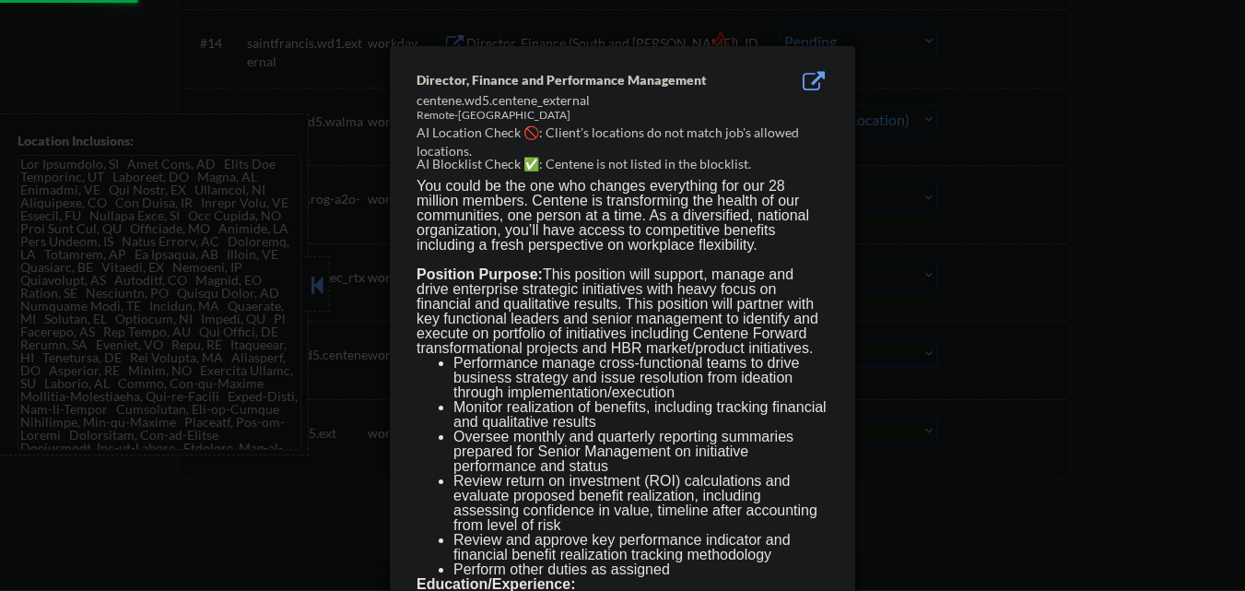
select select ""pending""
click at [911, 356] on div at bounding box center [622, 295] width 1245 height 591
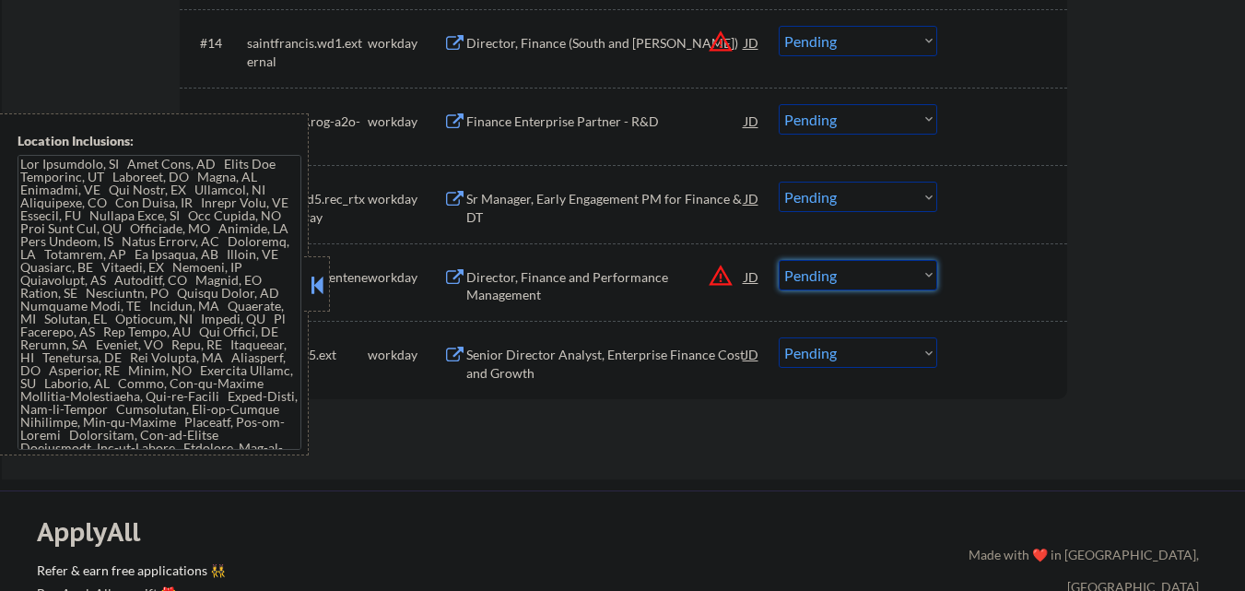
click at [893, 282] on select "Choose an option... Pending Applied Excluded (Questions) Excluded (Expired) Exc…" at bounding box center [858, 275] width 159 height 30
click at [779, 260] on select "Choose an option... Pending Applied Excluded (Questions) Excluded (Expired) Exc…" at bounding box center [858, 275] width 159 height 30
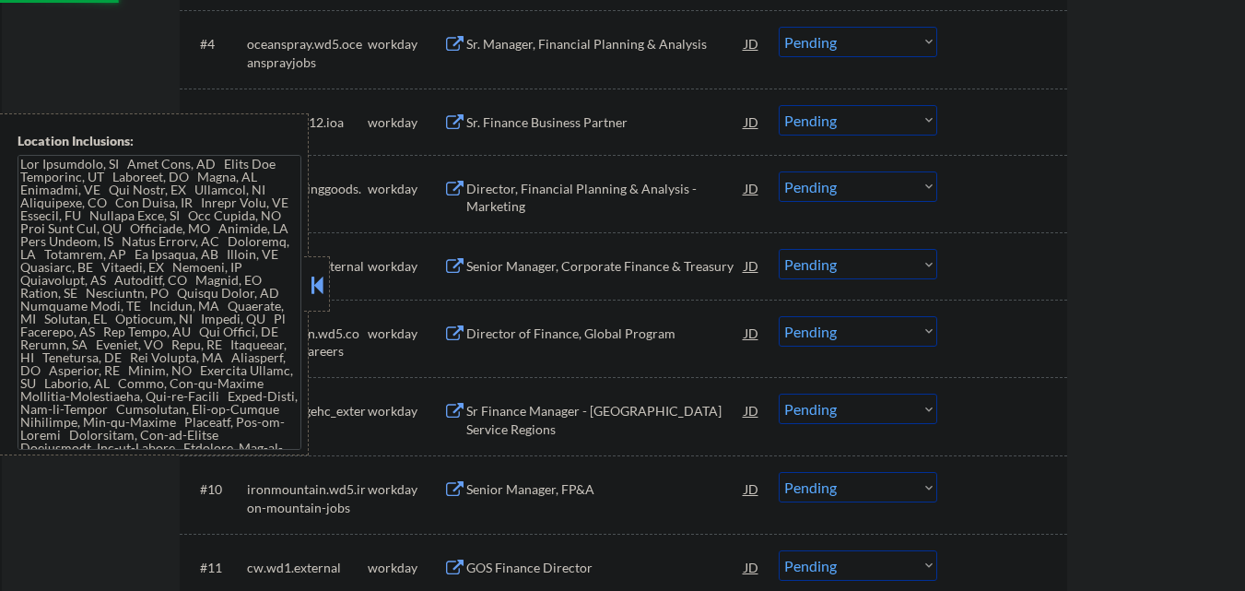
select select ""pending""
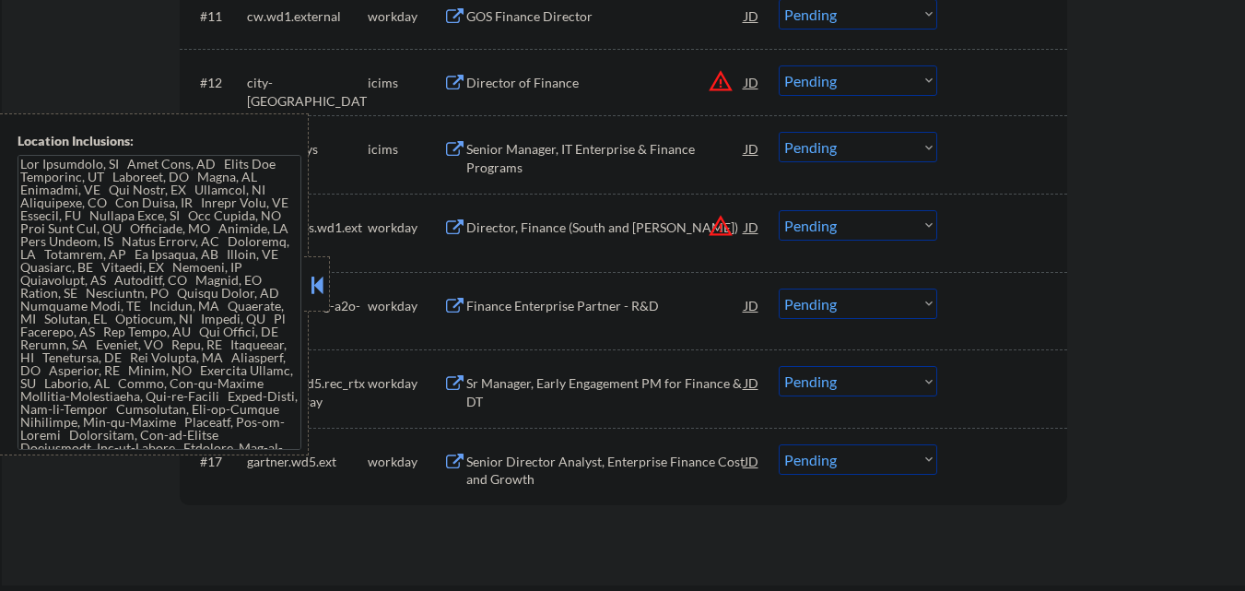
scroll to position [1291, 0]
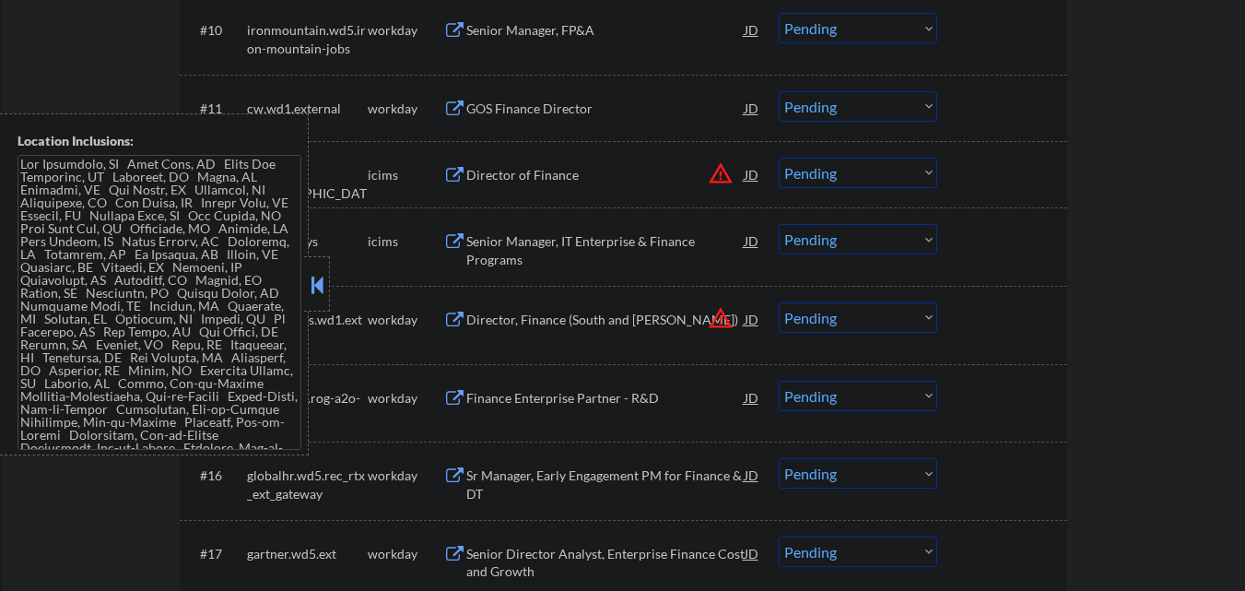
click at [888, 328] on select "Choose an option... Pending Applied Excluded (Questions) Excluded (Expired) Exc…" at bounding box center [858, 317] width 159 height 30
click at [779, 302] on select "Choose an option... Pending Applied Excluded (Questions) Excluded (Expired) Exc…" at bounding box center [858, 317] width 159 height 30
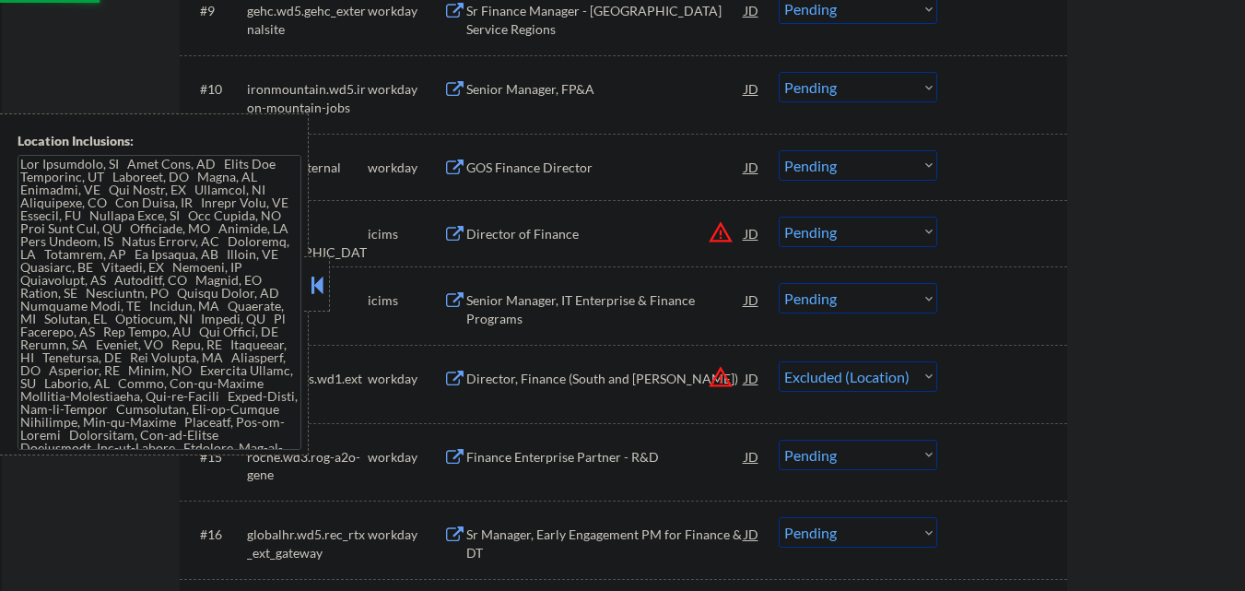
scroll to position [1198, 0]
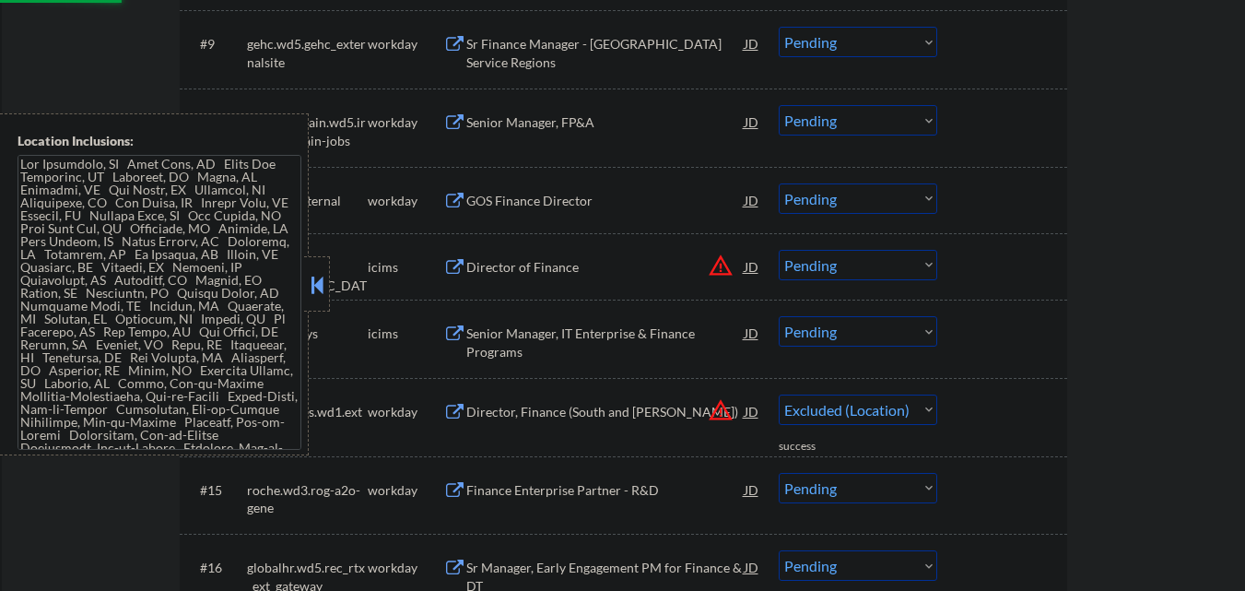
click at [720, 265] on button "warning_amber" at bounding box center [721, 266] width 26 height 26
select select ""pending""
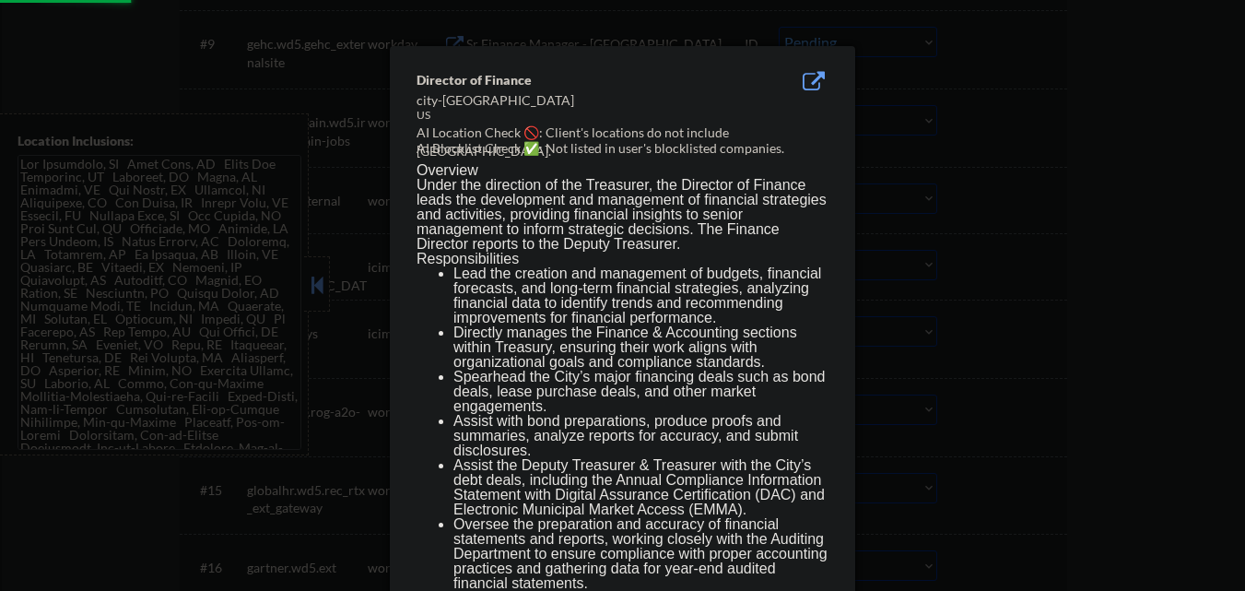
click at [896, 282] on div at bounding box center [622, 295] width 1245 height 591
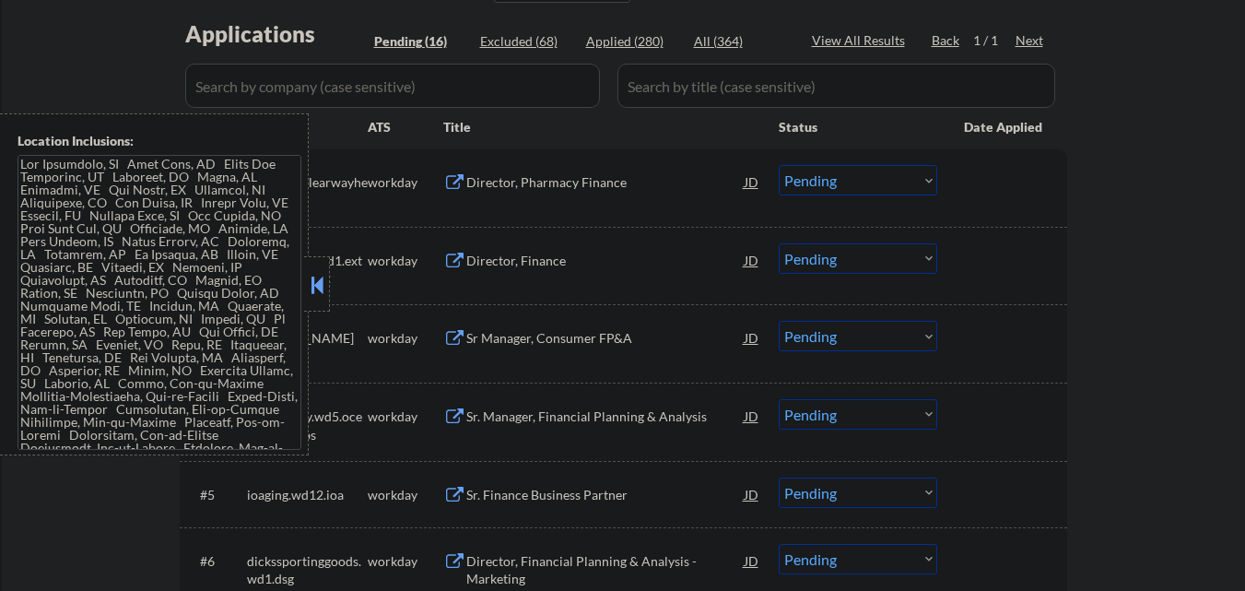
scroll to position [461, 0]
click at [582, 178] on div "Director, Pharmacy Finance" at bounding box center [605, 180] width 278 height 18
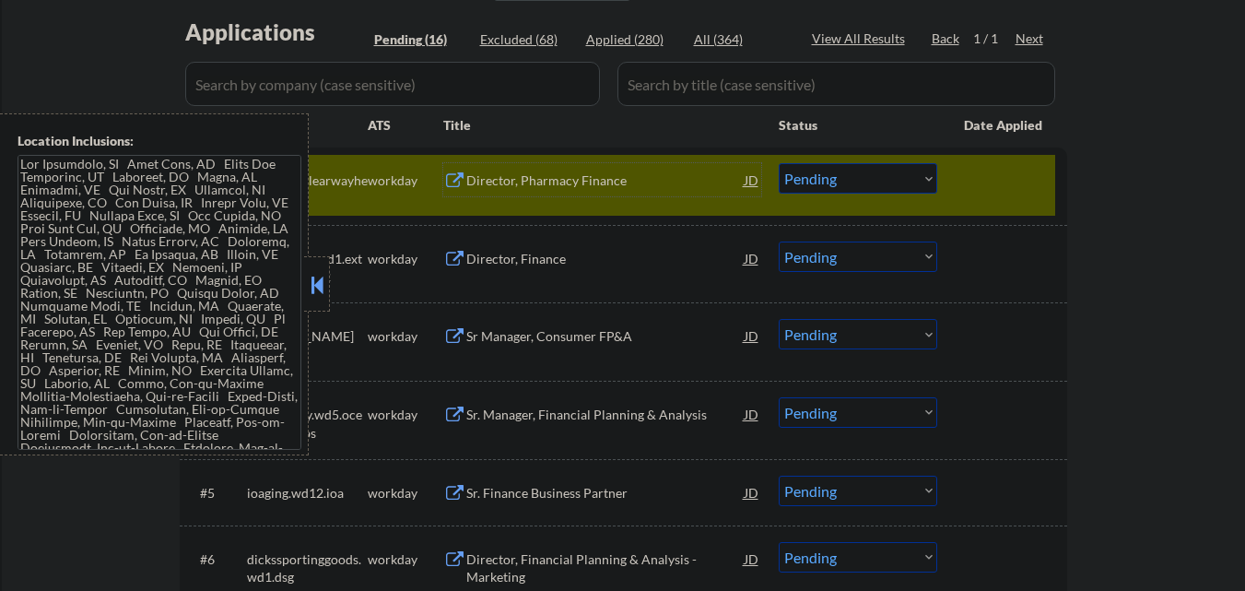
click at [877, 176] on select "Choose an option... Pending Applied Excluded (Questions) Excluded (Expired) Exc…" at bounding box center [858, 178] width 159 height 30
click at [779, 163] on select "Choose an option... Pending Applied Excluded (Questions) Excluded (Expired) Exc…" at bounding box center [858, 178] width 159 height 30
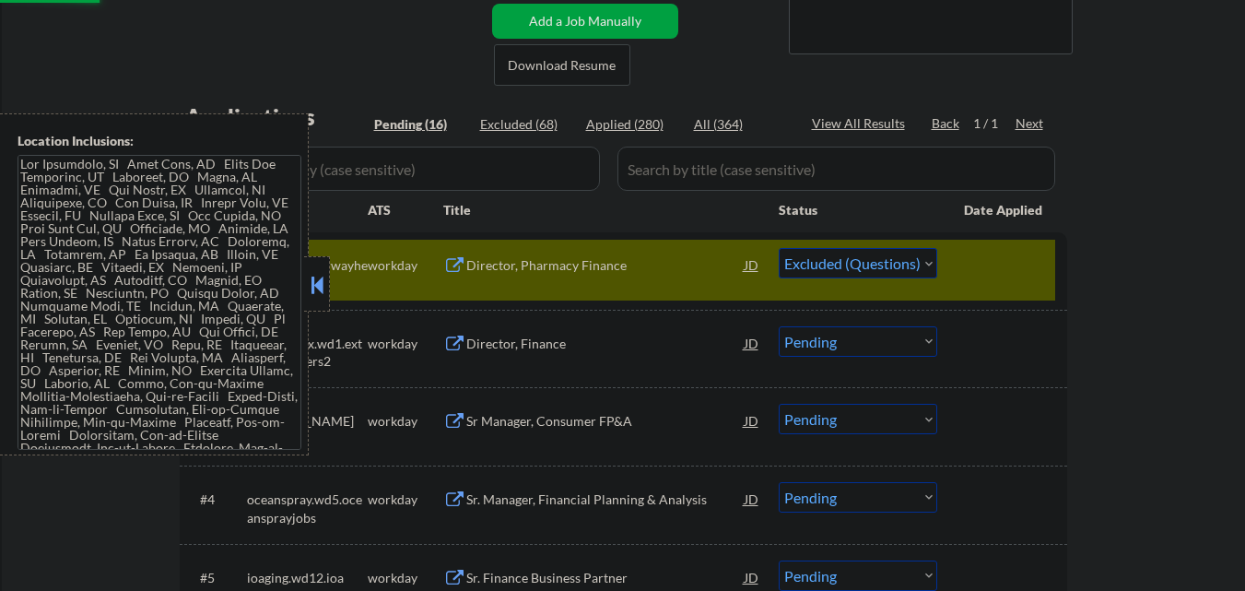
scroll to position [277, 0]
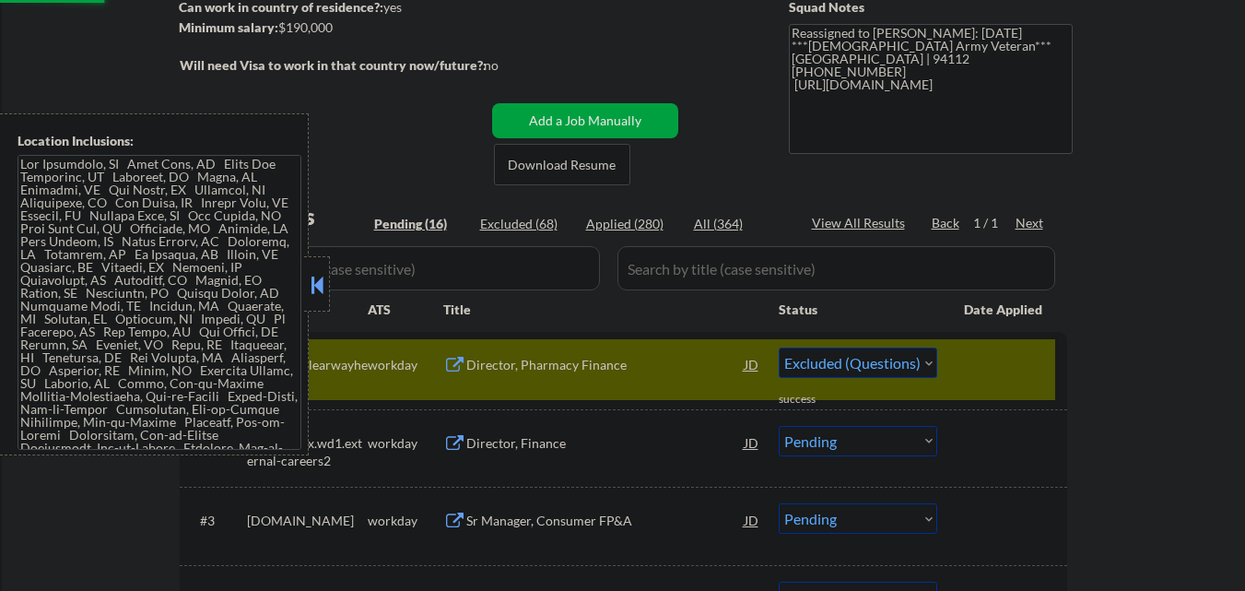
select select ""pending""
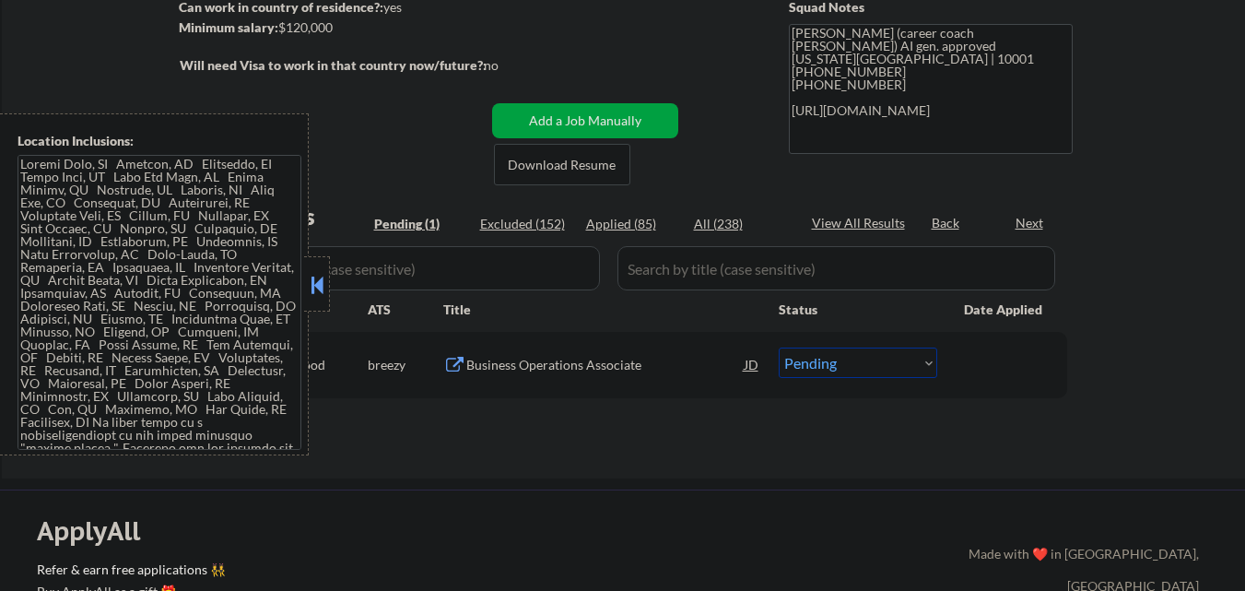
scroll to position [277, 0]
click at [316, 288] on button at bounding box center [317, 285] width 20 height 28
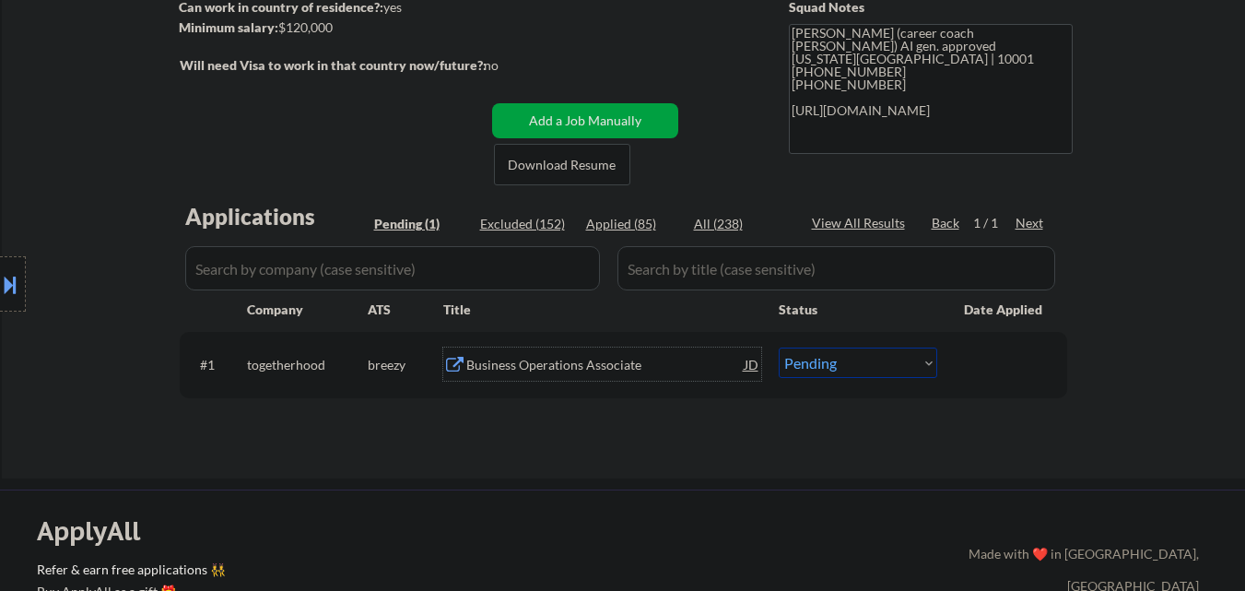
click at [572, 364] on div "Business Operations Associate" at bounding box center [605, 365] width 278 height 18
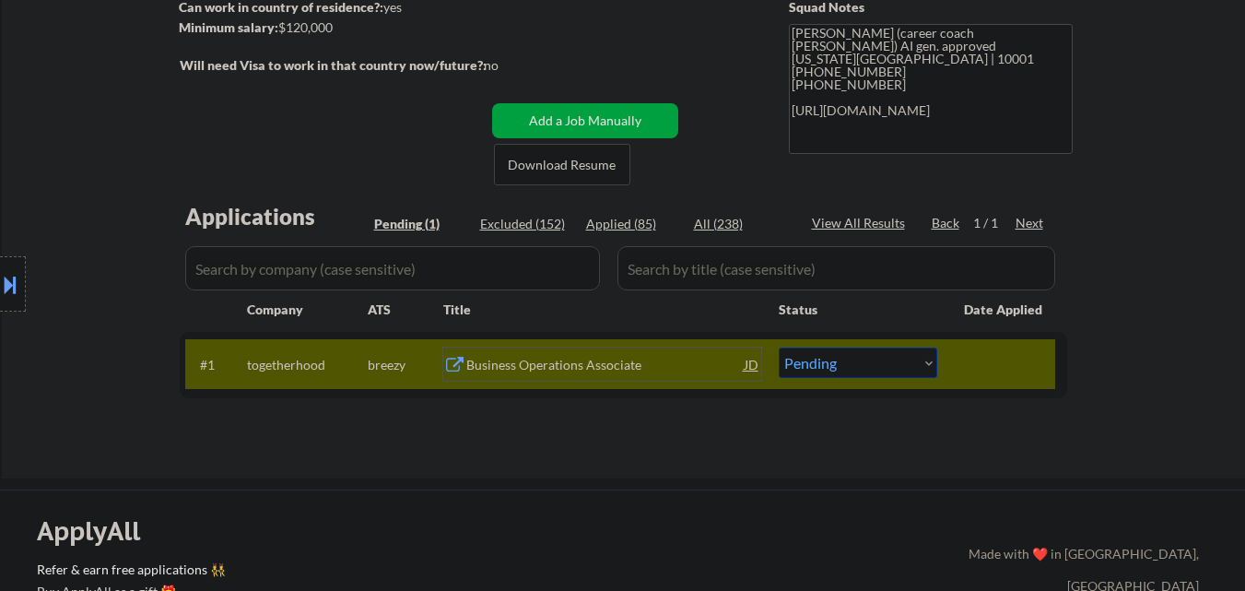
click at [883, 374] on select "Choose an option... Pending Applied Excluded (Questions) Excluded (Expired) Exc…" at bounding box center [858, 363] width 159 height 30
select select ""excluded__salary_""
click at [779, 348] on select "Choose an option... Pending Applied Excluded (Questions) Excluded (Expired) Exc…" at bounding box center [858, 363] width 159 height 30
click at [789, 475] on div "← Return to /applysquad Mailslurp Inbox Job Search Builder Anisha Bhuiyan User …" at bounding box center [624, 137] width 1244 height 681
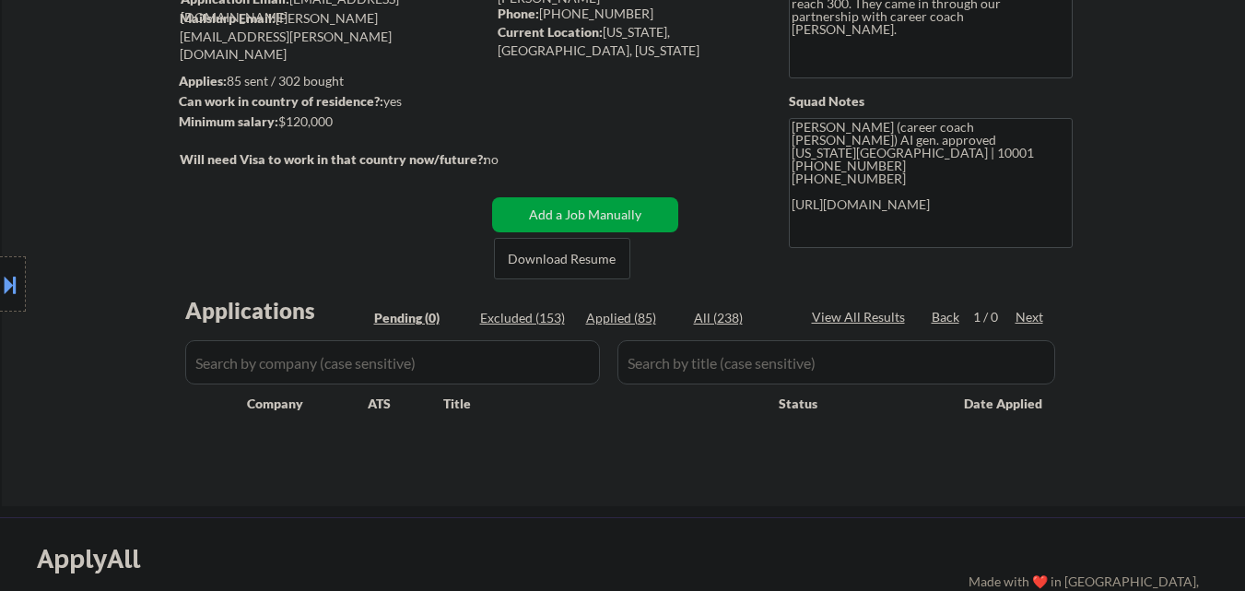
scroll to position [184, 0]
